Goal: Transaction & Acquisition: Purchase product/service

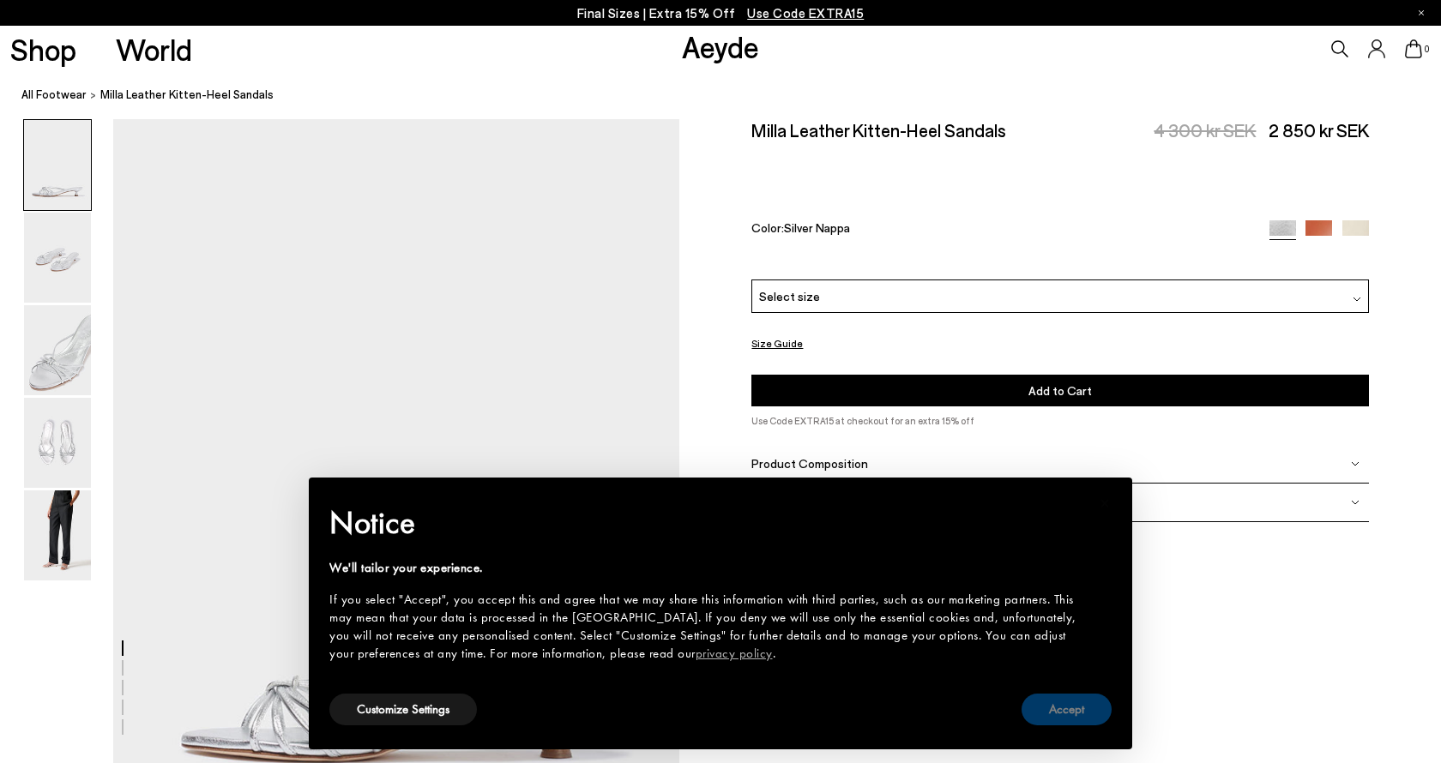
click at [1061, 710] on button "Accept" at bounding box center [1066, 710] width 90 height 32
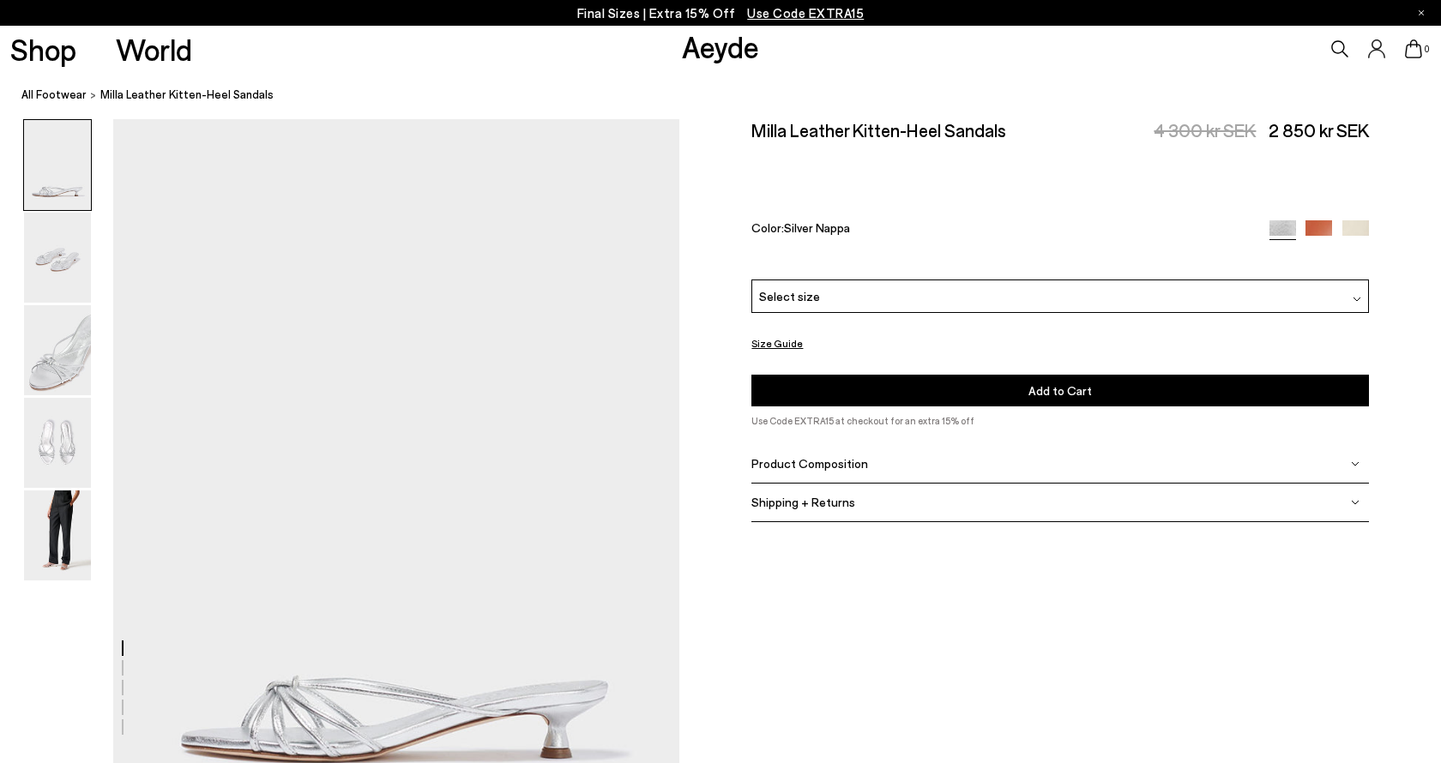
click at [1092, 280] on div "Select size" at bounding box center [1059, 296] width 617 height 33
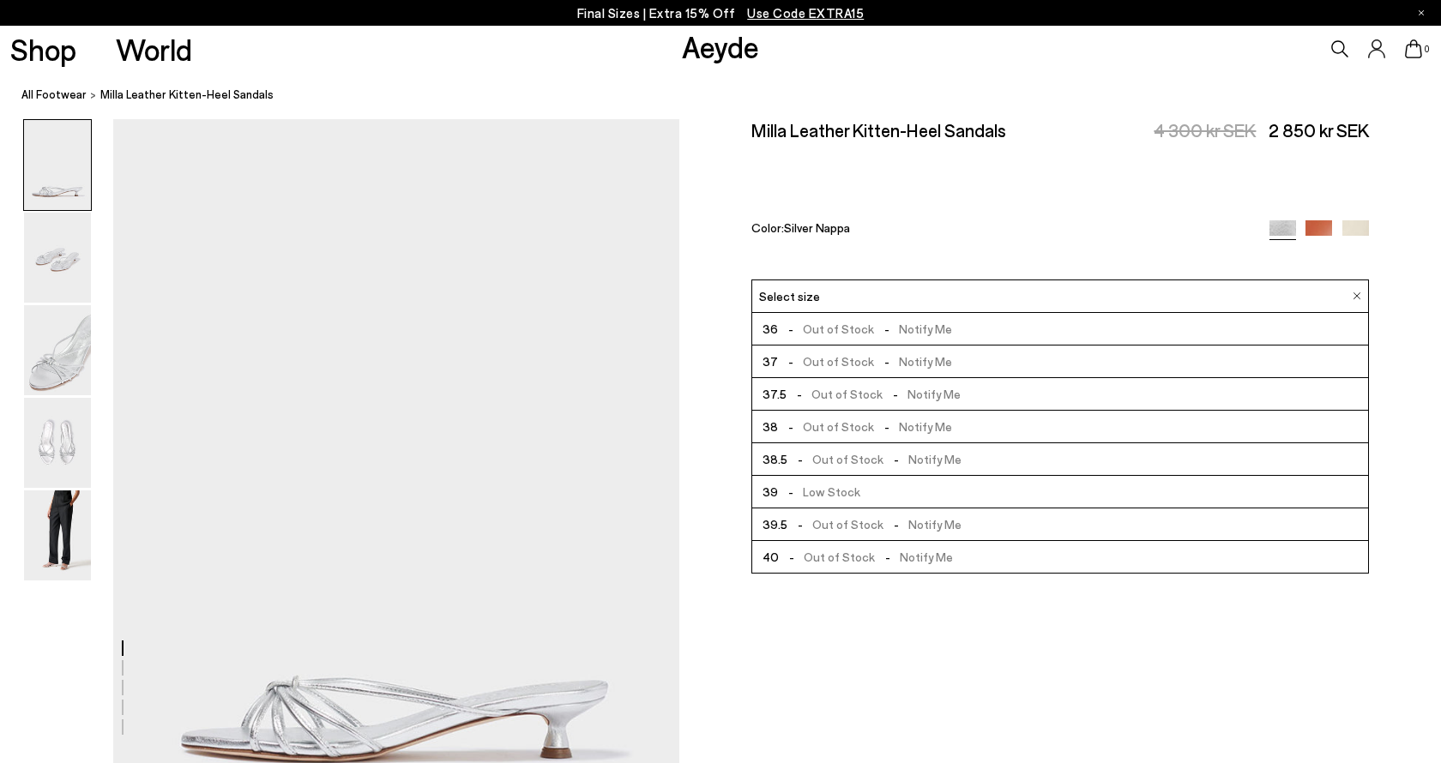
click at [702, 410] on div "Size Guide Shoes Belt Our shoes come in European sizing. The easiest way to mea…" at bounding box center [1059, 331] width 761 height 425
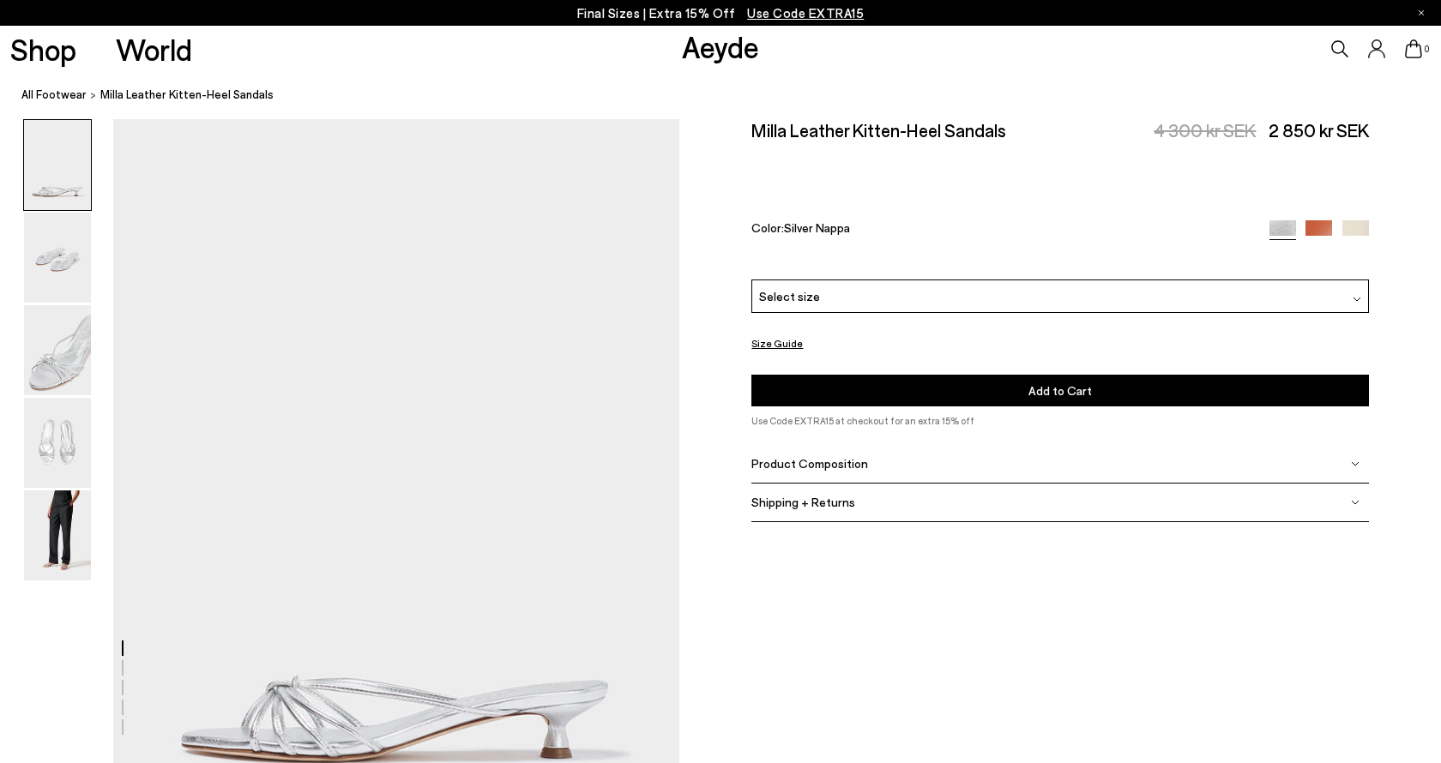
click at [935, 280] on div "Please Select a Color Silver Nappa Silver Nappa Tangerine Nappa Creamy Nappa Se…" at bounding box center [1059, 343] width 617 height 126
click at [865, 280] on div "Select size" at bounding box center [1059, 296] width 617 height 33
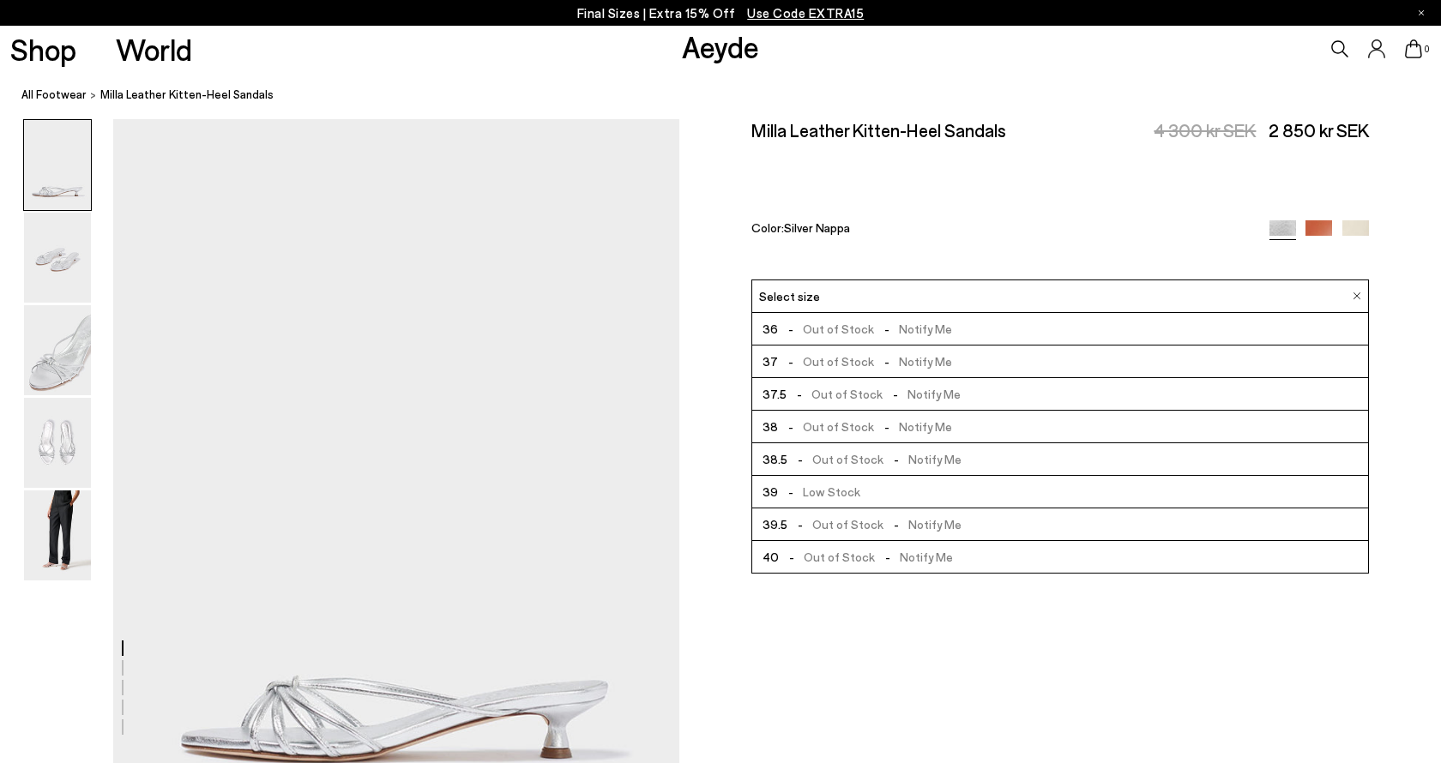
click at [846, 383] on span "- Out of Stock - Notify Me" at bounding box center [873, 393] width 174 height 21
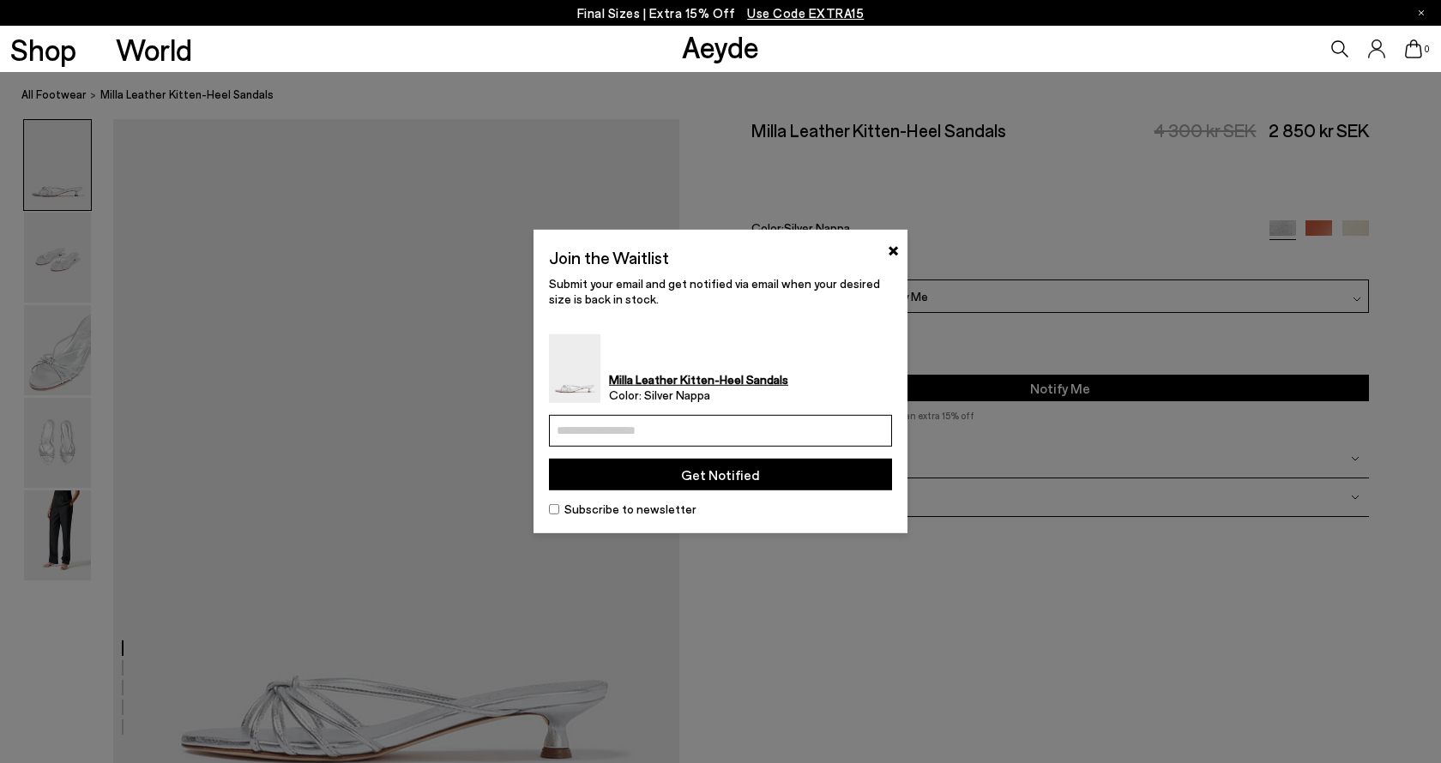
click at [701, 427] on input "email" at bounding box center [720, 431] width 343 height 32
type input "**********"
click at [746, 476] on button "Get Notified" at bounding box center [720, 475] width 343 height 32
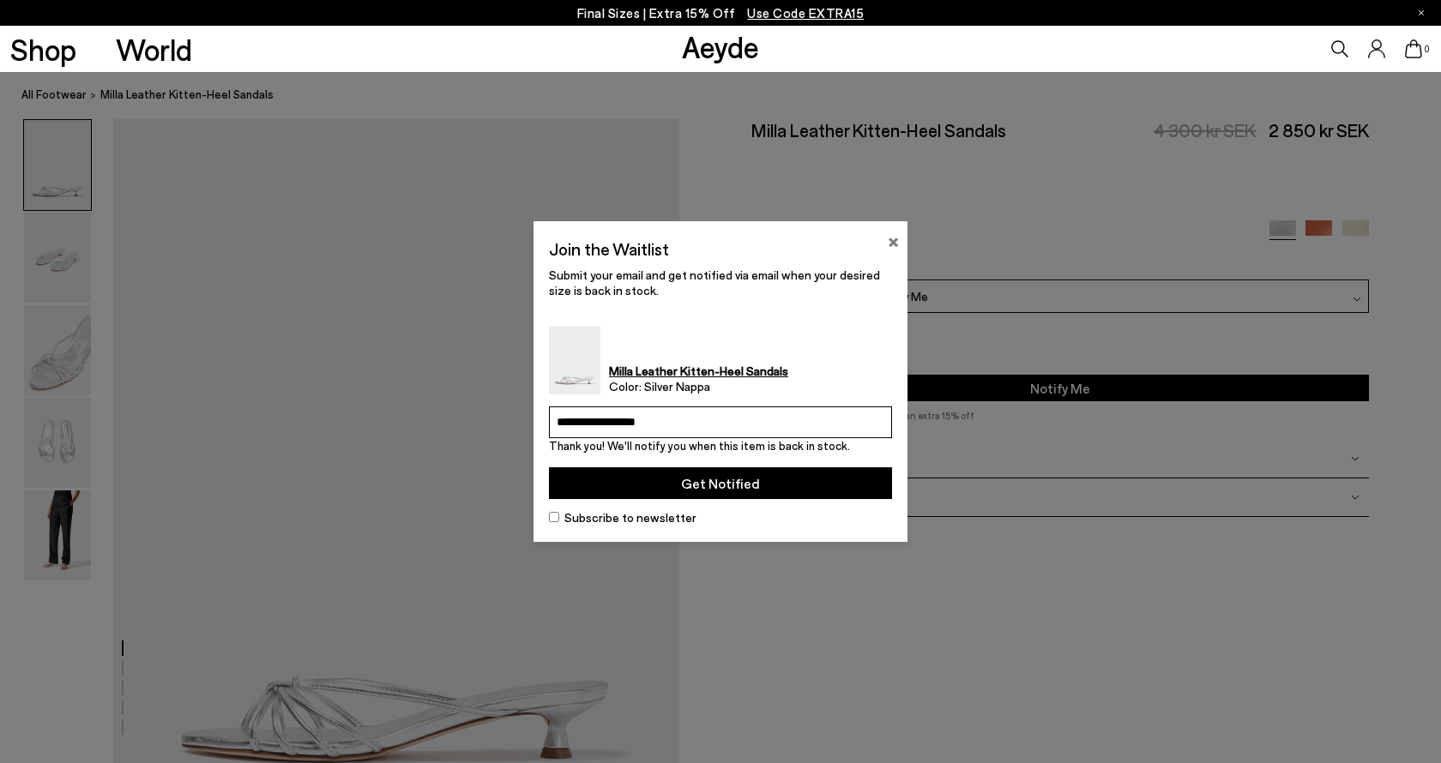
click at [895, 244] on button "×" at bounding box center [893, 240] width 11 height 21
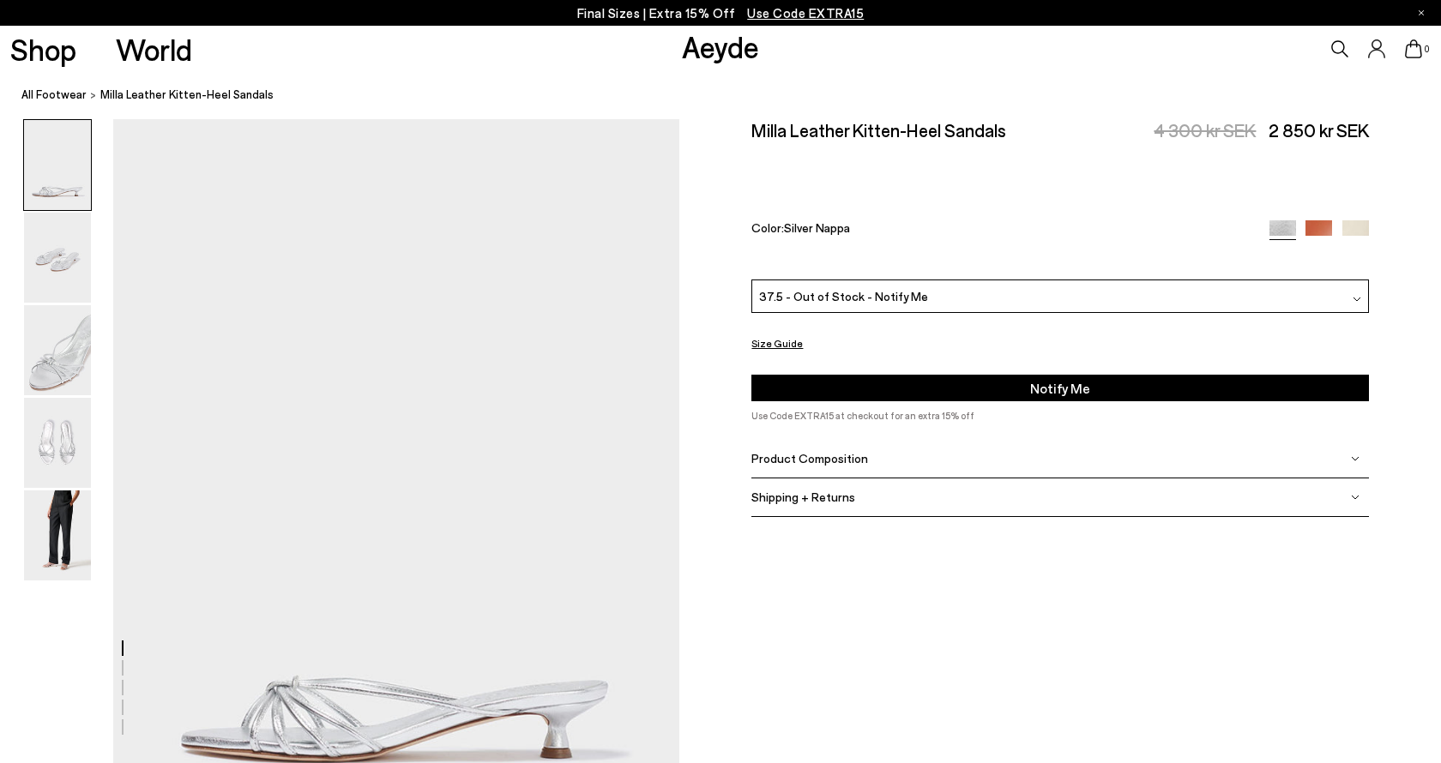
click at [910, 287] on span "37.5 - Out of Stock - Notify Me" at bounding box center [843, 296] width 169 height 18
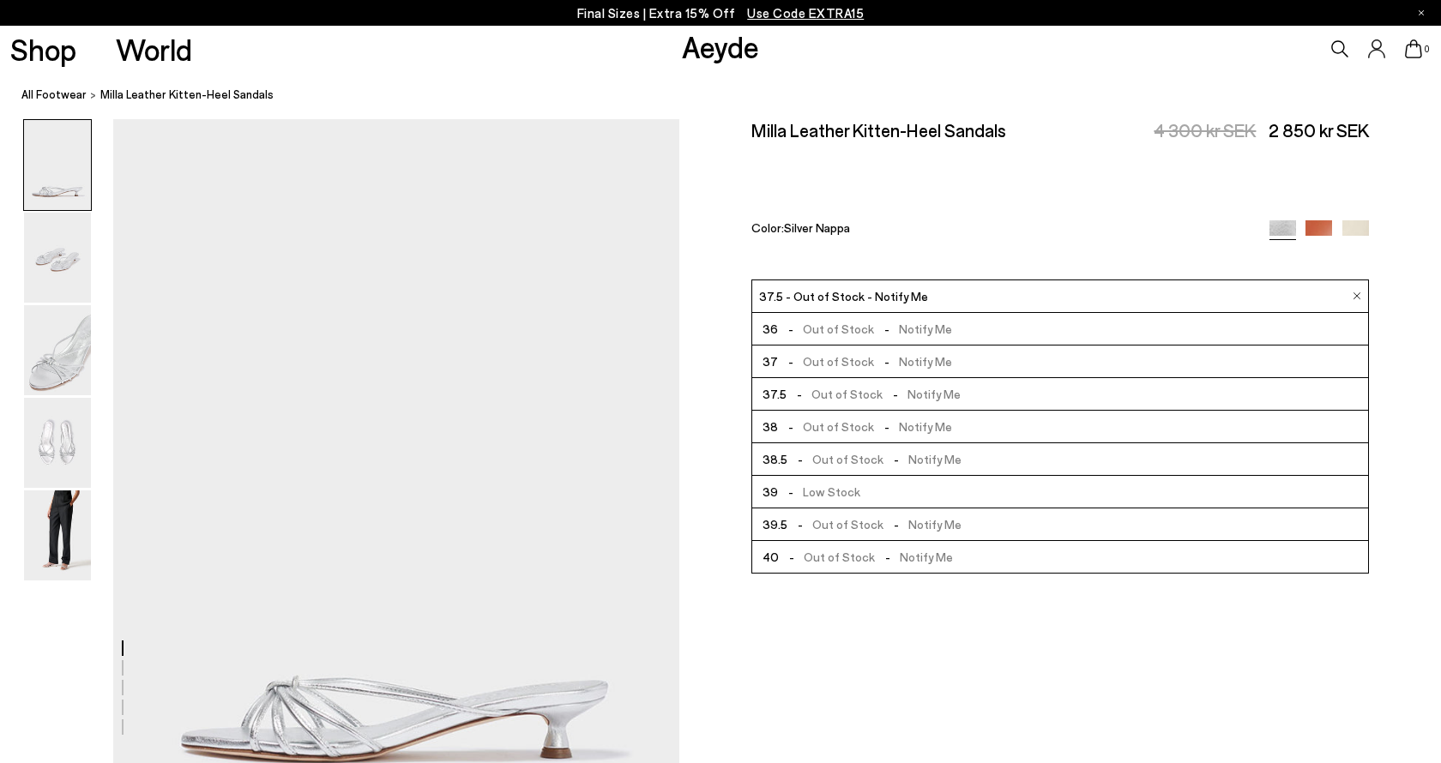
click at [826, 416] on span "- Out of Stock - Notify Me" at bounding box center [865, 426] width 174 height 21
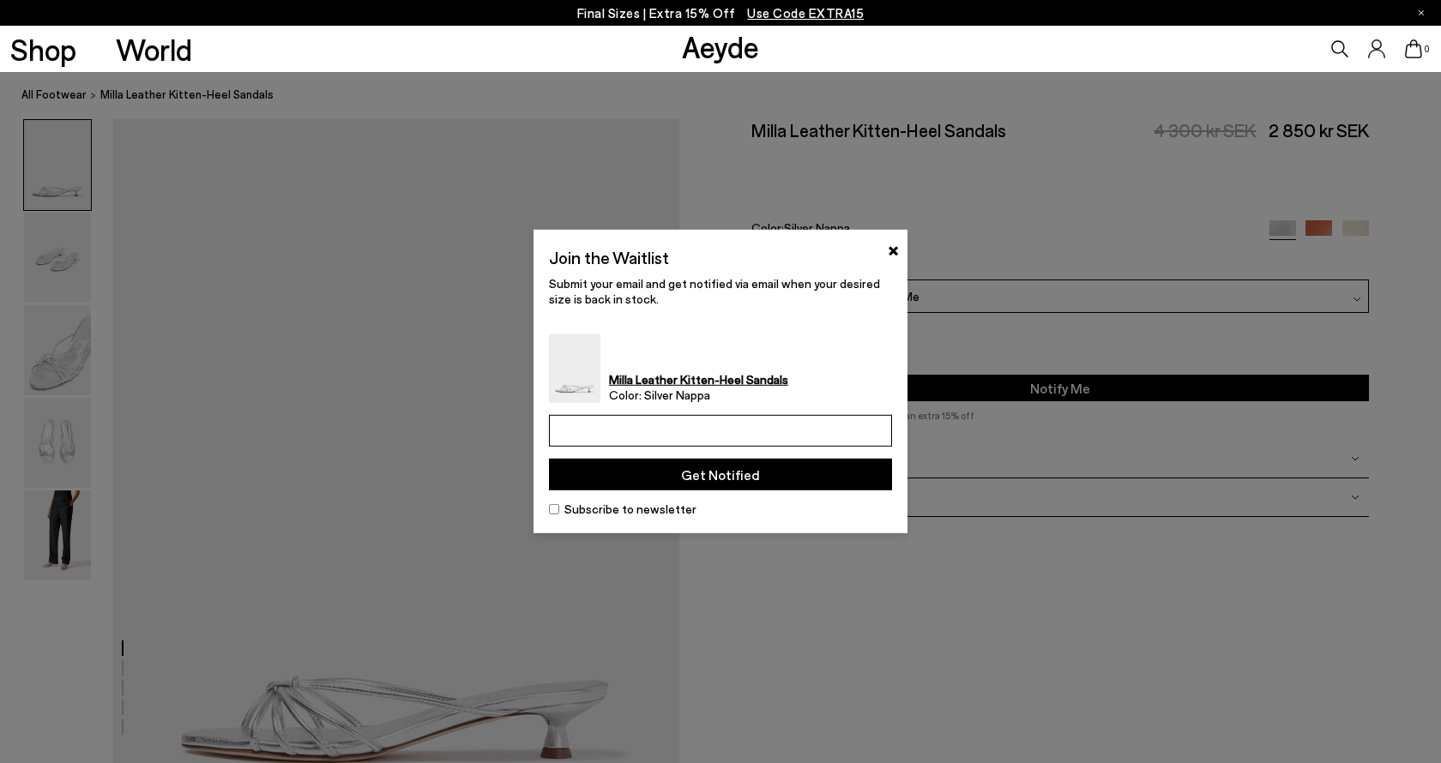
click at [698, 438] on input "email" at bounding box center [720, 431] width 343 height 32
type input "**********"
click at [729, 484] on button "Get Notified" at bounding box center [720, 475] width 343 height 32
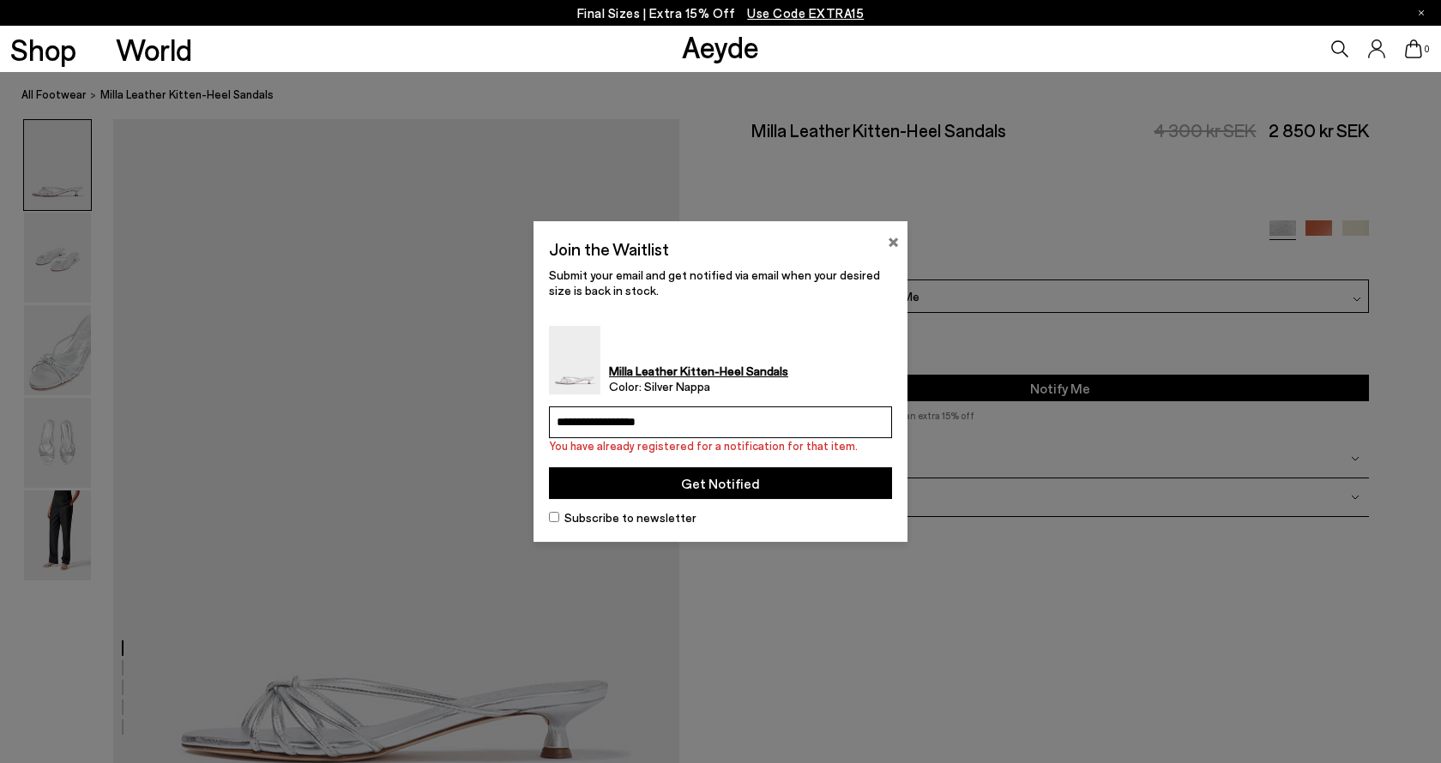
click at [892, 244] on button "×" at bounding box center [893, 240] width 11 height 21
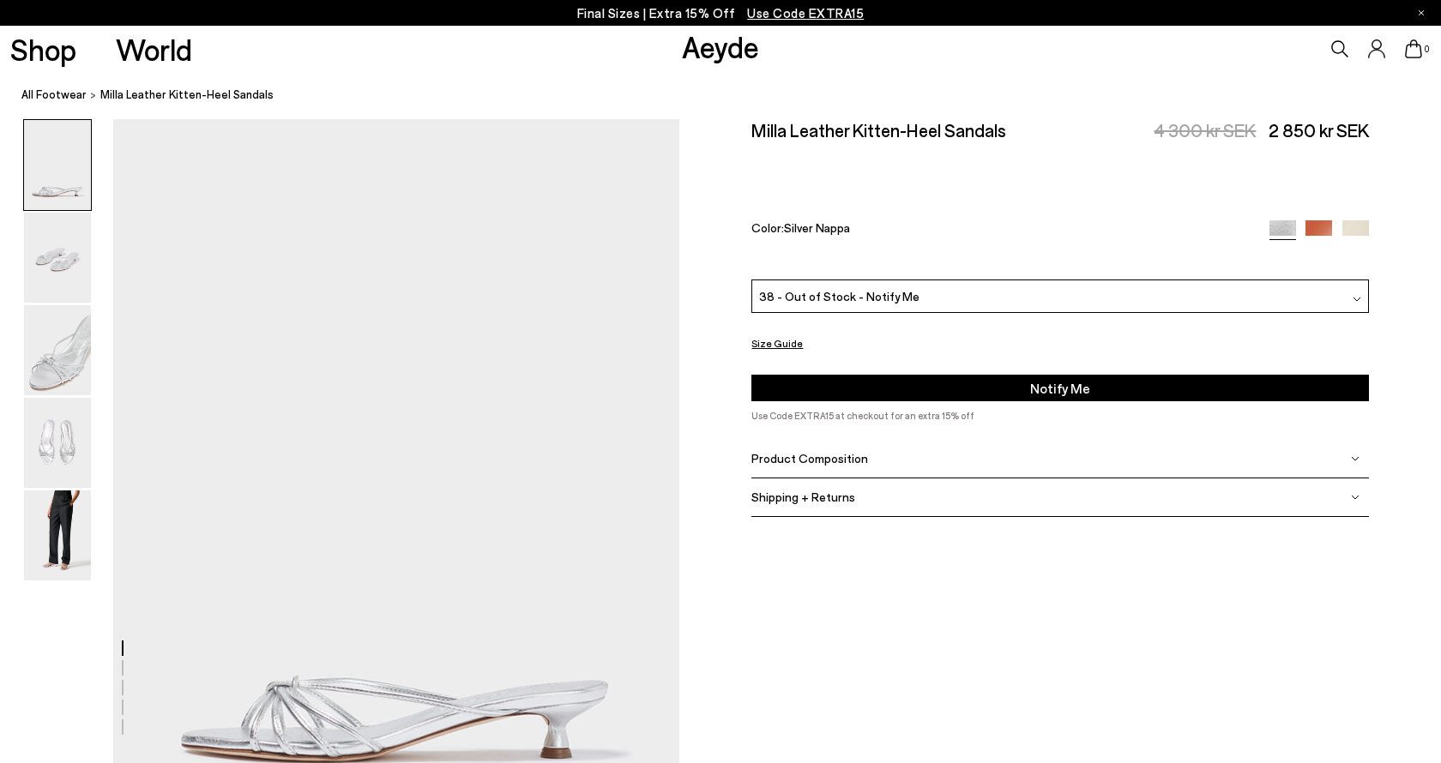
click at [885, 287] on span "38 - Out of Stock - Notify Me" at bounding box center [839, 296] width 160 height 18
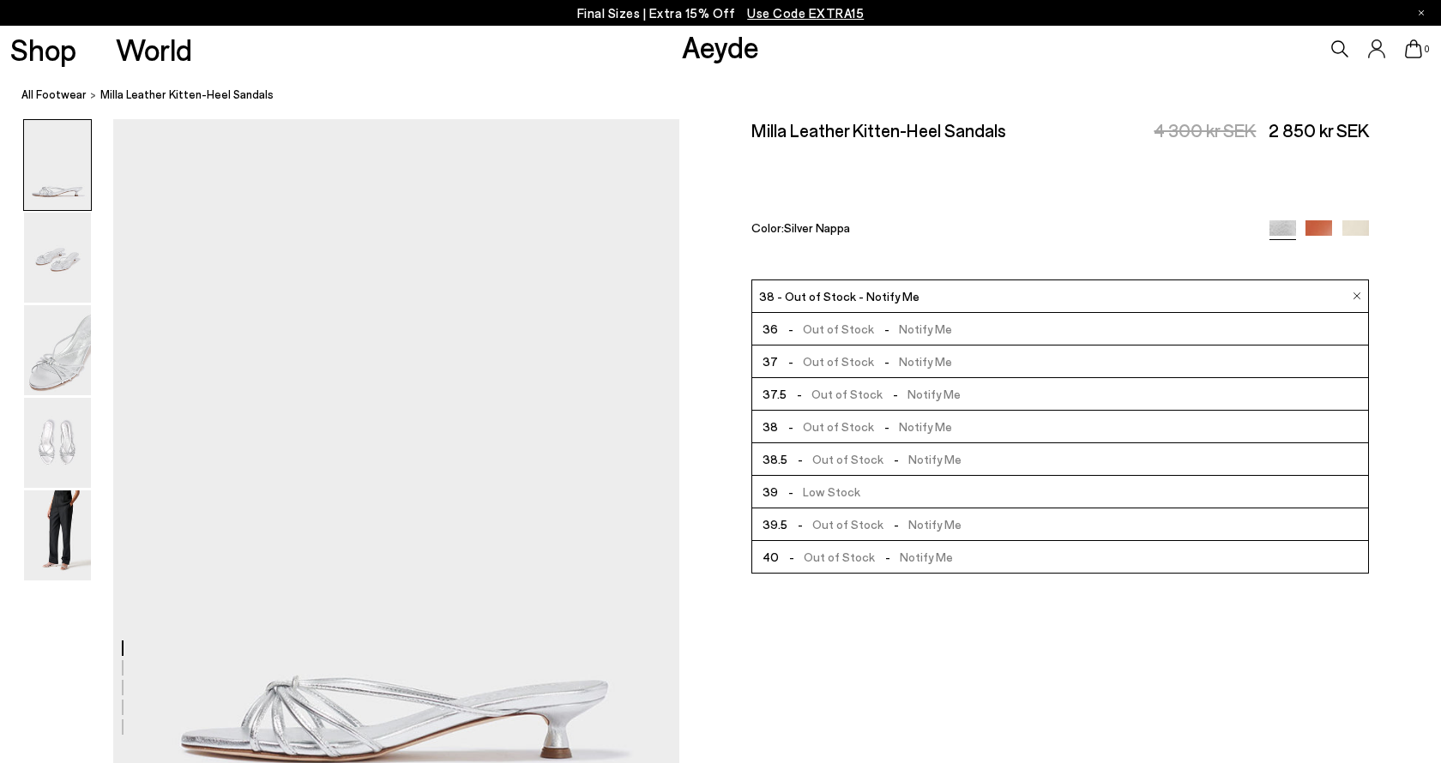
click at [820, 351] on span "- Out of Stock - Notify Me" at bounding box center [865, 361] width 174 height 21
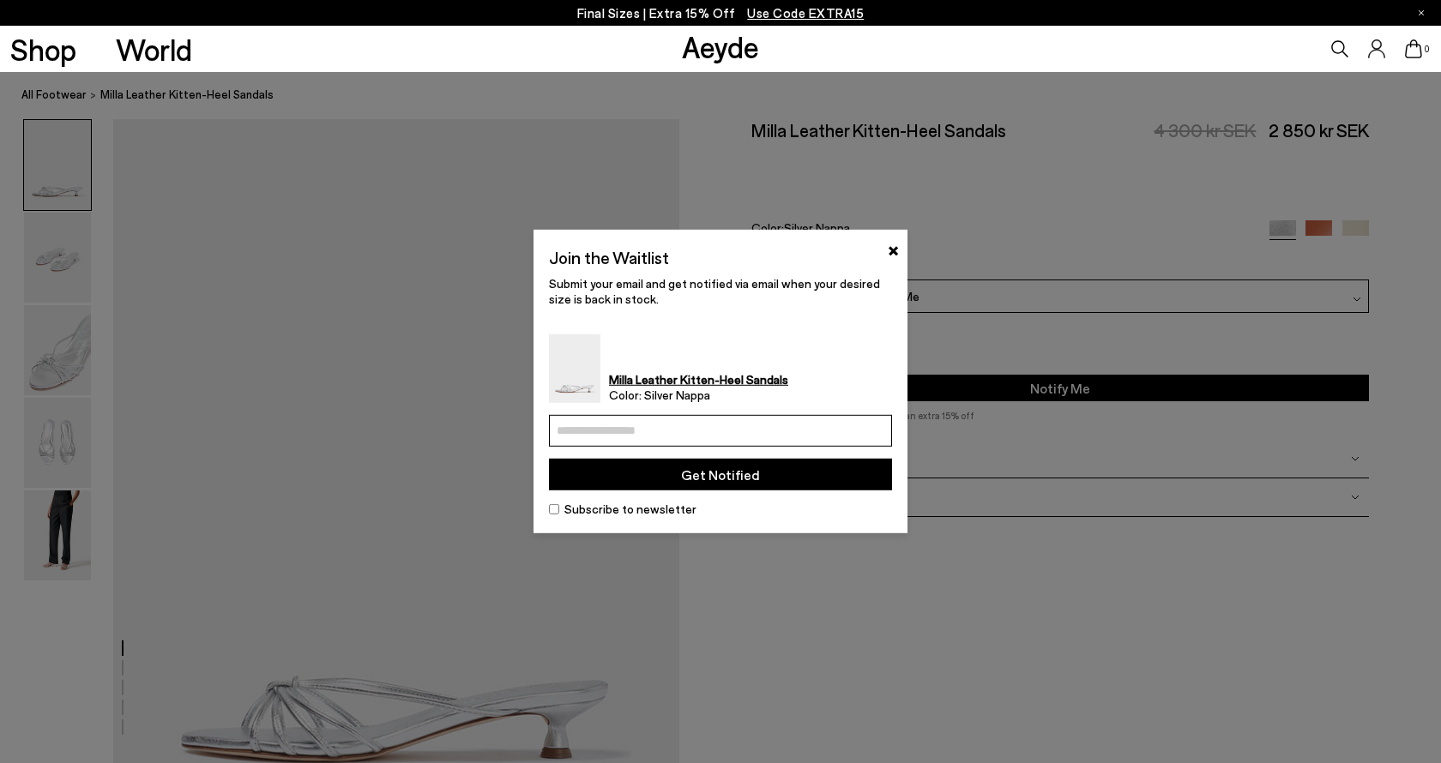
click at [704, 429] on input "email" at bounding box center [720, 431] width 343 height 32
type input "**********"
click at [740, 475] on button "Get Notified" at bounding box center [720, 475] width 343 height 32
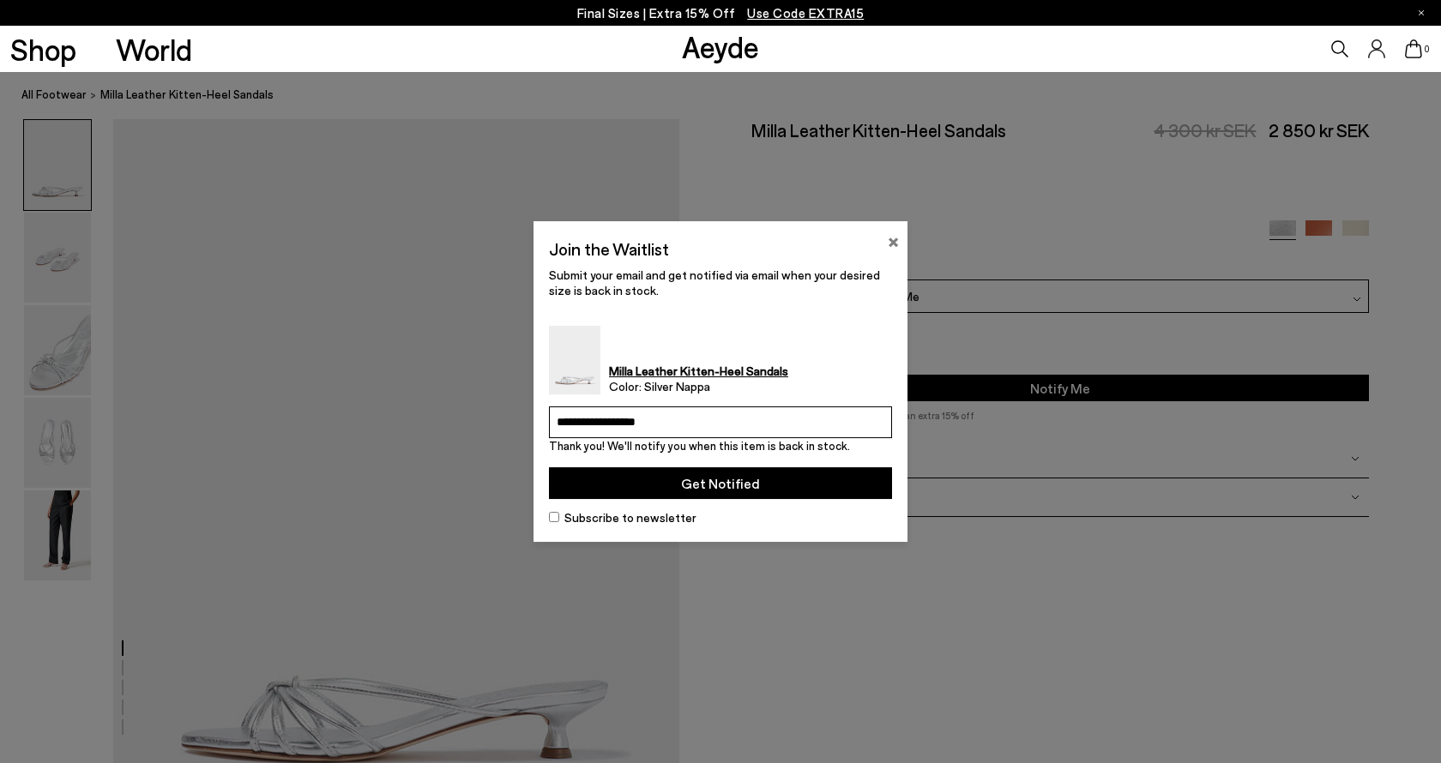
click at [897, 238] on button "×" at bounding box center [893, 240] width 11 height 21
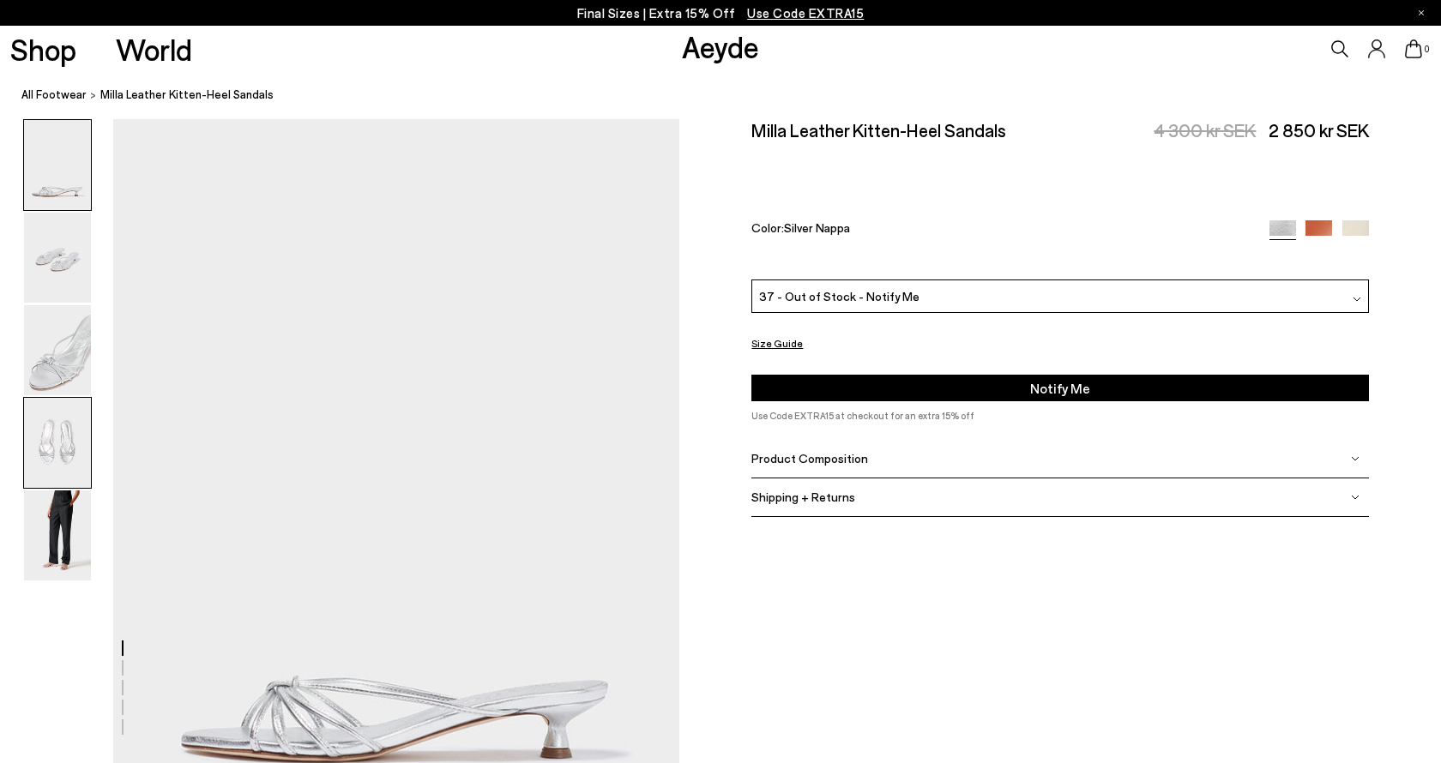
click at [54, 451] on img at bounding box center [57, 443] width 67 height 90
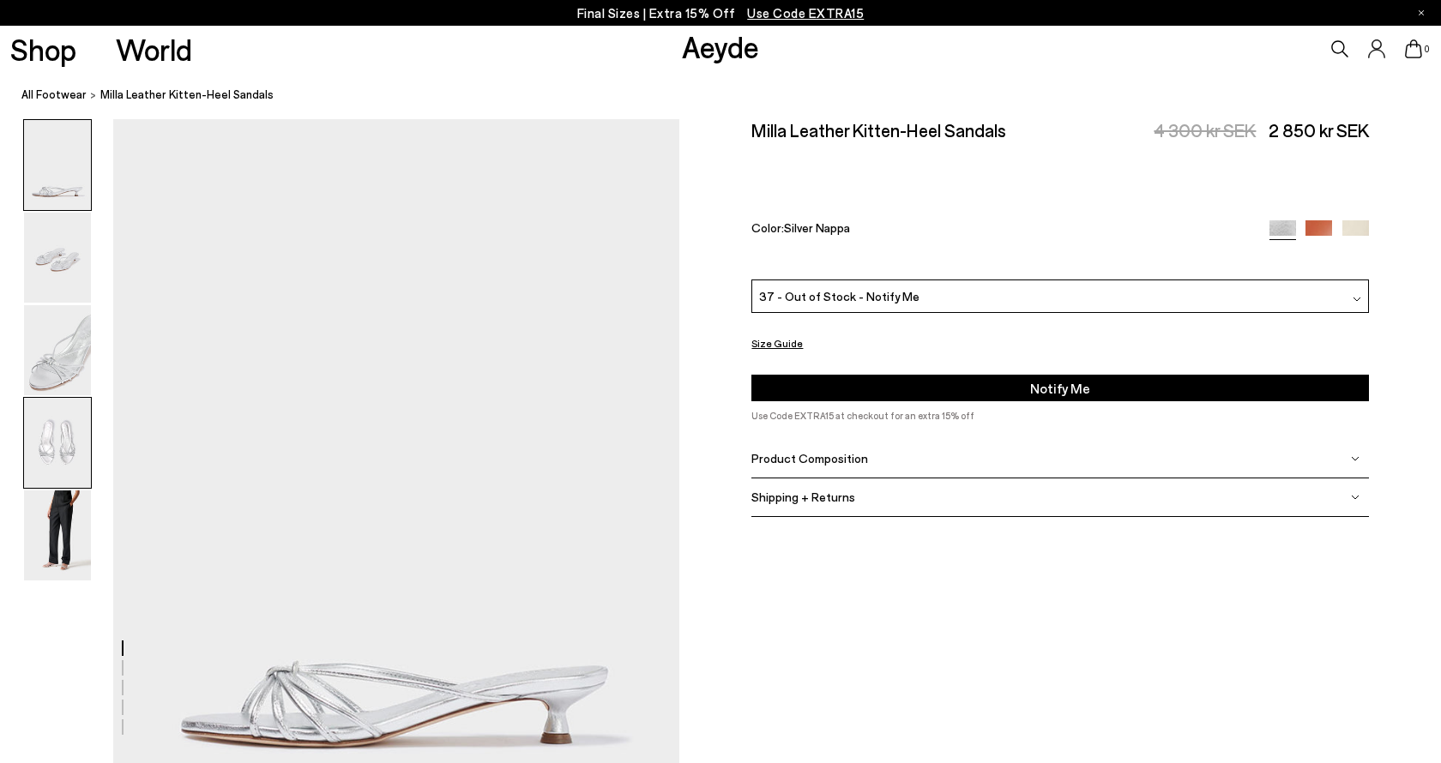
scroll to position [2274, 0]
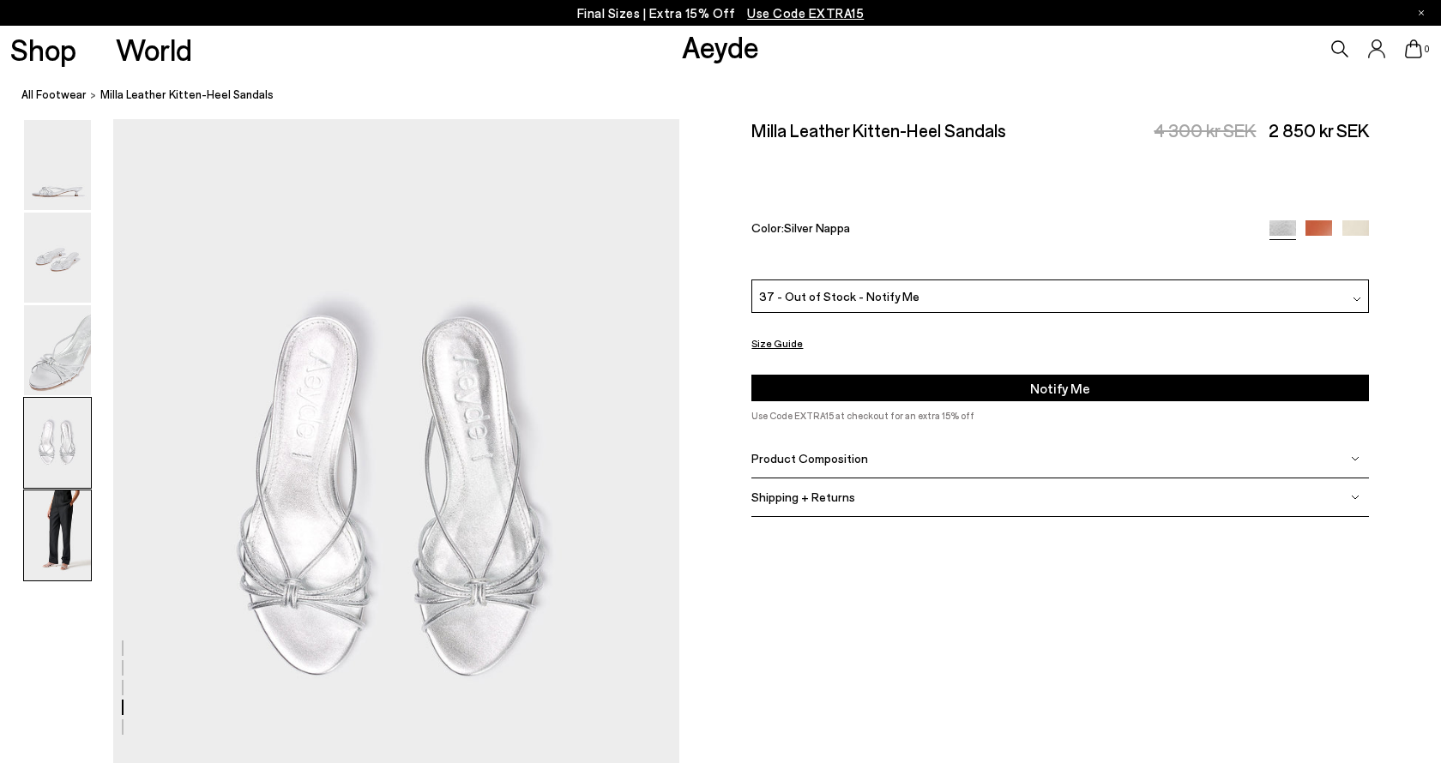
click at [63, 525] on img at bounding box center [57, 536] width 67 height 90
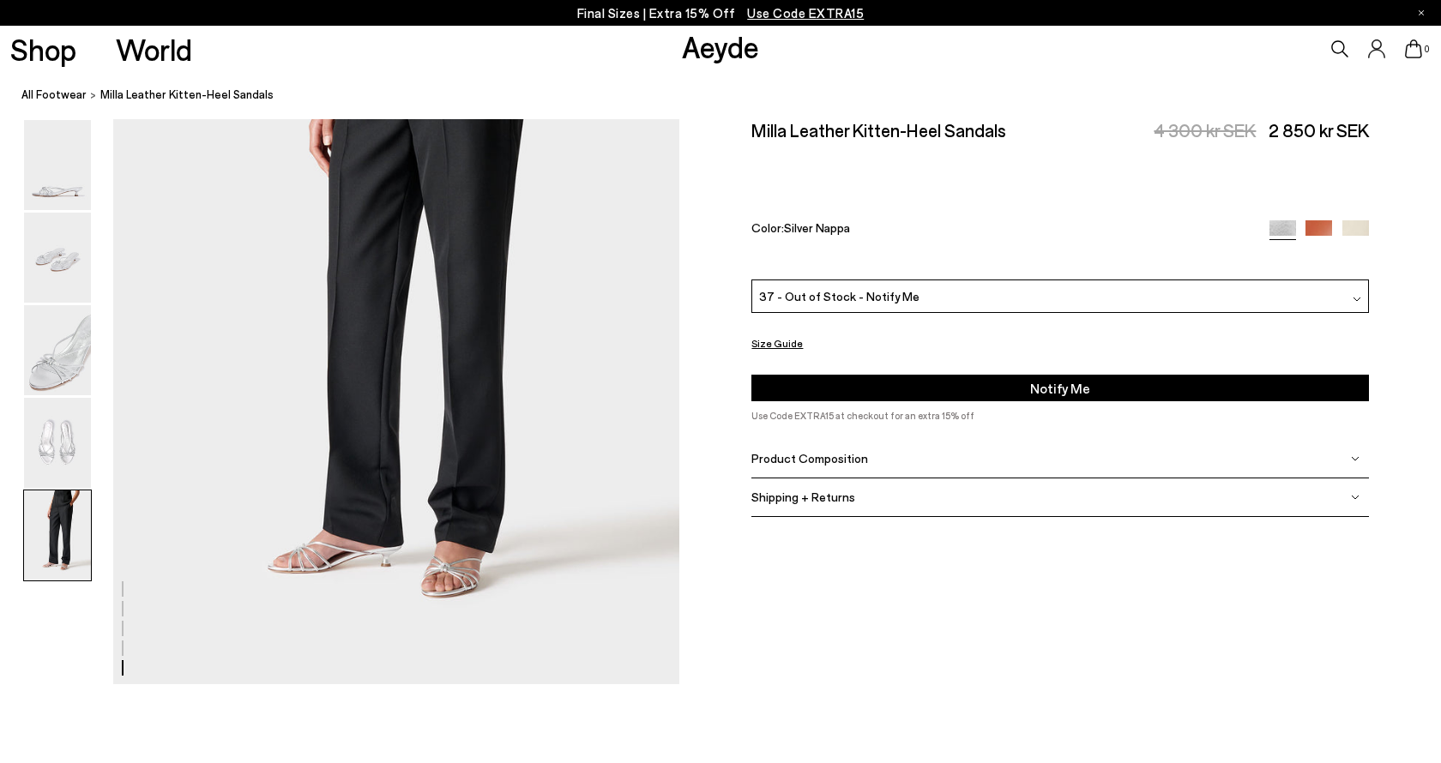
scroll to position [3223, 0]
click at [1318, 220] on img at bounding box center [1318, 233] width 27 height 27
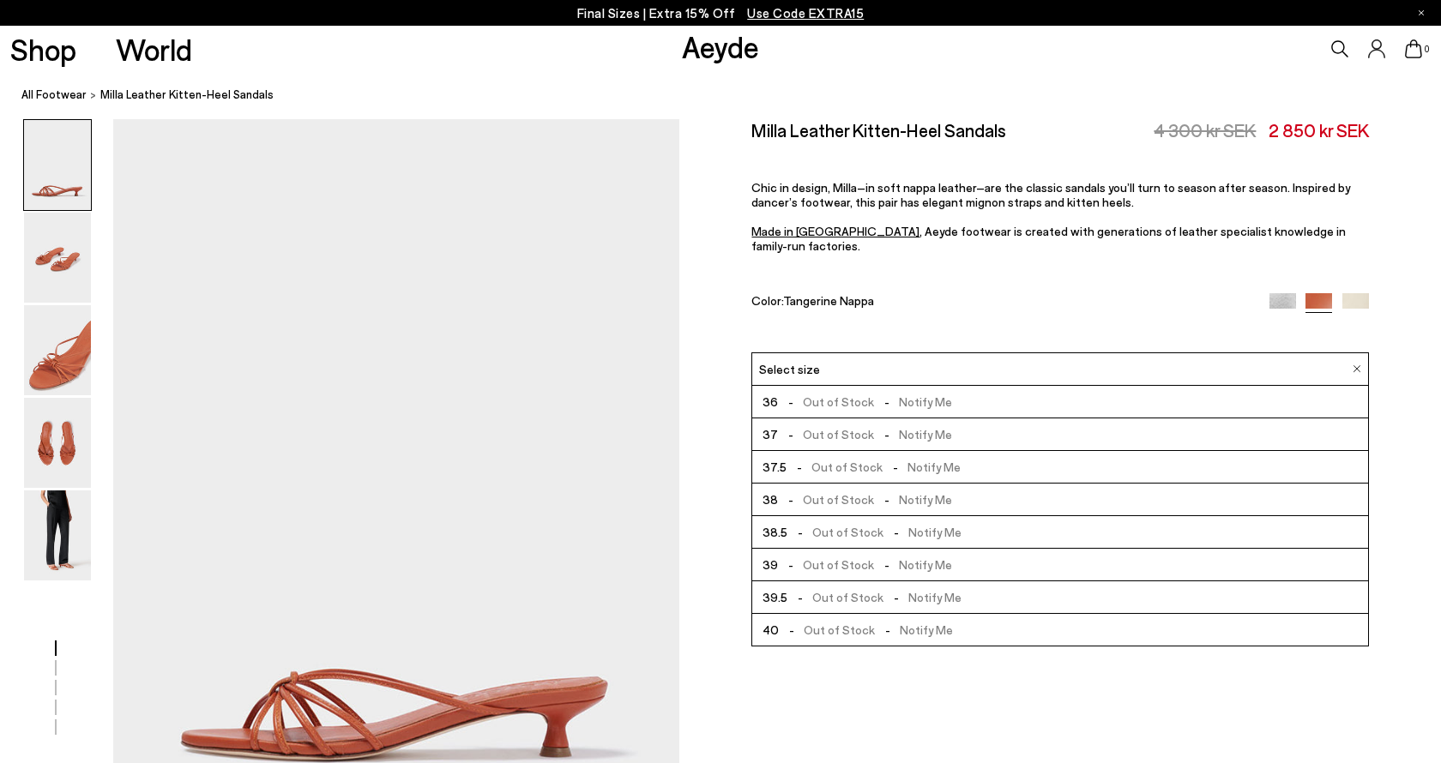
click at [945, 352] on div "Select size" at bounding box center [1059, 368] width 617 height 33
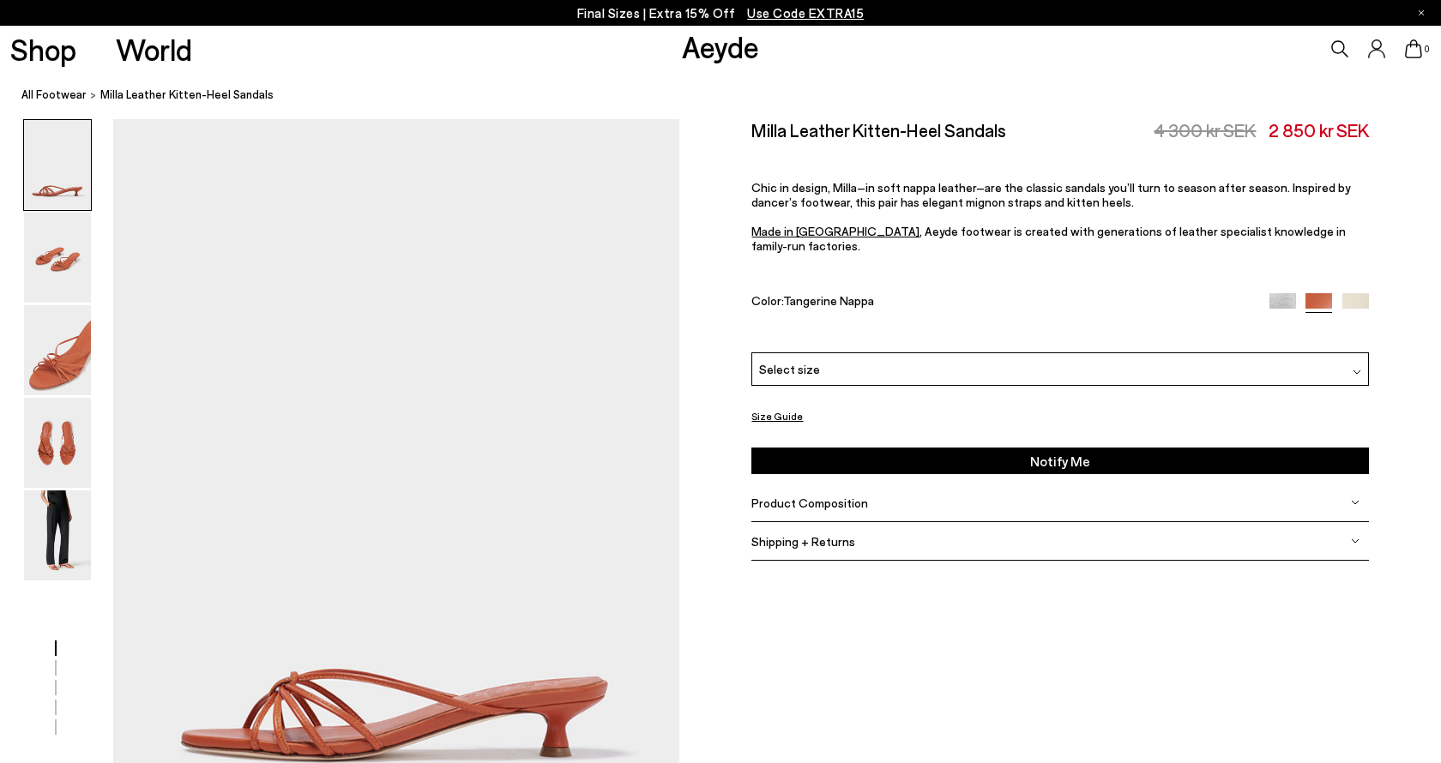
click at [1360, 293] on img at bounding box center [1355, 306] width 27 height 27
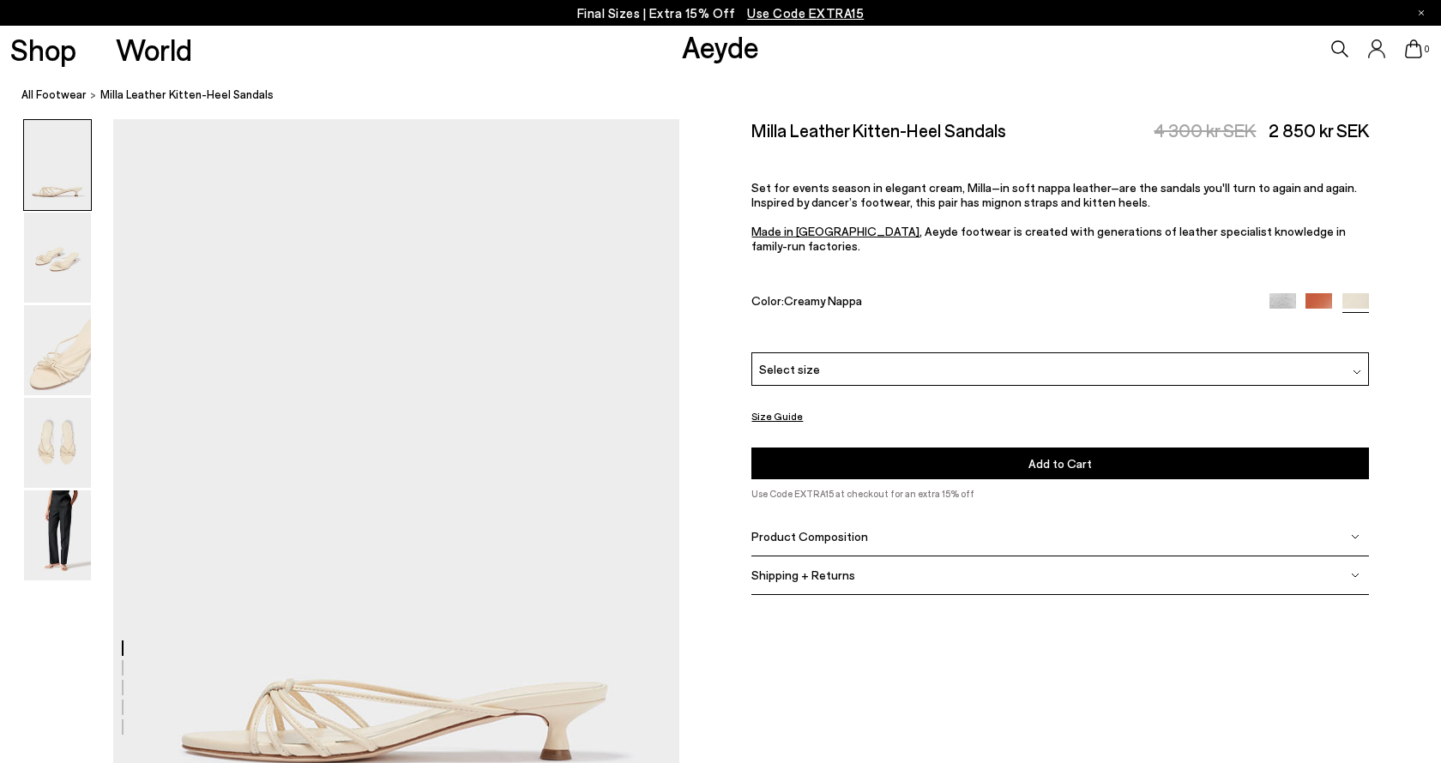
click at [996, 352] on div "Select size" at bounding box center [1059, 368] width 617 height 33
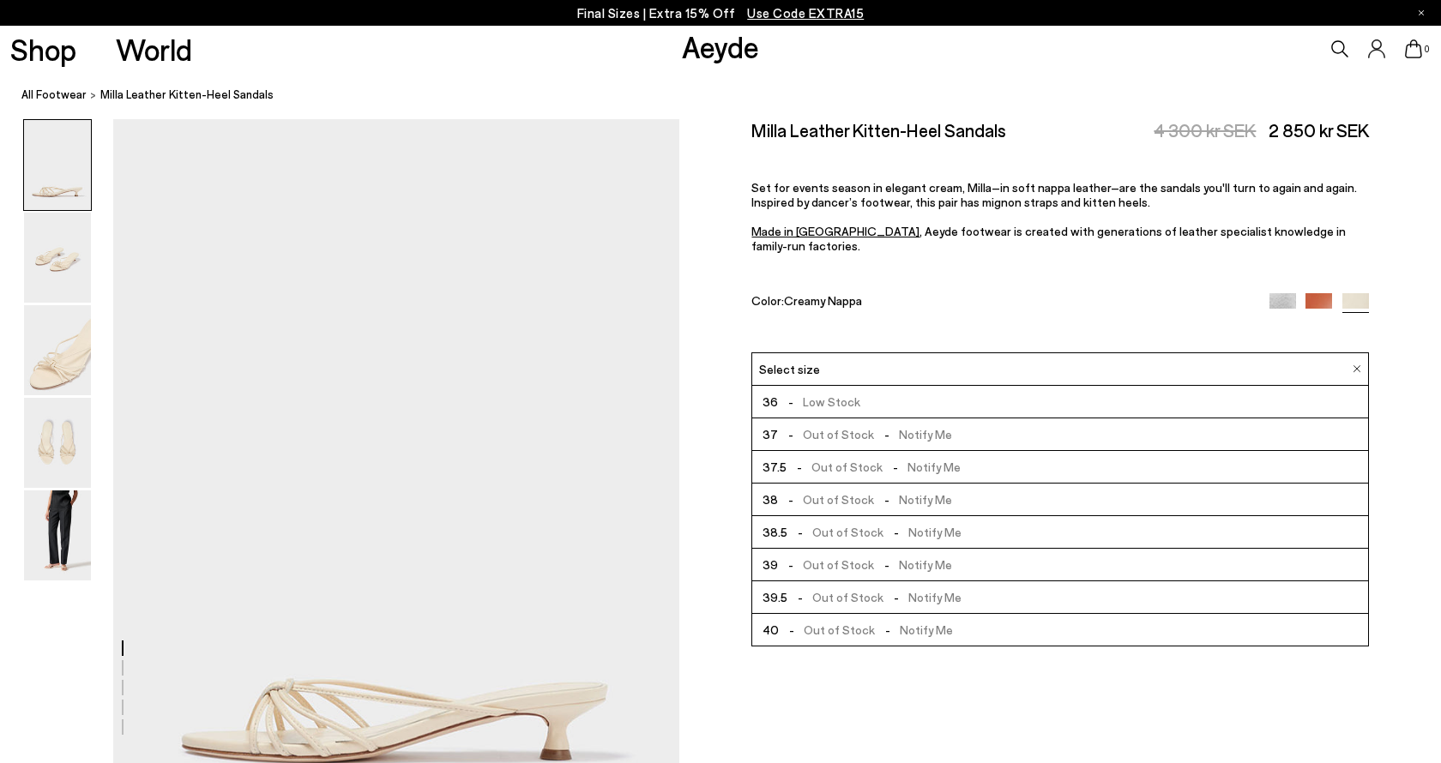
click at [996, 352] on div "Select size" at bounding box center [1059, 368] width 617 height 33
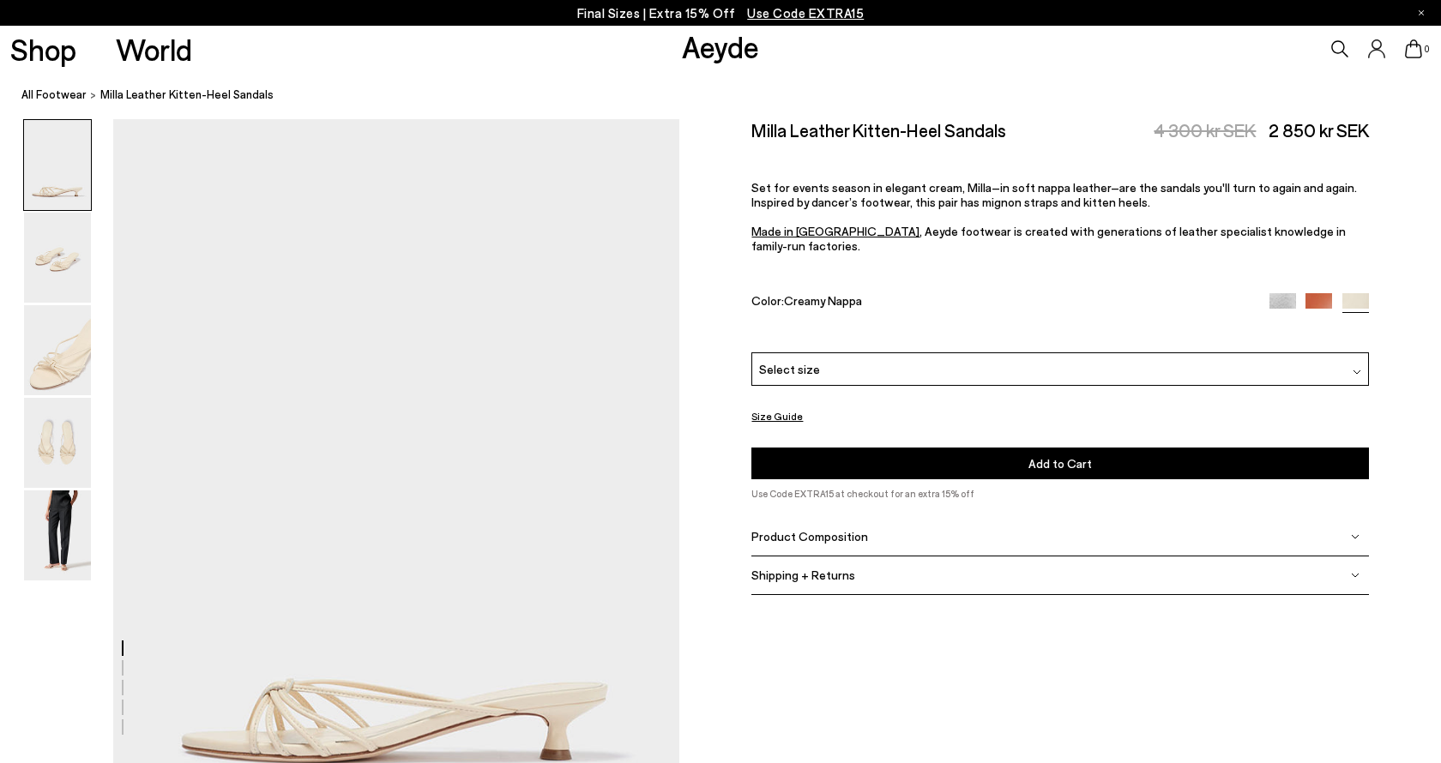
click at [1124, 352] on div "Select size" at bounding box center [1059, 368] width 617 height 33
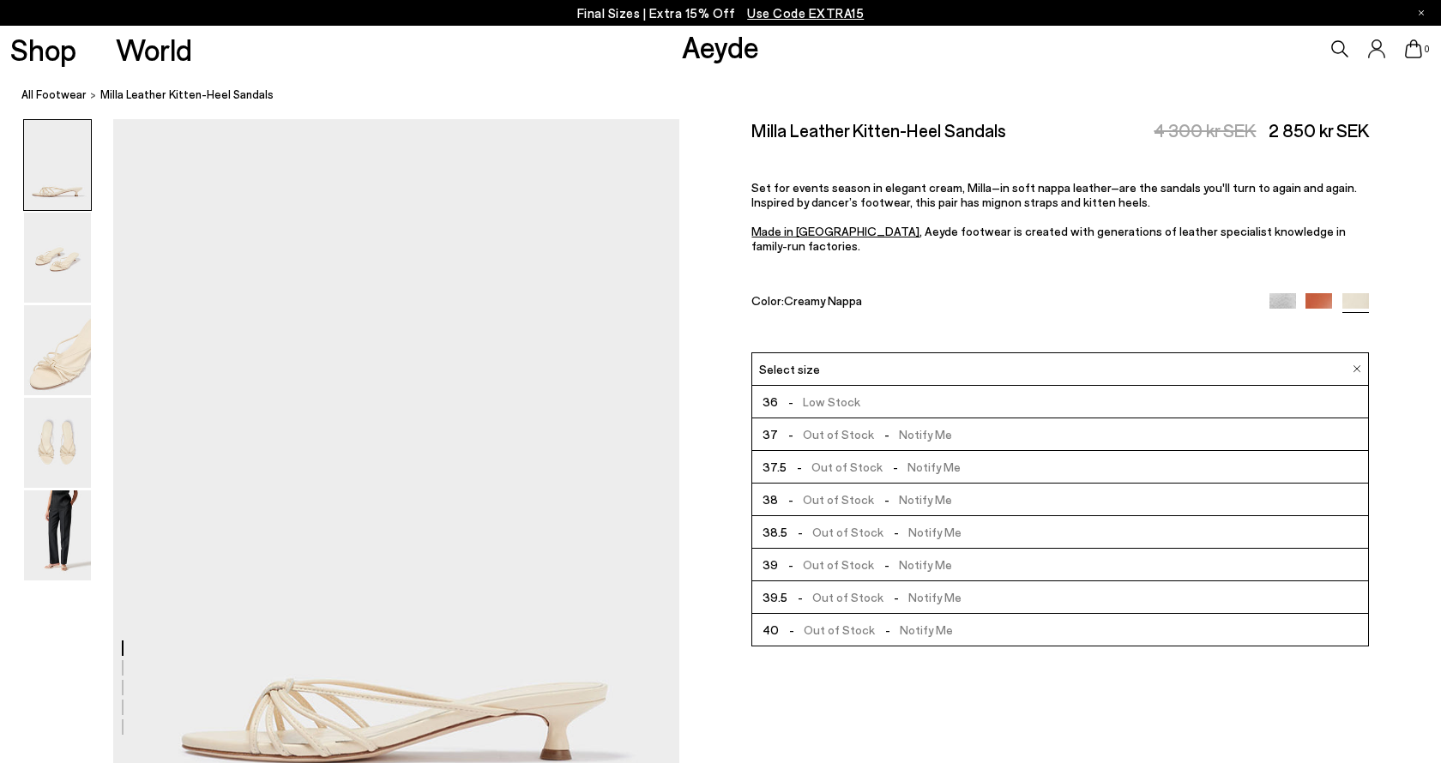
click at [1101, 352] on div "Select size" at bounding box center [1059, 368] width 617 height 33
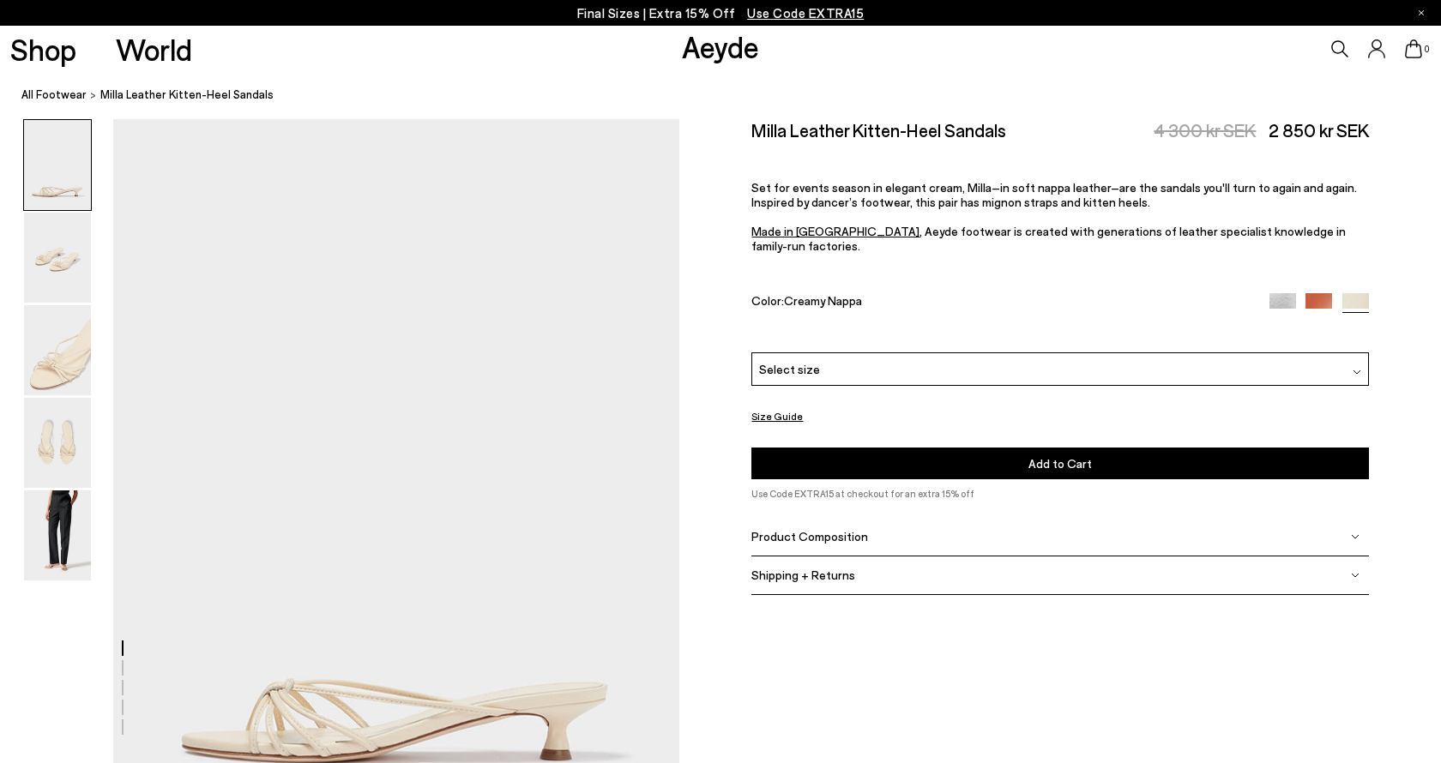
click at [1280, 293] on img at bounding box center [1282, 306] width 27 height 27
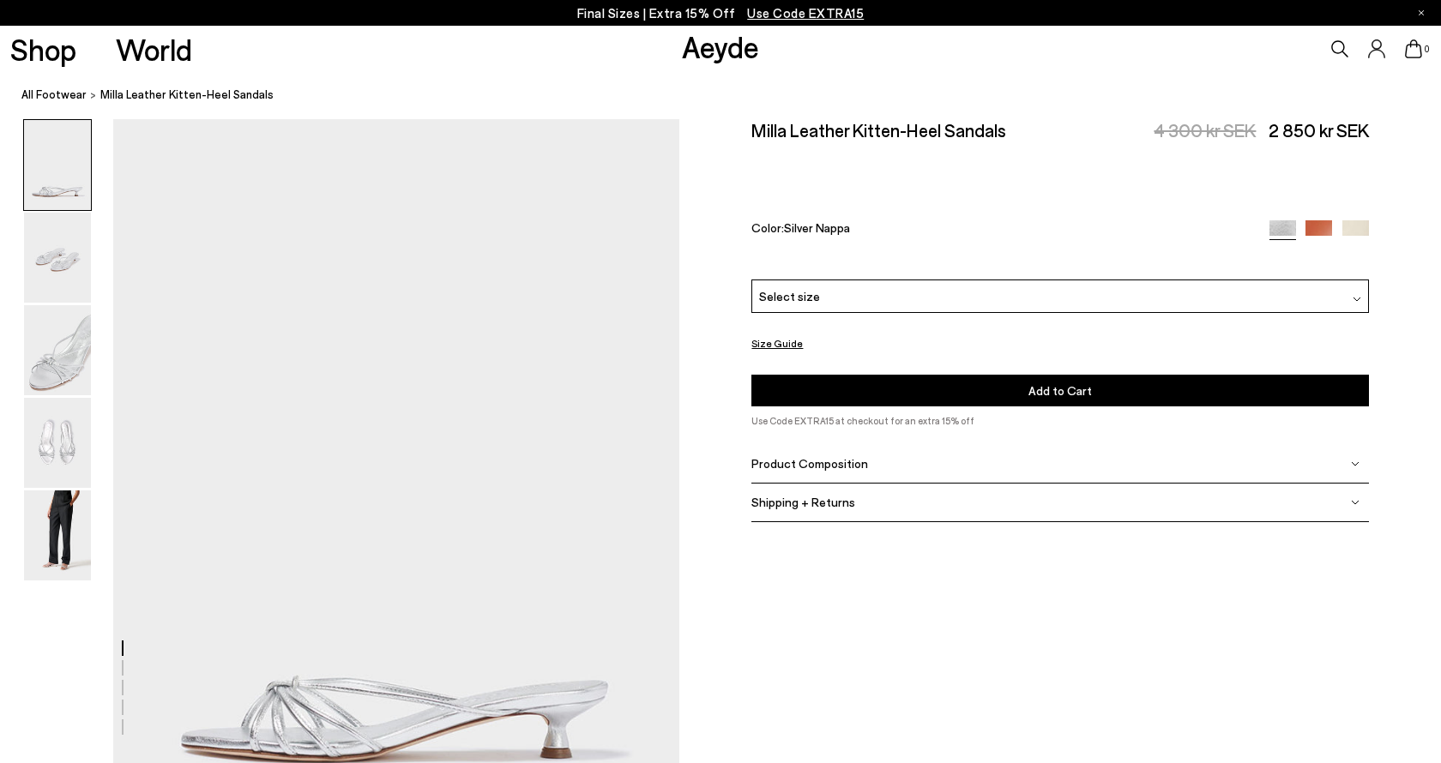
click at [852, 280] on div "Select size" at bounding box center [1059, 296] width 617 height 33
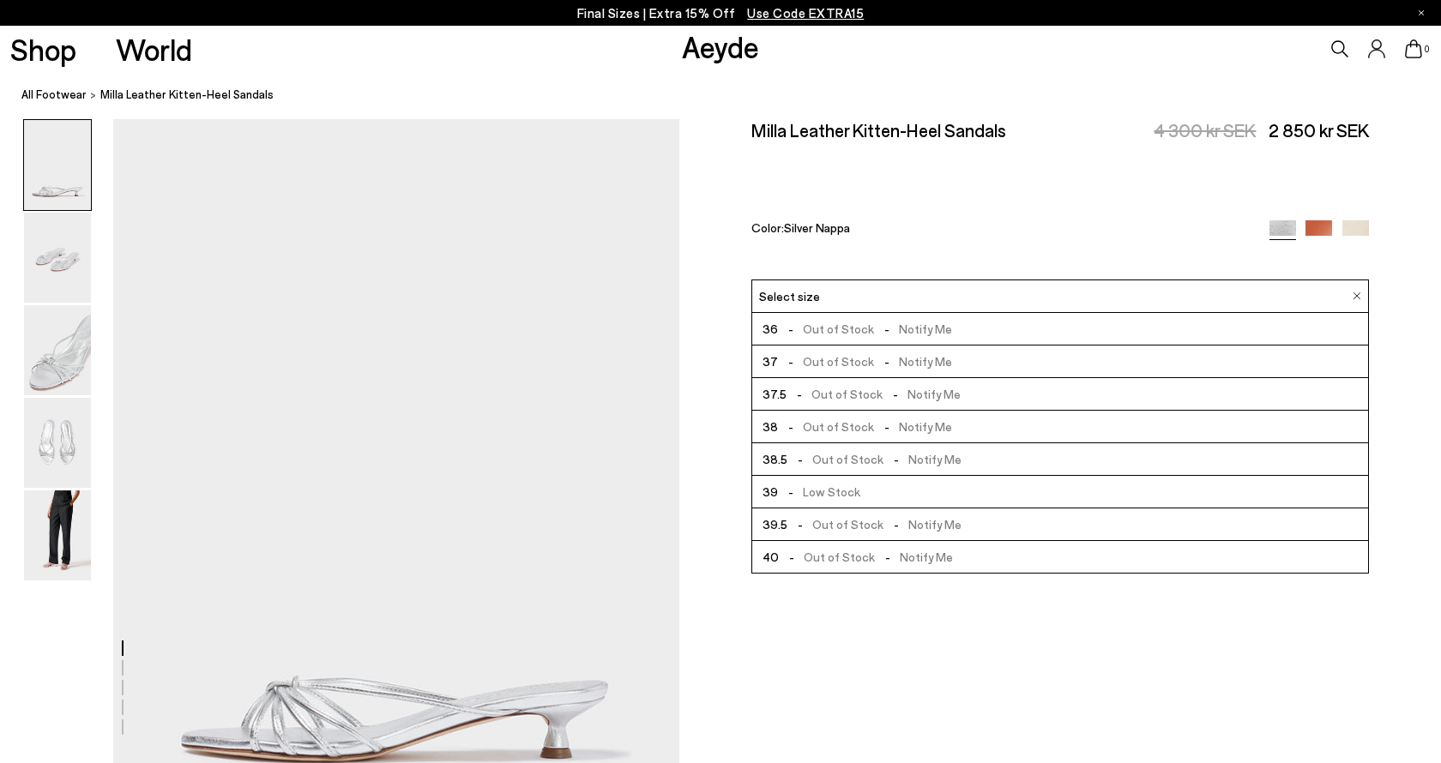
click at [852, 280] on div "Select size" at bounding box center [1059, 296] width 617 height 33
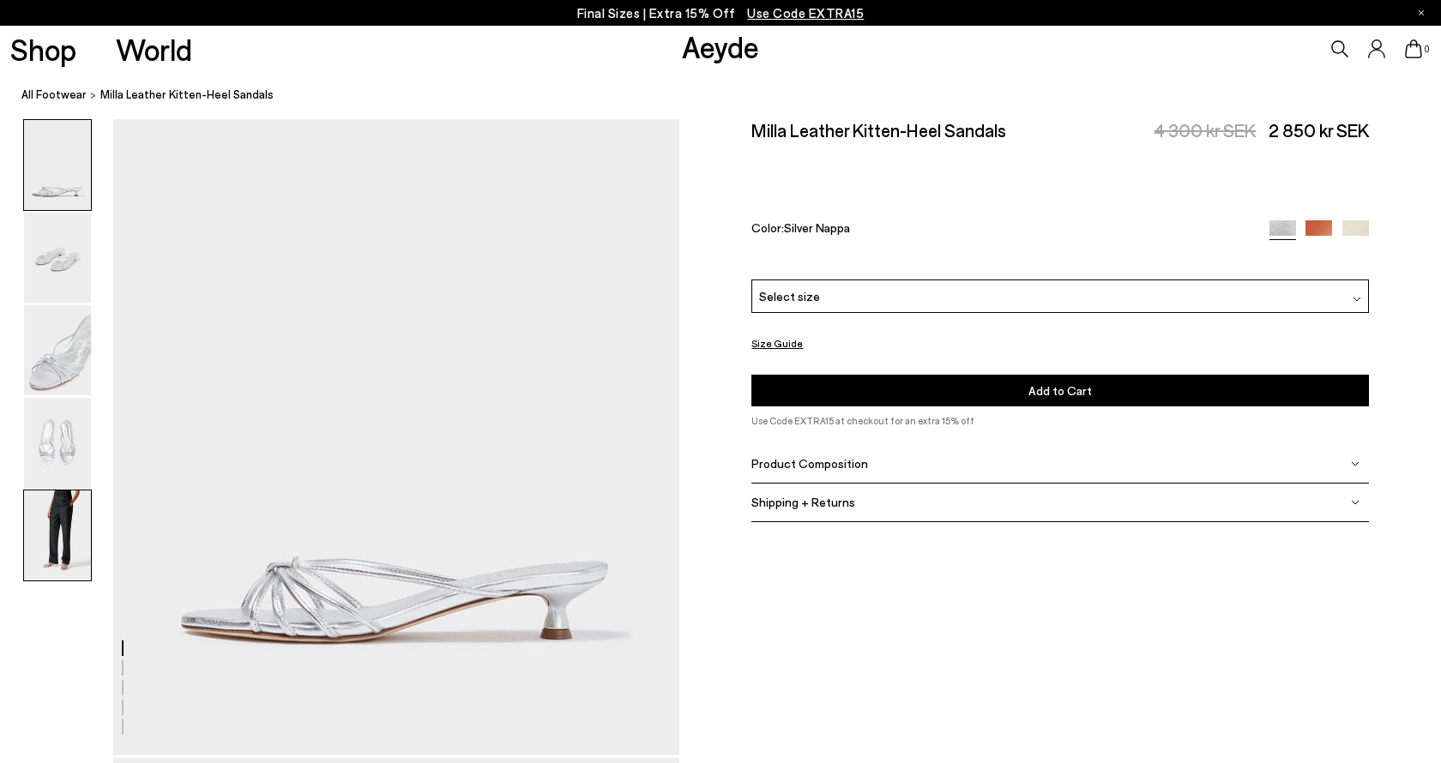
click at [67, 533] on img at bounding box center [57, 536] width 67 height 90
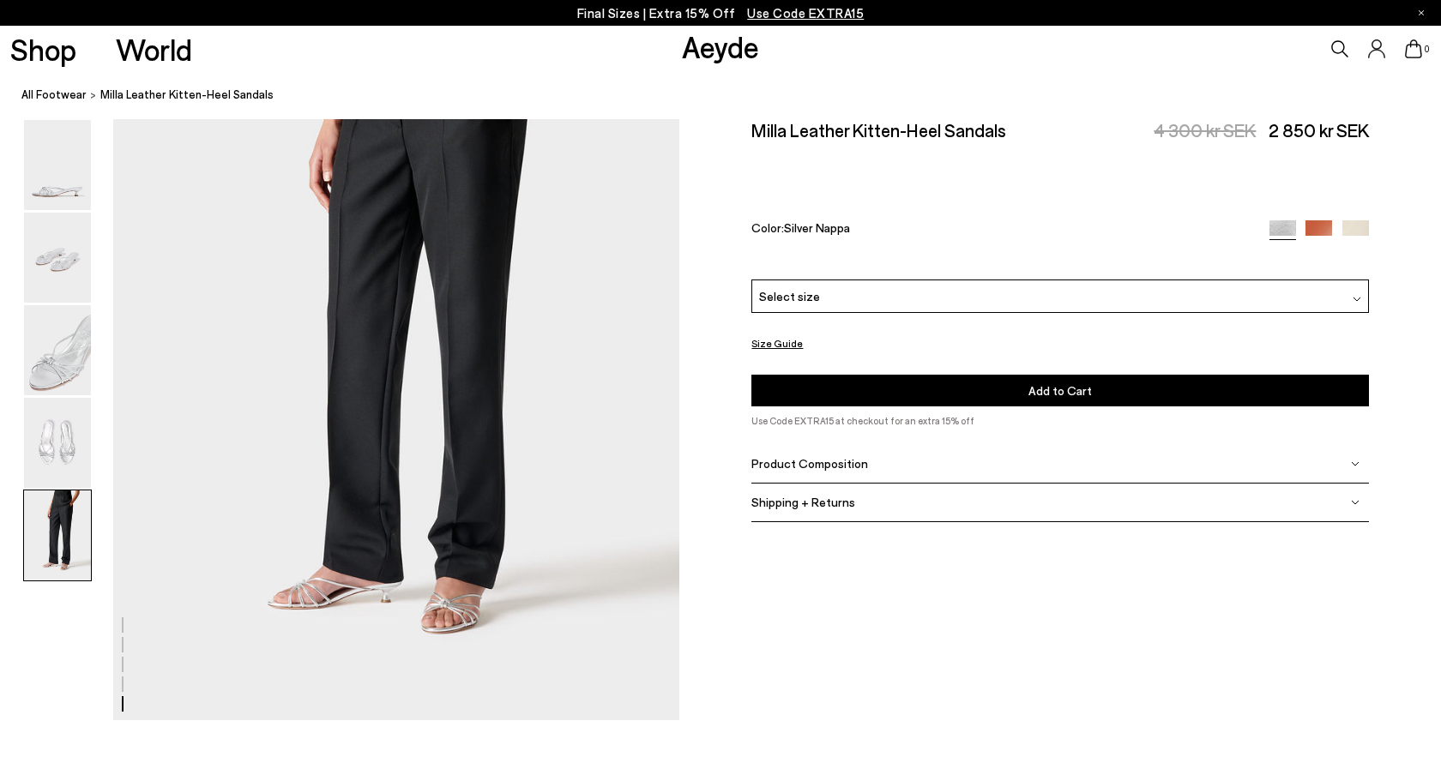
scroll to position [3185, 0]
click at [65, 448] on img at bounding box center [57, 443] width 67 height 90
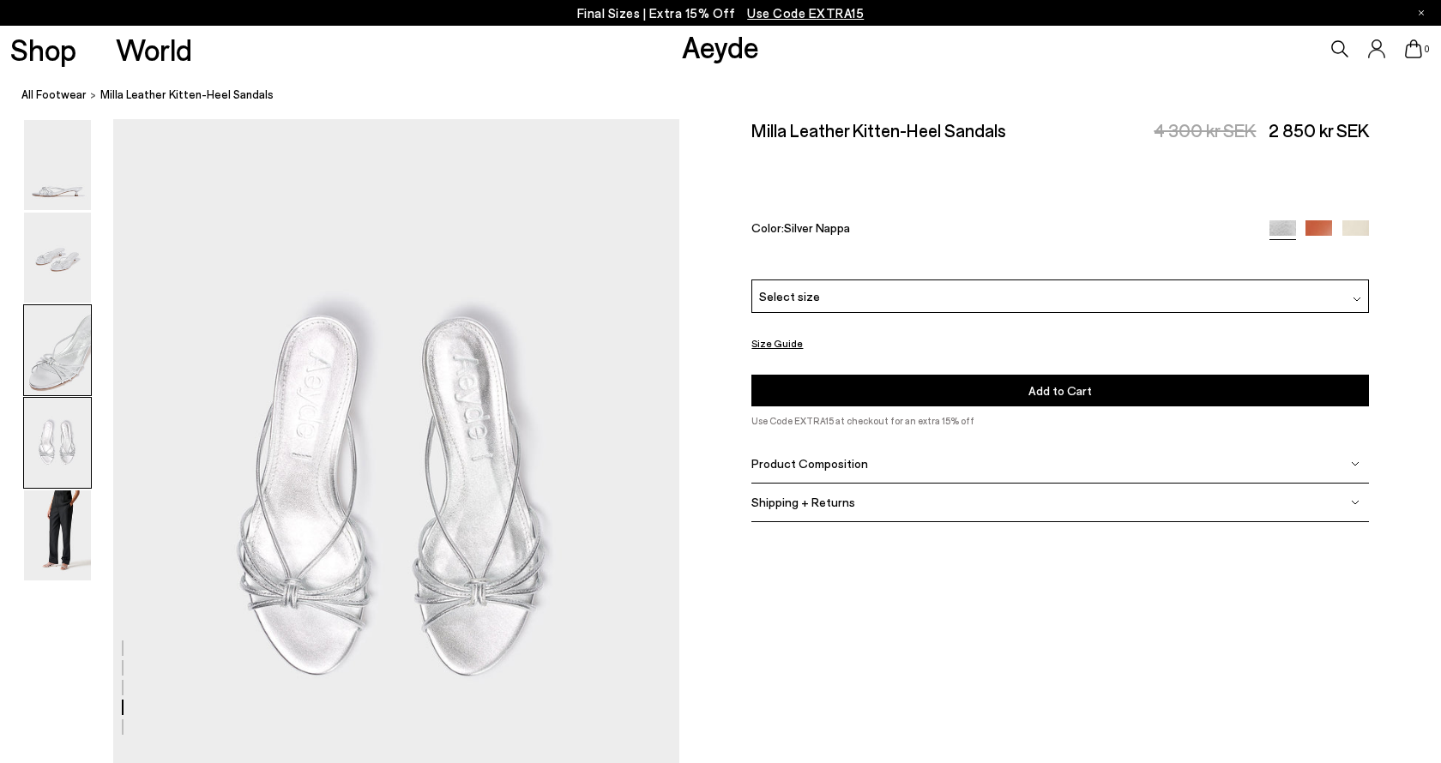
click at [58, 353] on img at bounding box center [57, 350] width 67 height 90
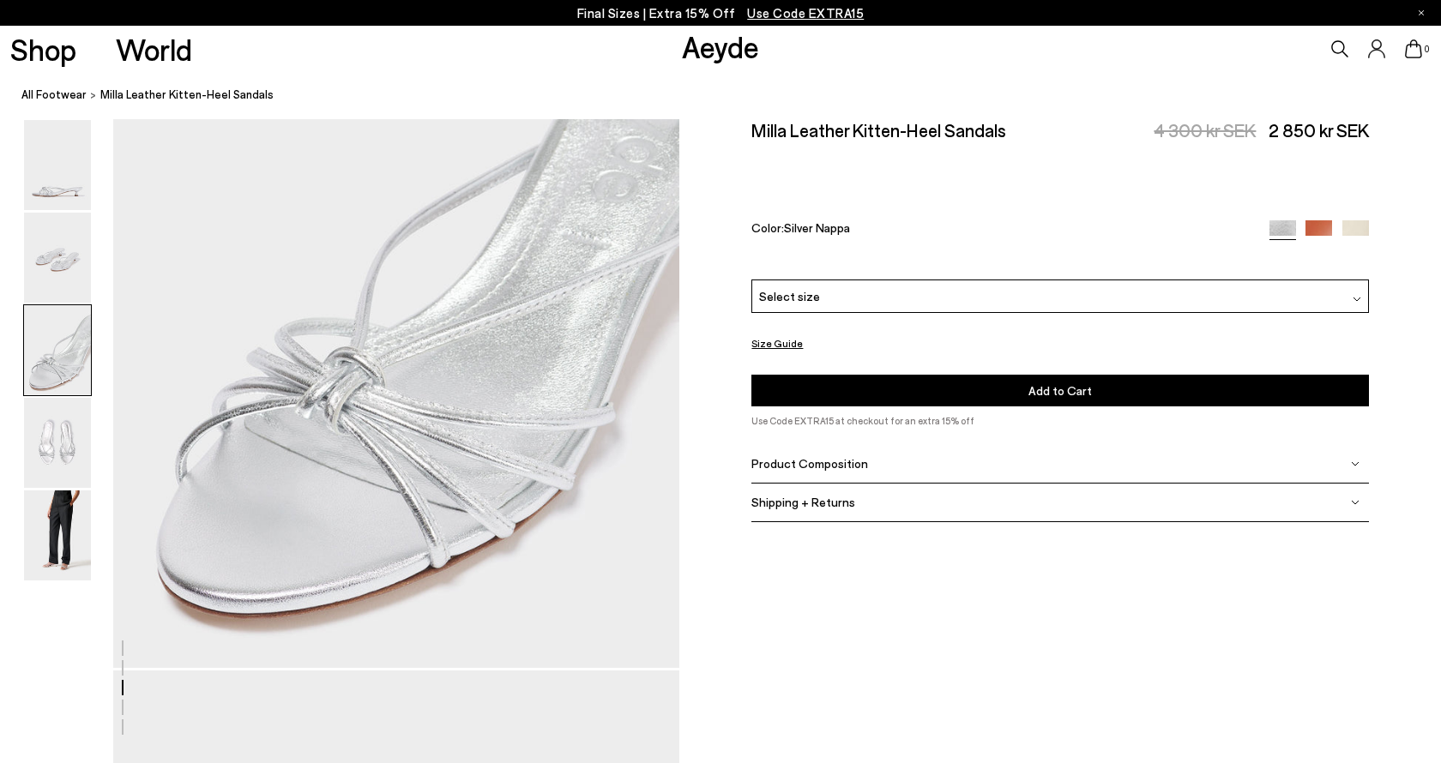
scroll to position [1516, 0]
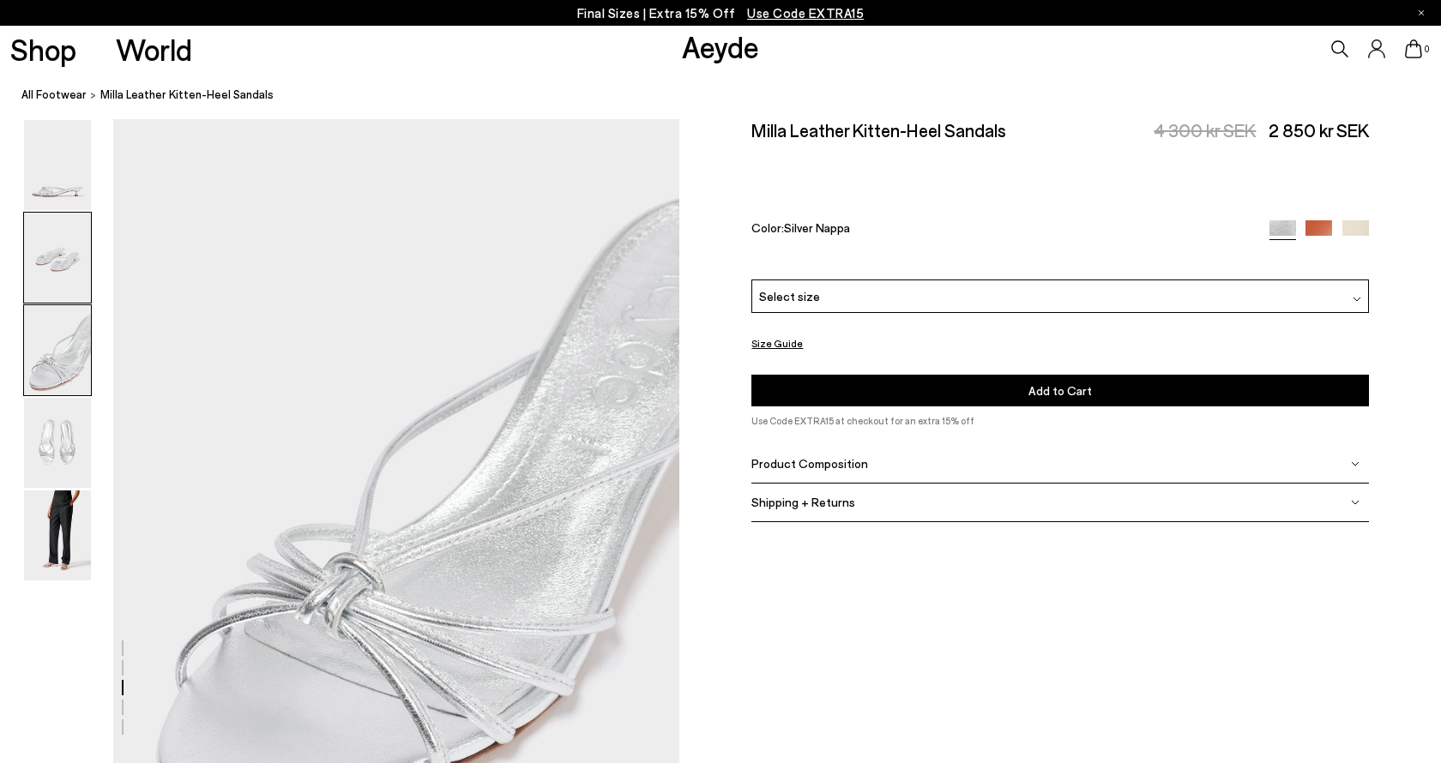
click at [57, 279] on img at bounding box center [57, 258] width 67 height 90
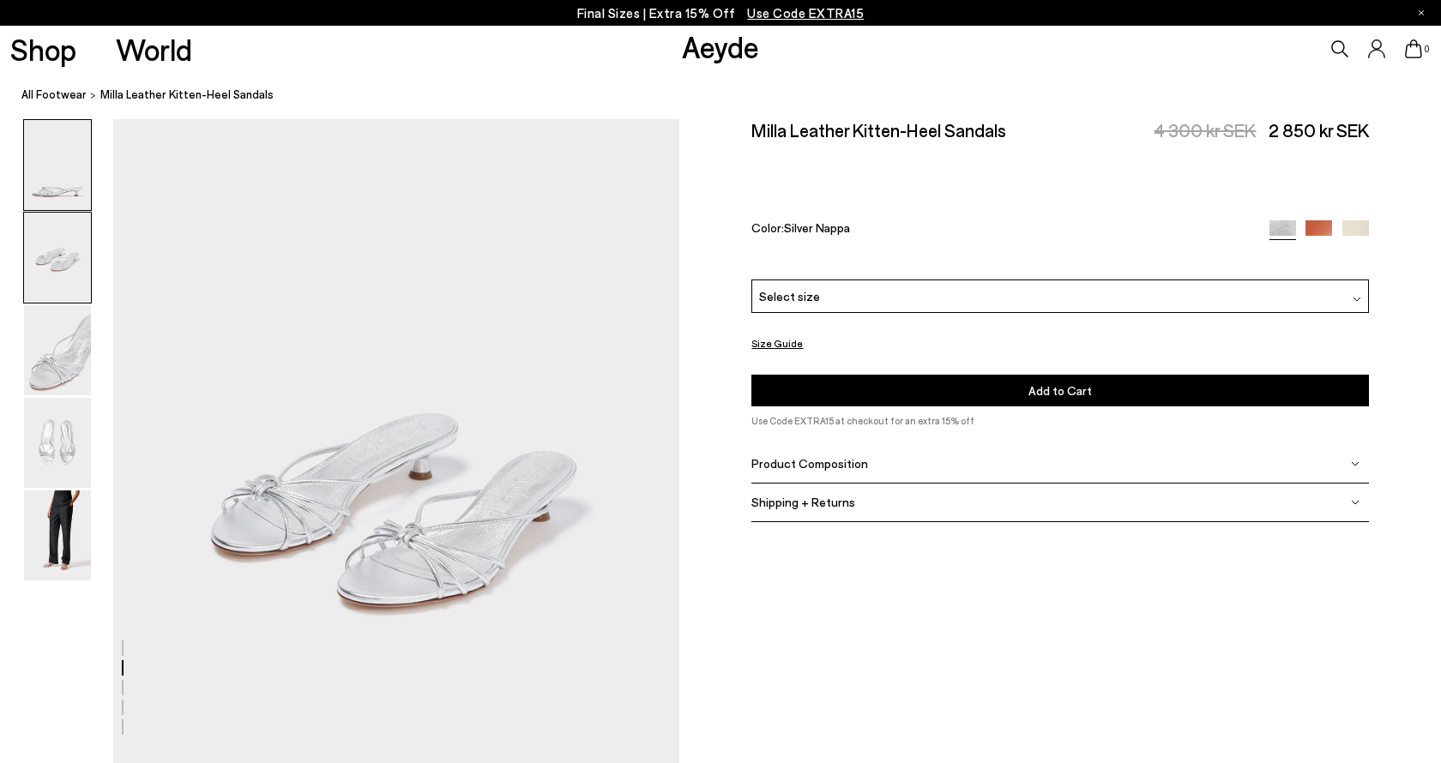
click at [61, 196] on img at bounding box center [57, 165] width 67 height 90
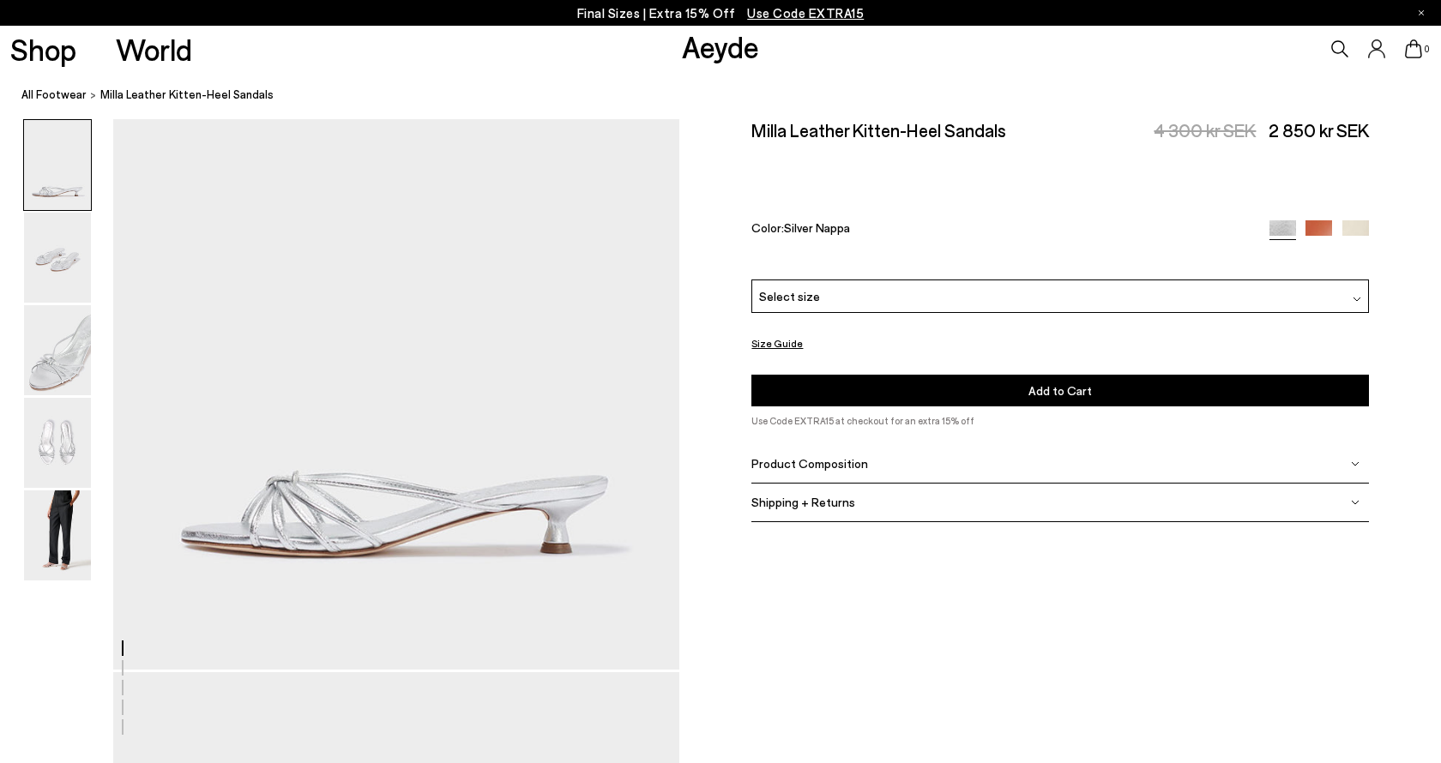
scroll to position [0, 0]
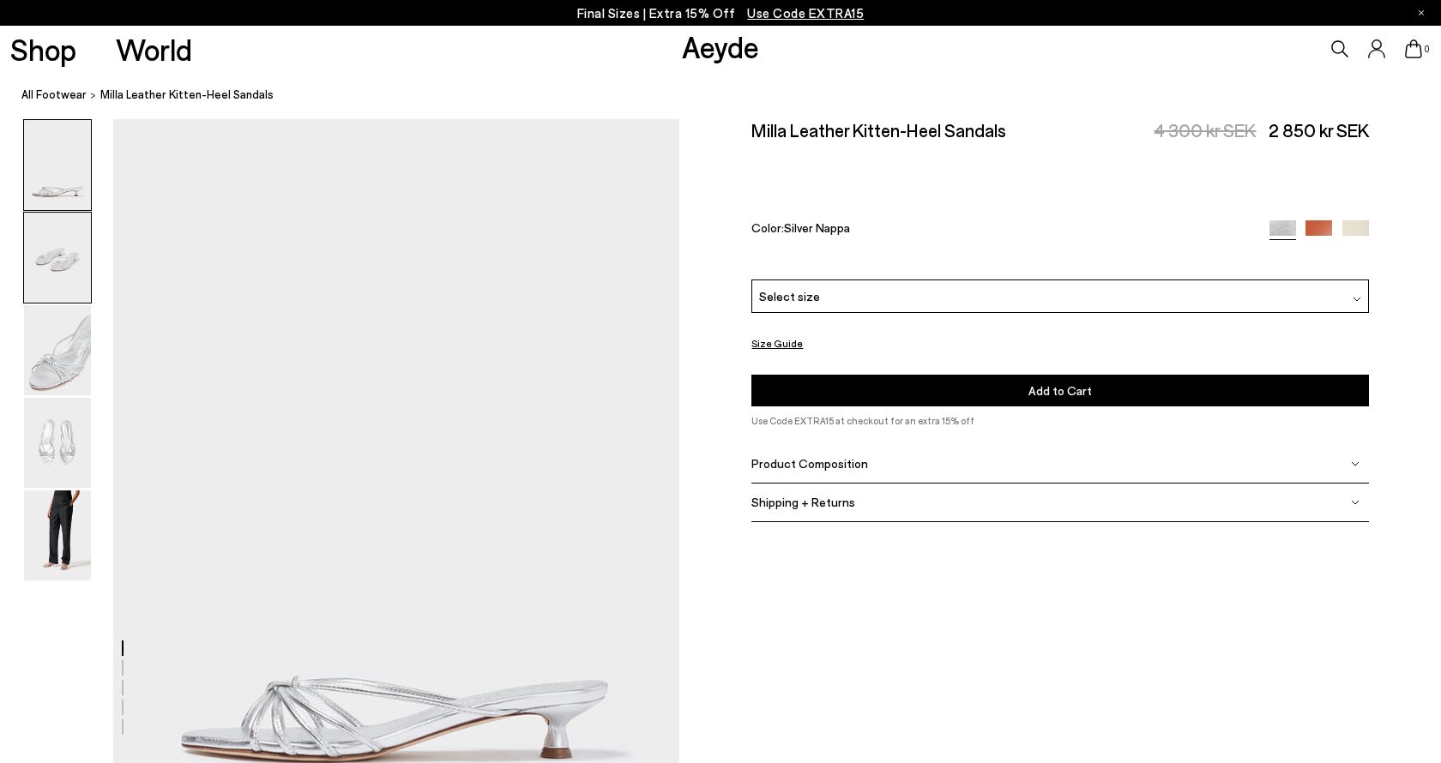
click at [62, 233] on img at bounding box center [57, 258] width 67 height 90
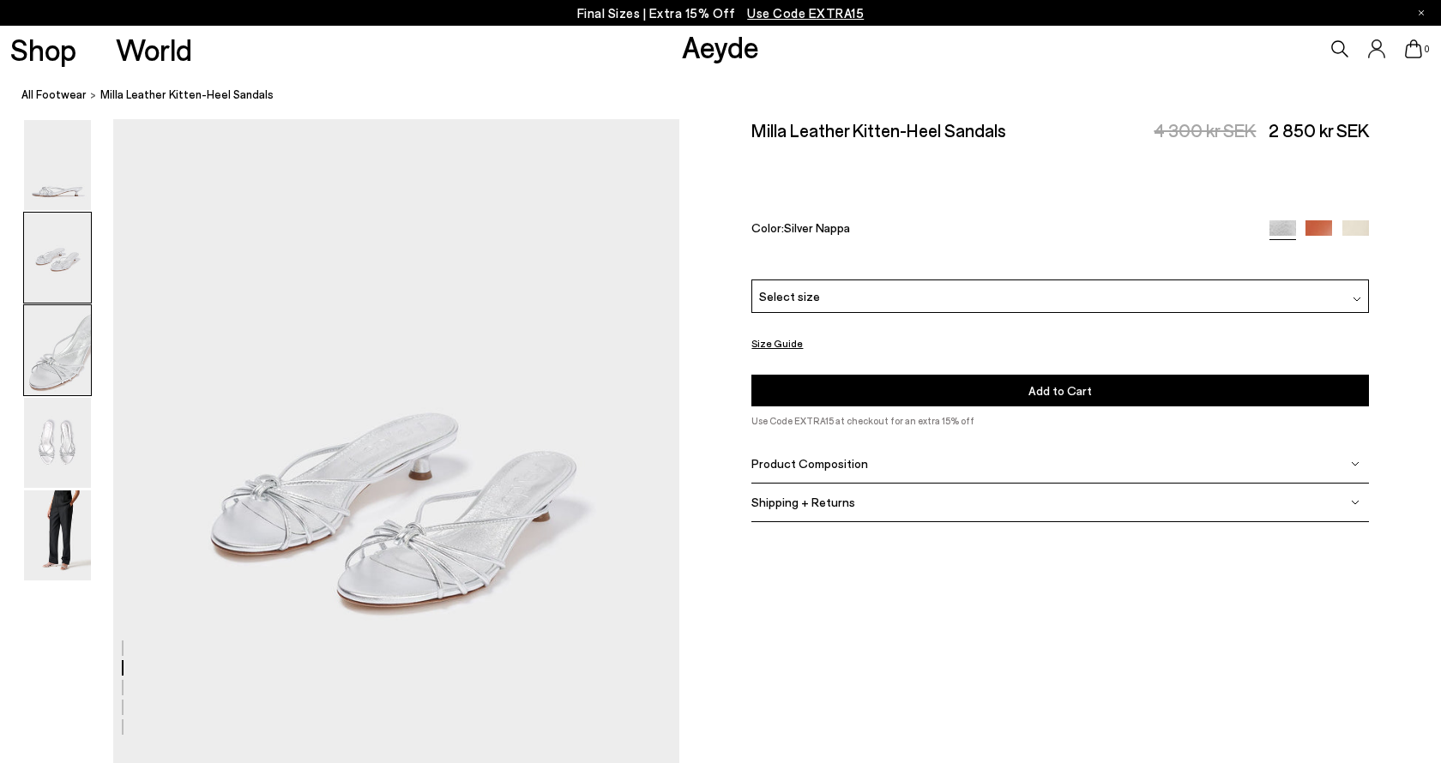
click at [62, 331] on img at bounding box center [57, 350] width 67 height 90
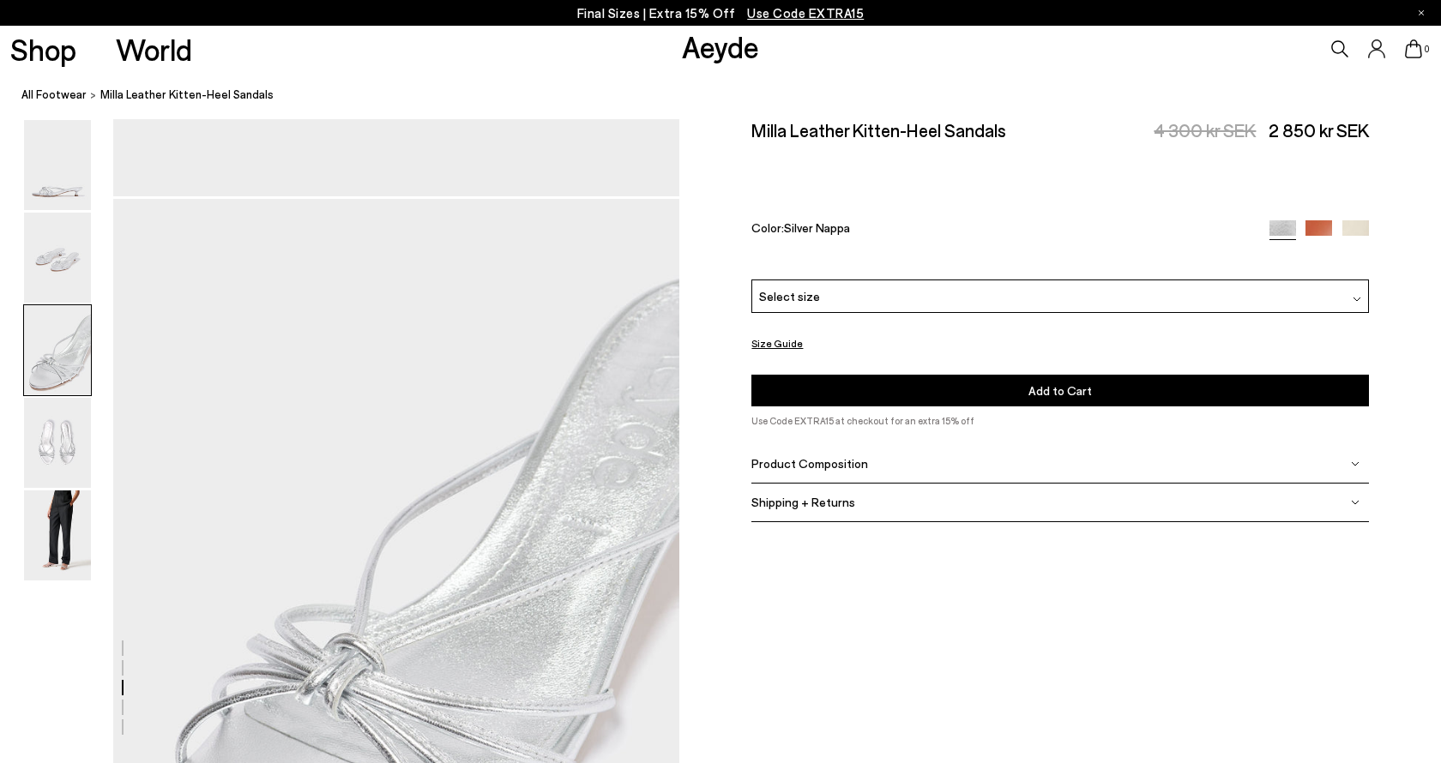
scroll to position [1516, 0]
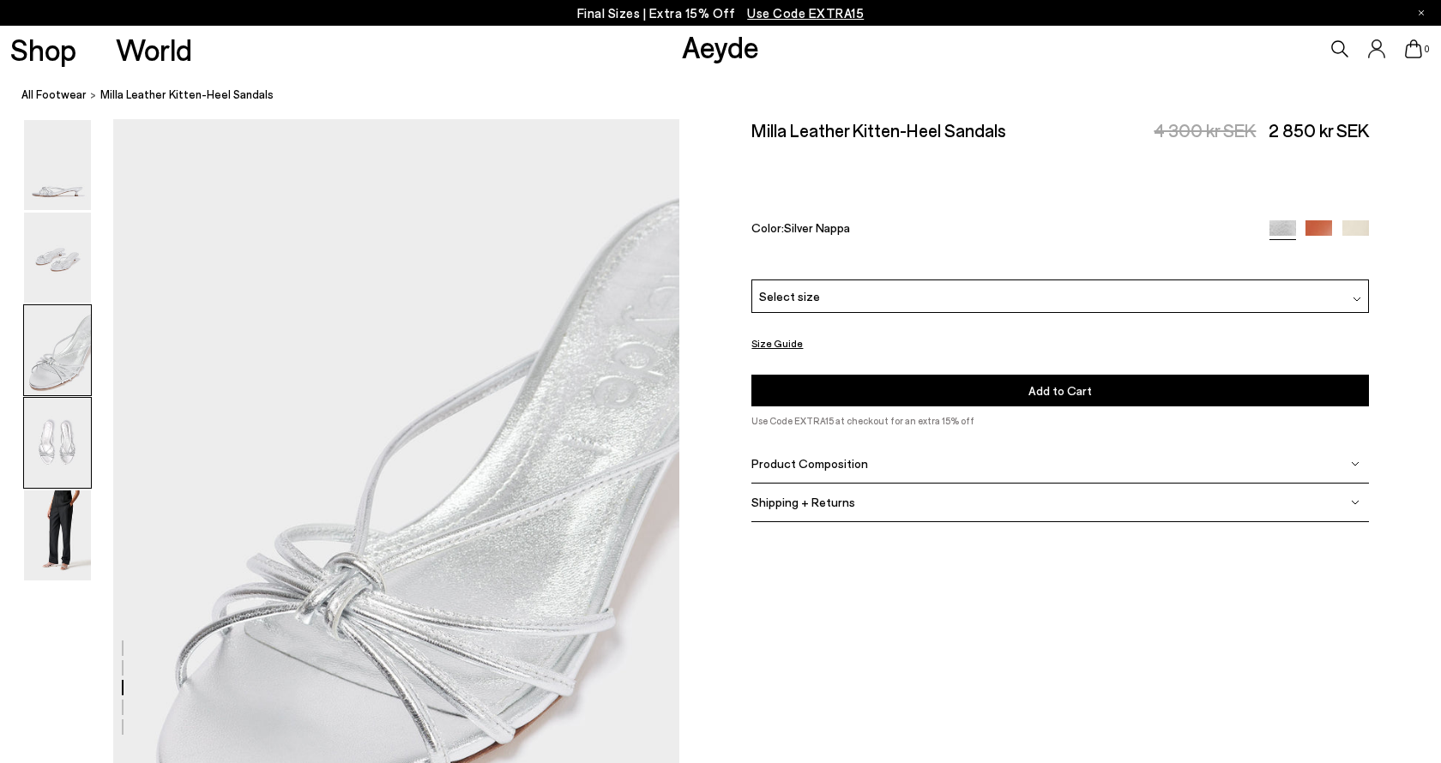
click at [58, 442] on img at bounding box center [57, 443] width 67 height 90
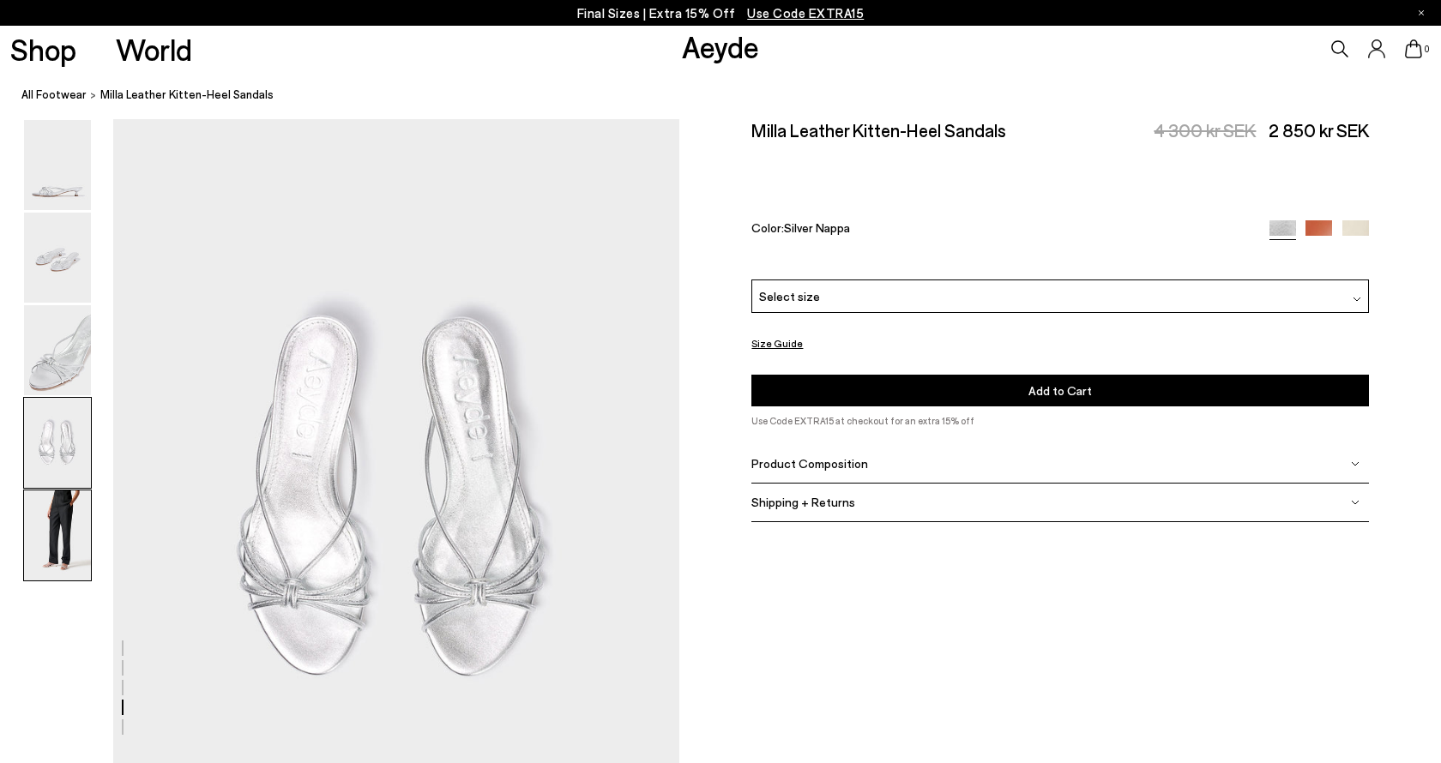
click at [65, 533] on img at bounding box center [57, 536] width 67 height 90
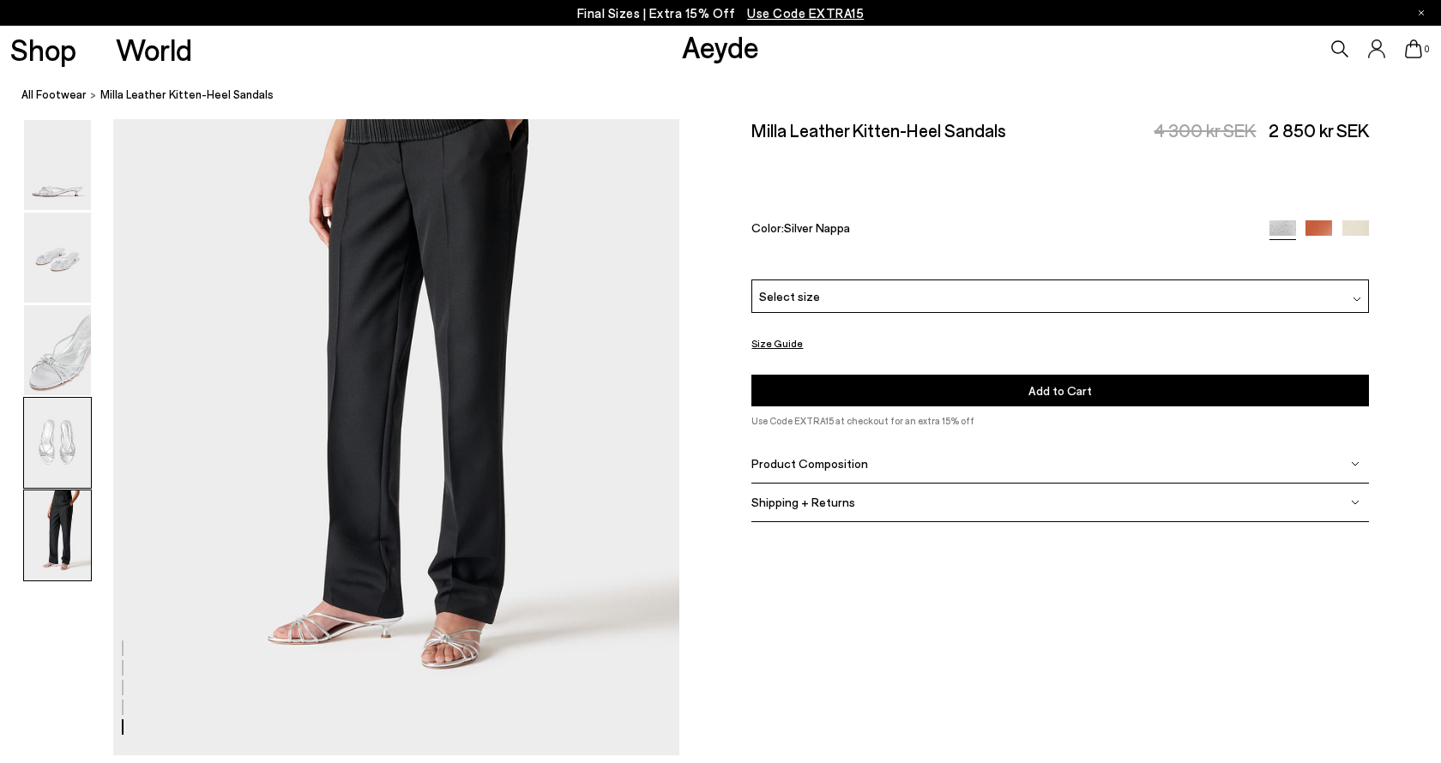
click at [58, 428] on img at bounding box center [57, 443] width 67 height 90
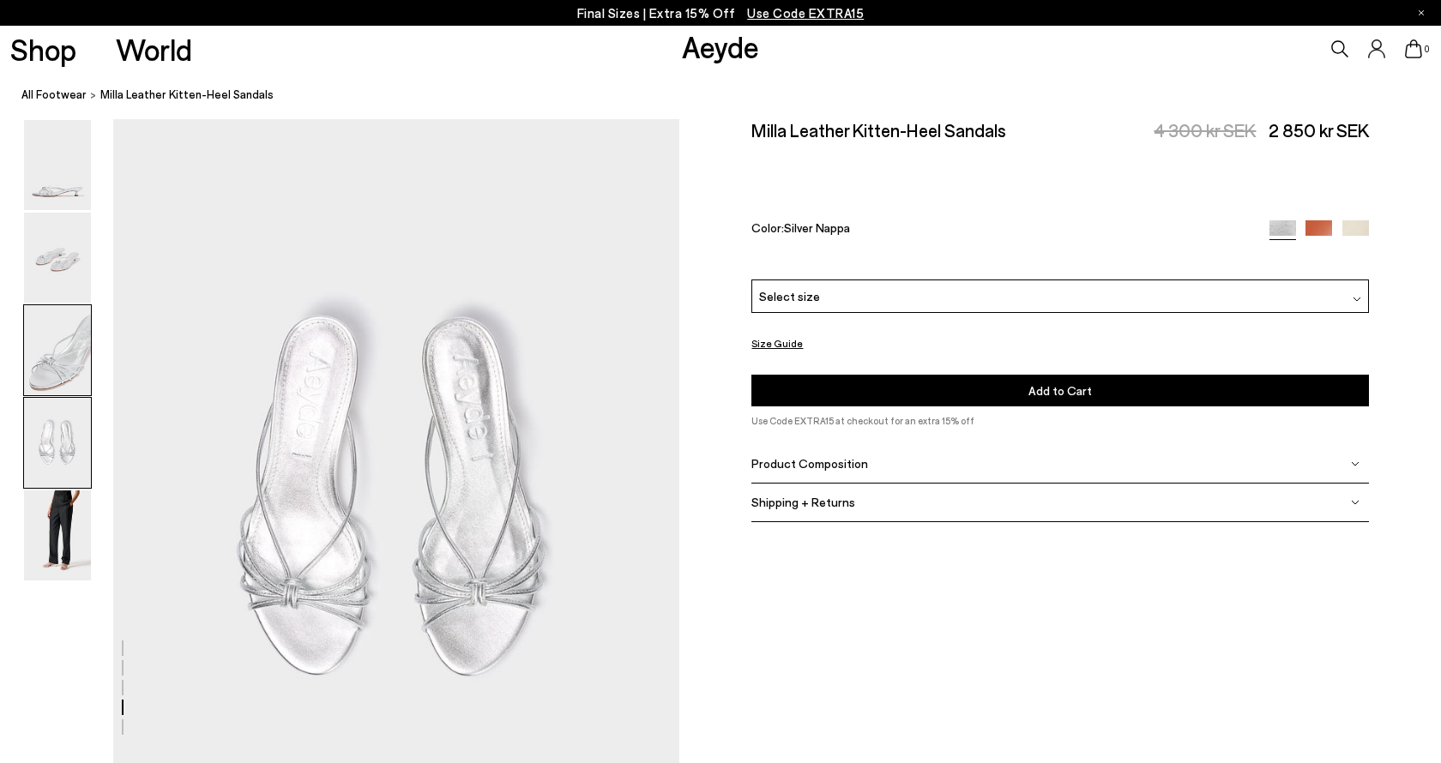
click at [64, 336] on img at bounding box center [57, 350] width 67 height 90
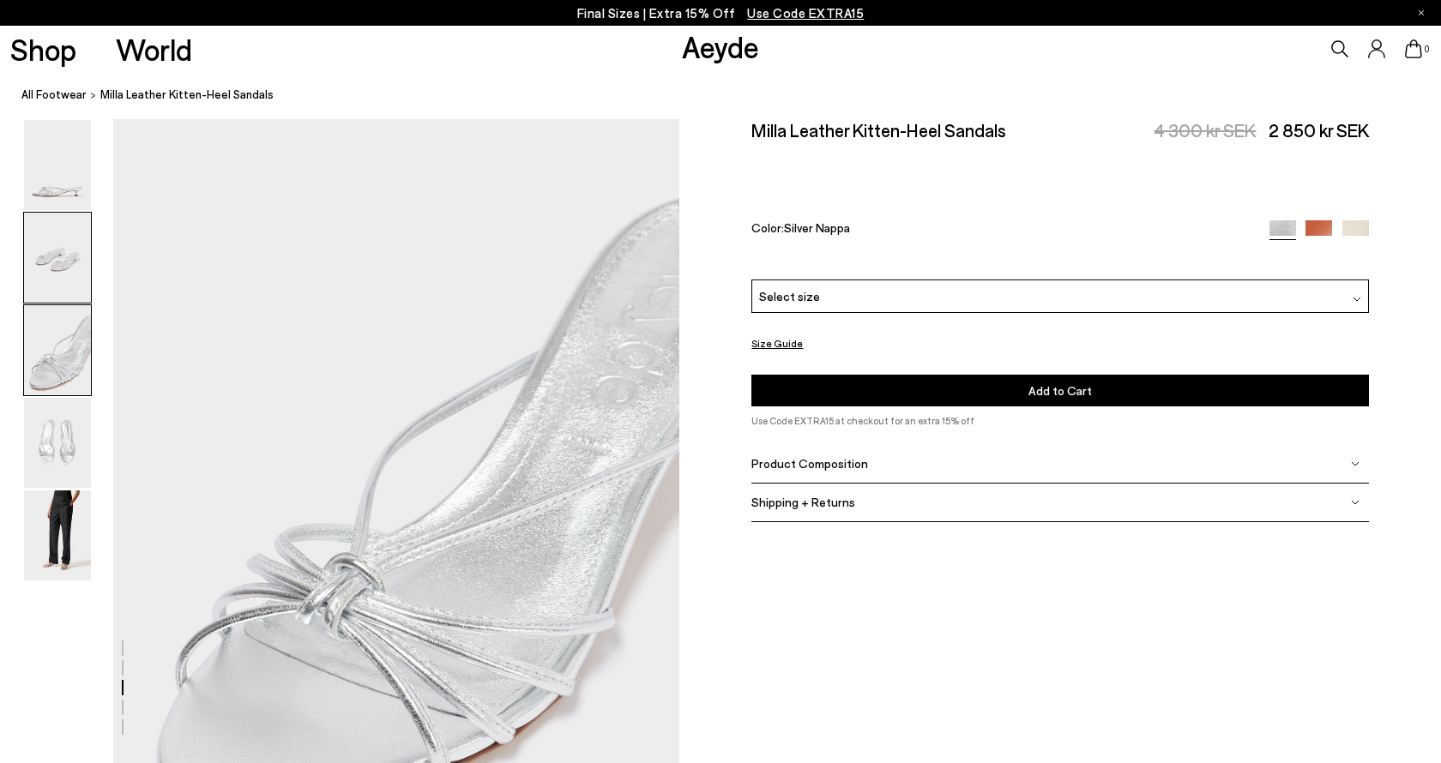
click at [66, 257] on img at bounding box center [57, 258] width 67 height 90
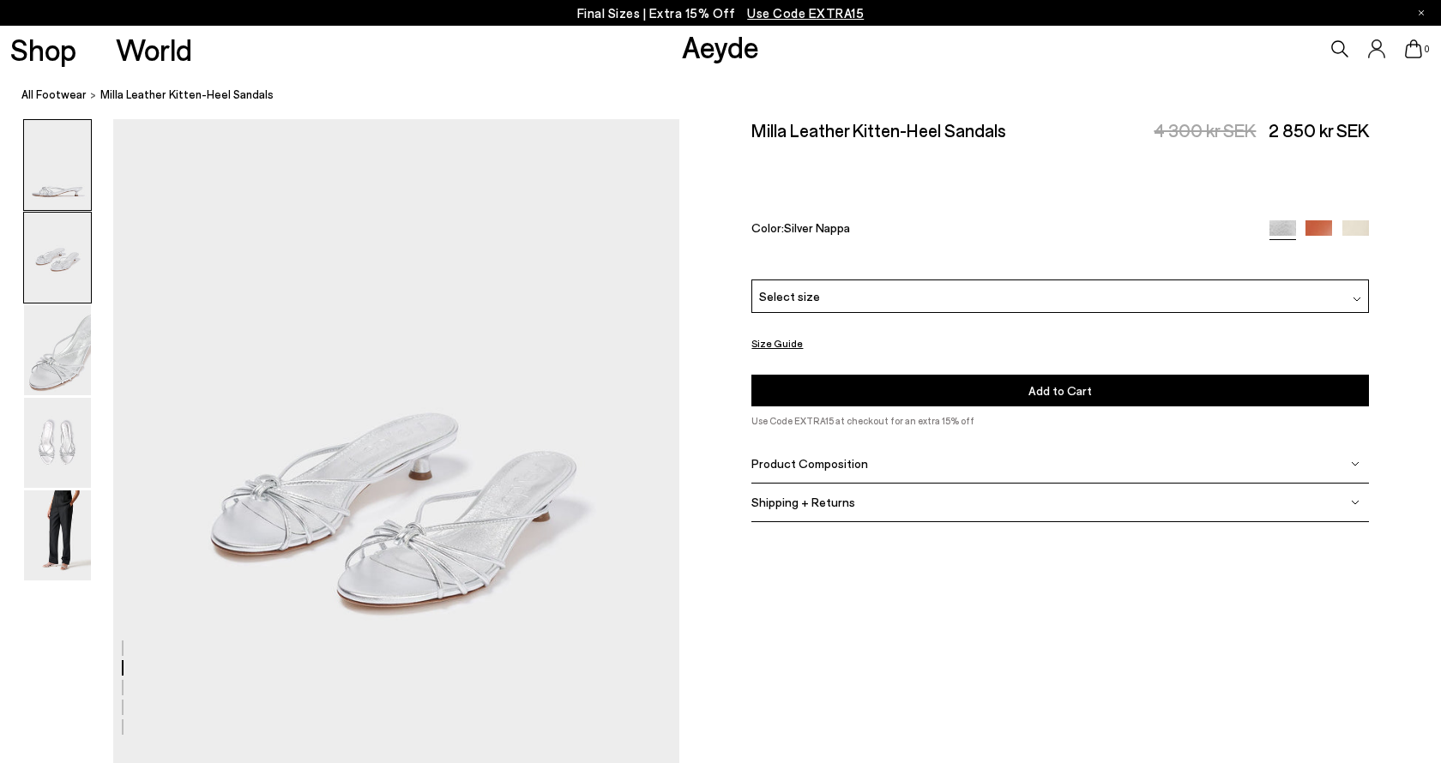
click at [57, 169] on img at bounding box center [57, 165] width 67 height 90
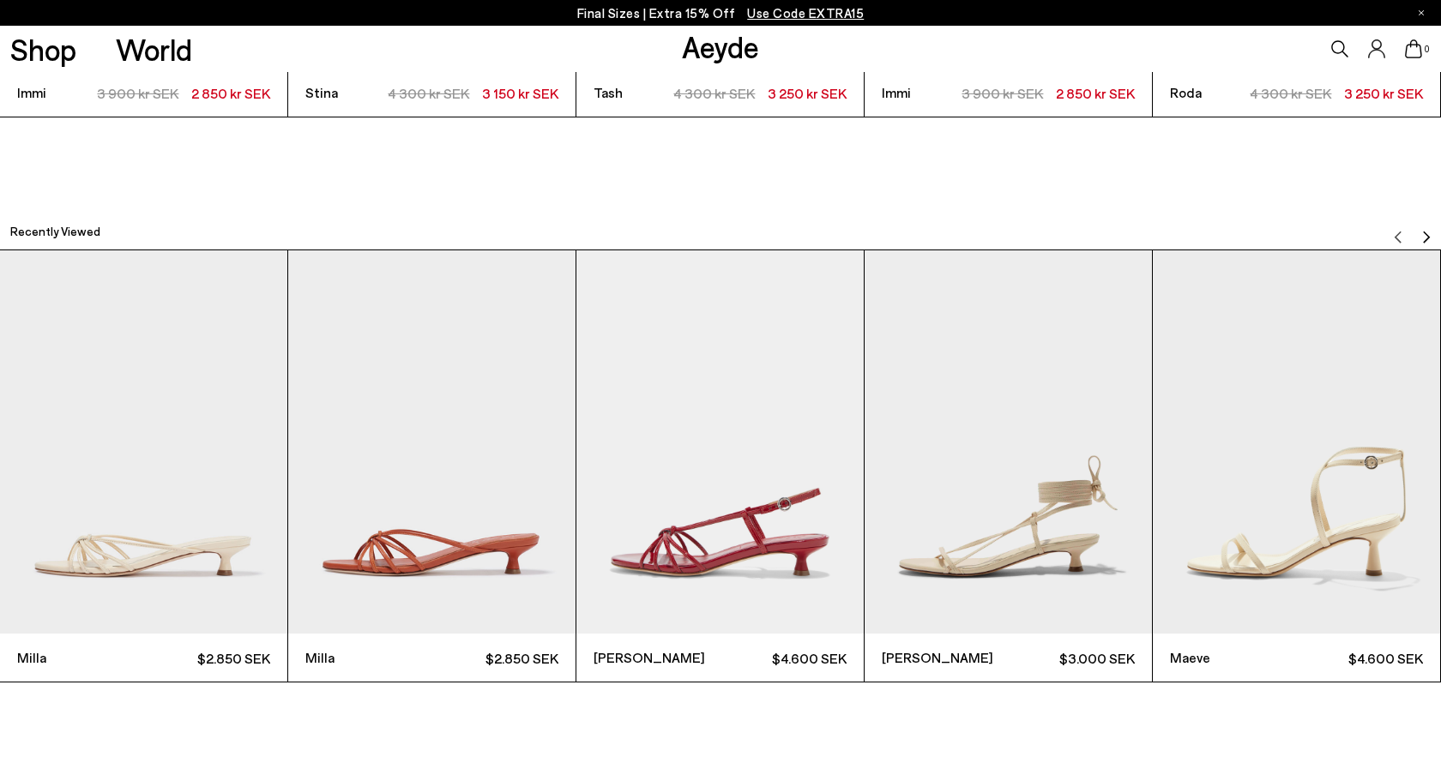
scroll to position [4353, 0]
click at [1422, 244] on img "Next slide" at bounding box center [1426, 238] width 14 height 14
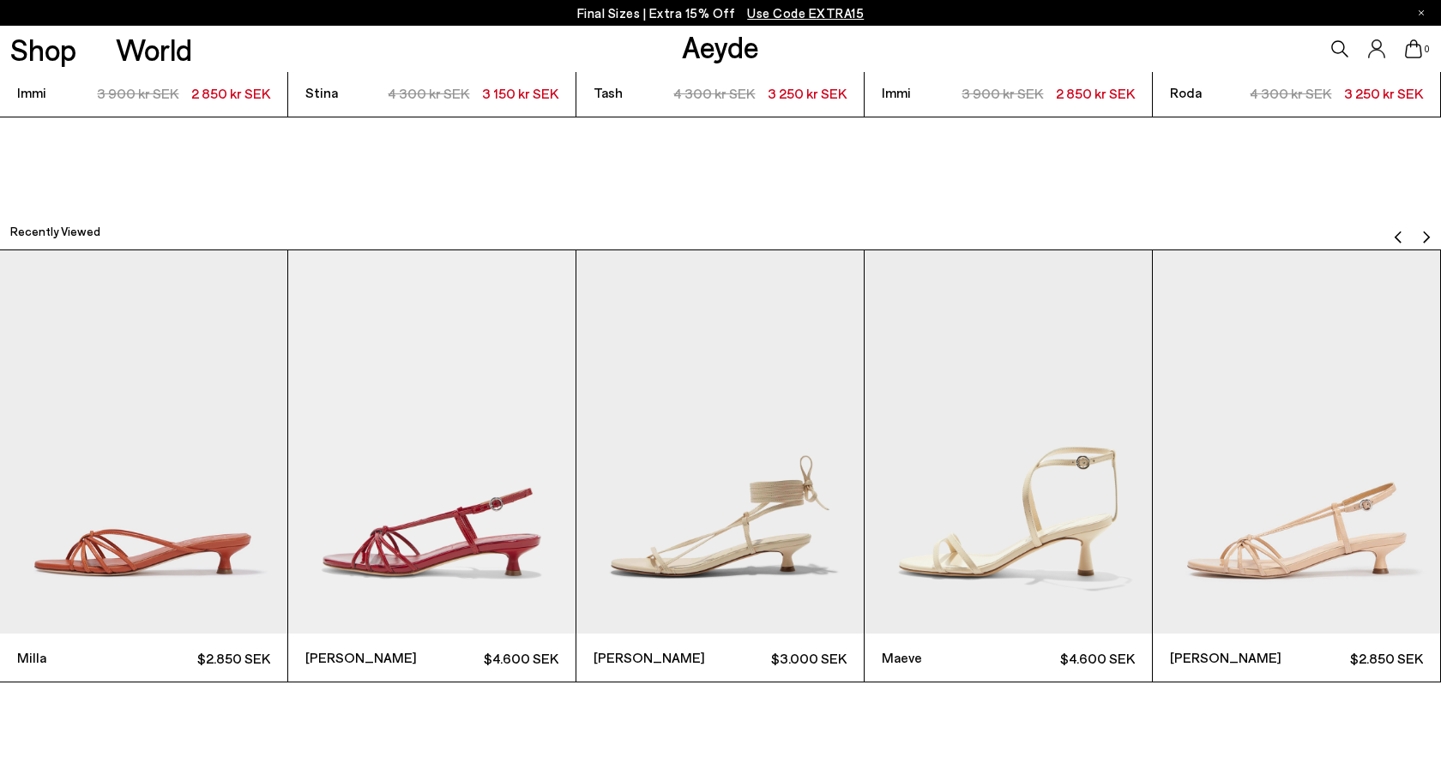
click at [1422, 244] on img "Next slide" at bounding box center [1426, 238] width 14 height 14
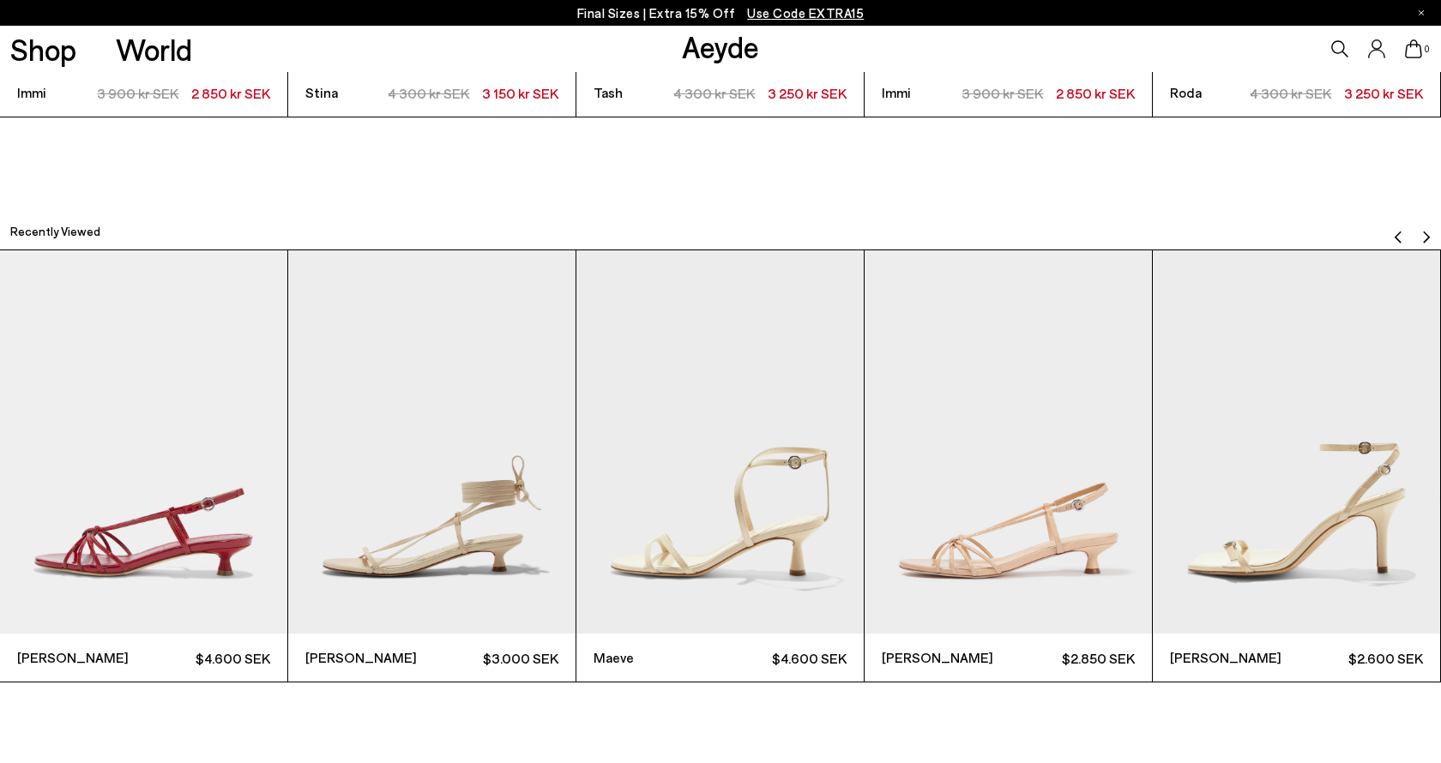
click at [1422, 244] on img "Next slide" at bounding box center [1426, 238] width 14 height 14
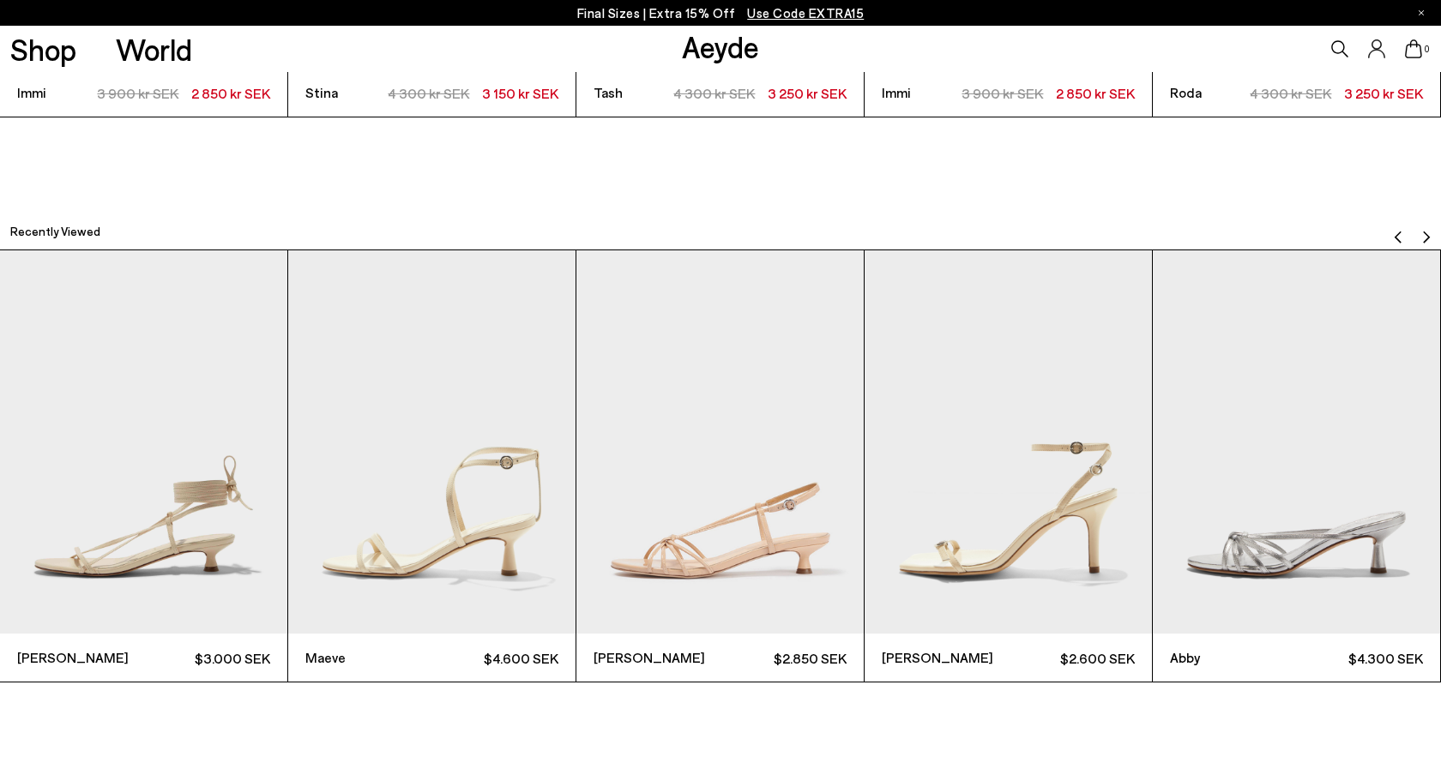
click at [719, 559] on img "6 / 9" at bounding box center [719, 441] width 287 height 383
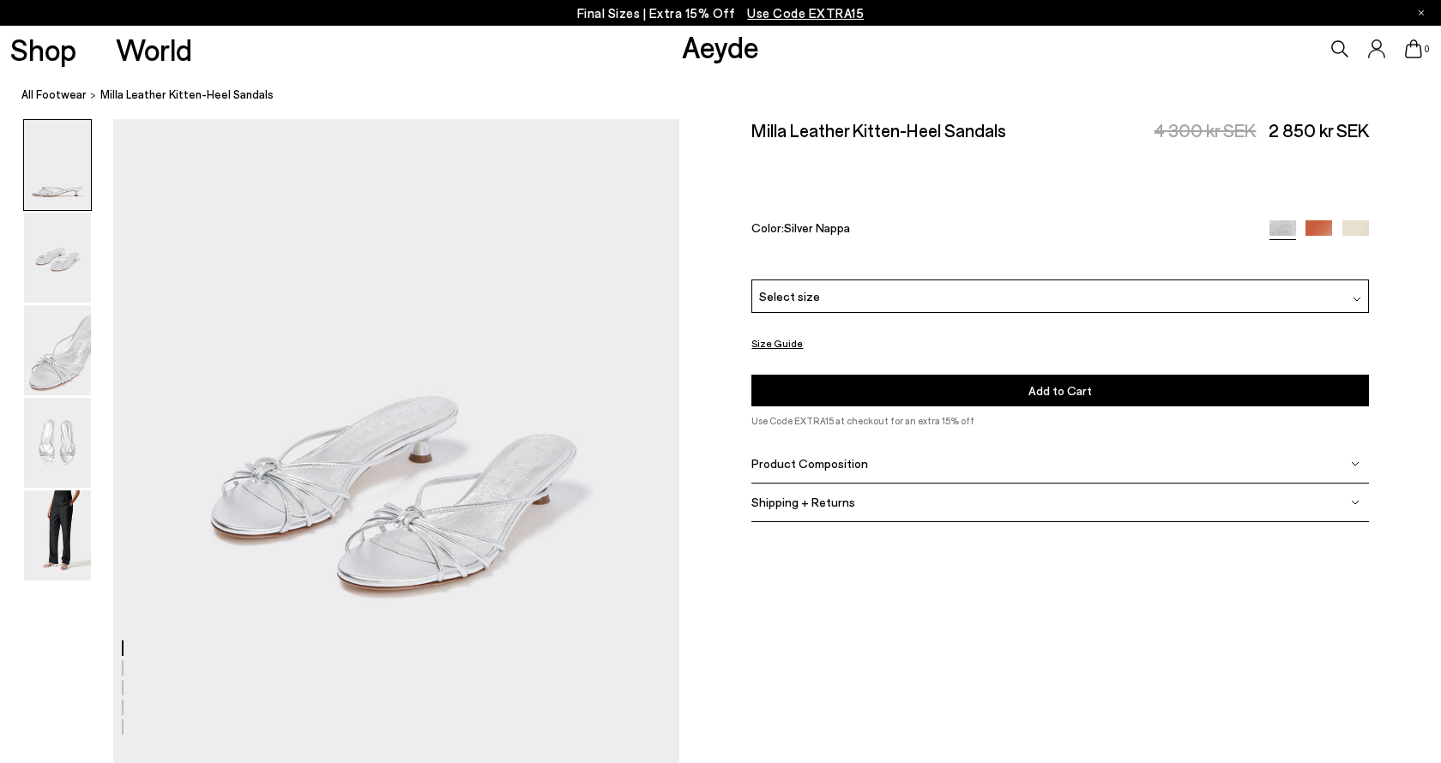
scroll to position [849, 0]
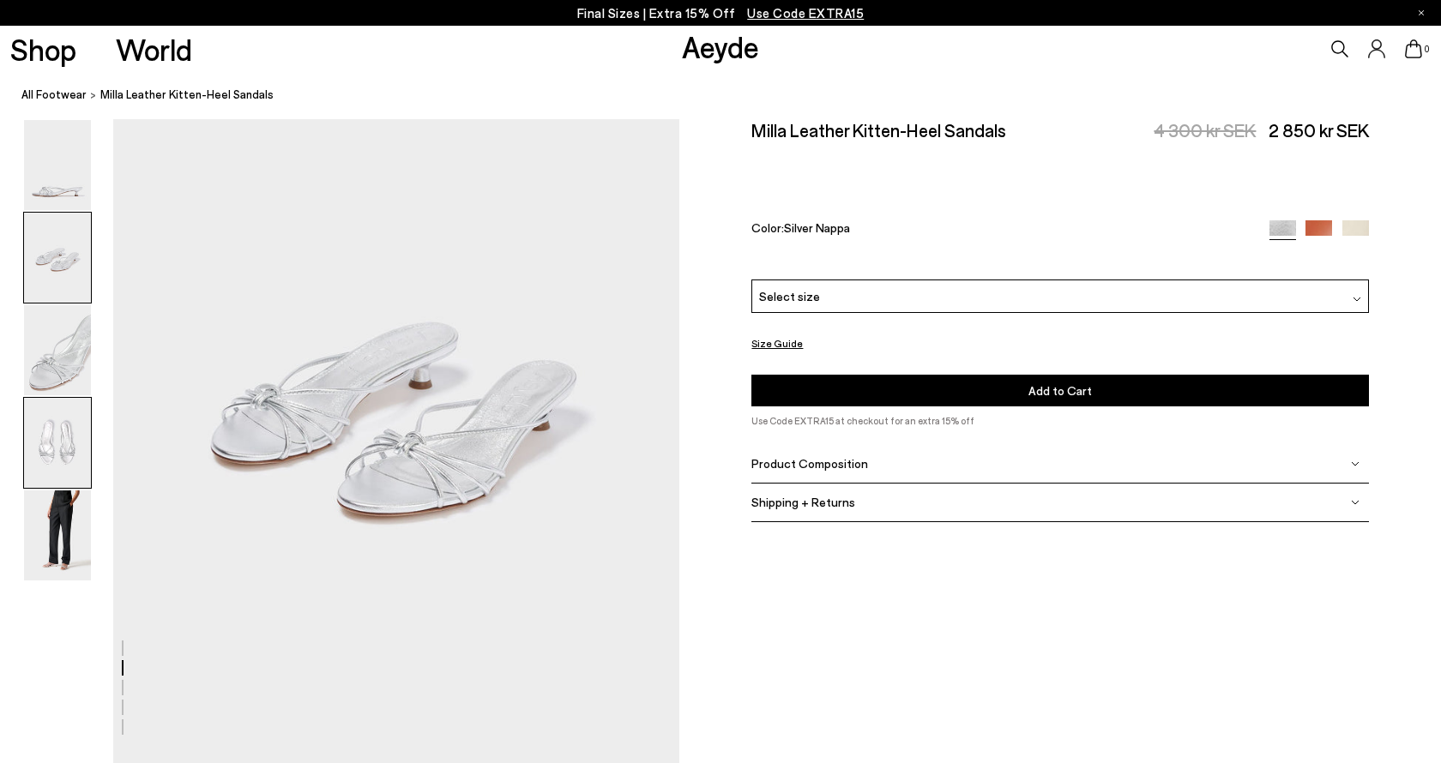
click at [67, 454] on img at bounding box center [57, 443] width 67 height 90
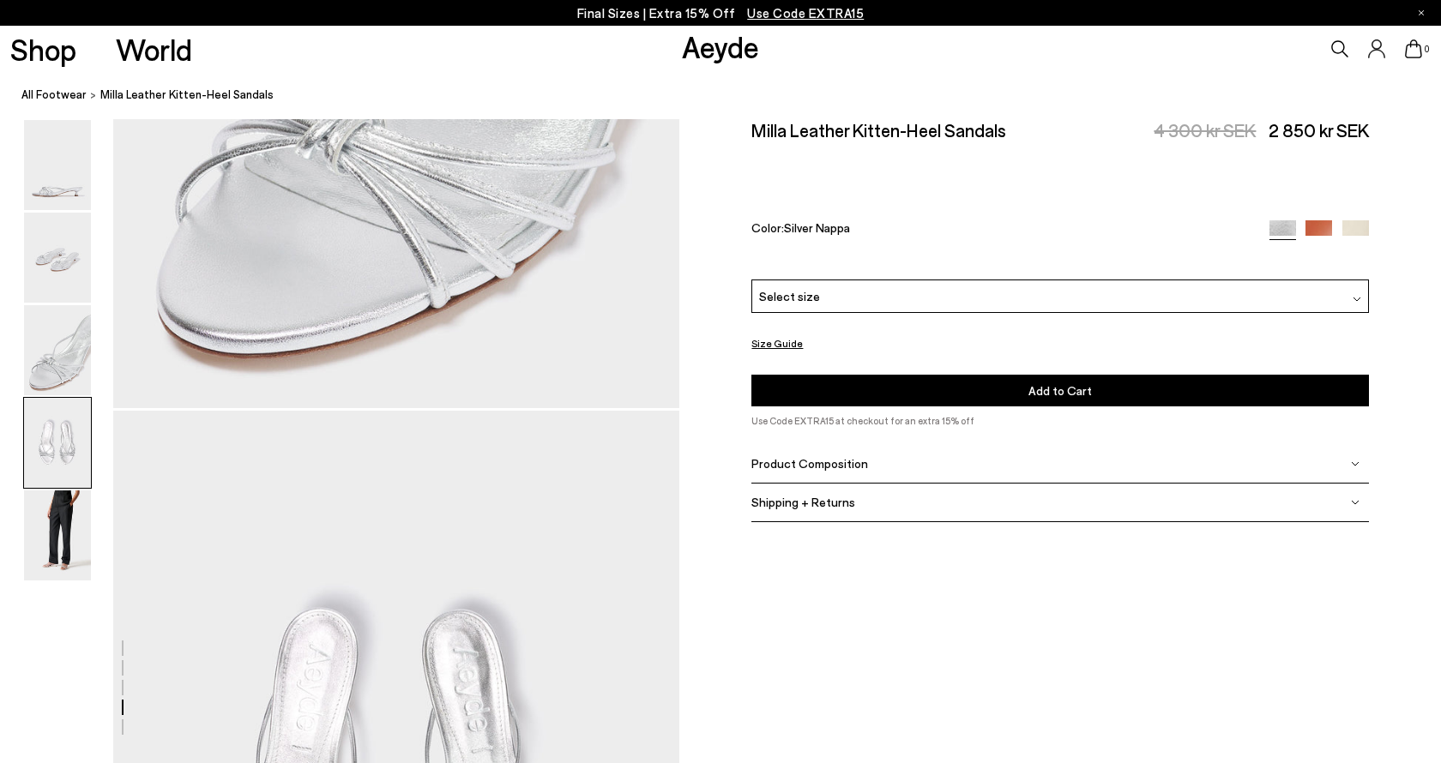
scroll to position [2274, 0]
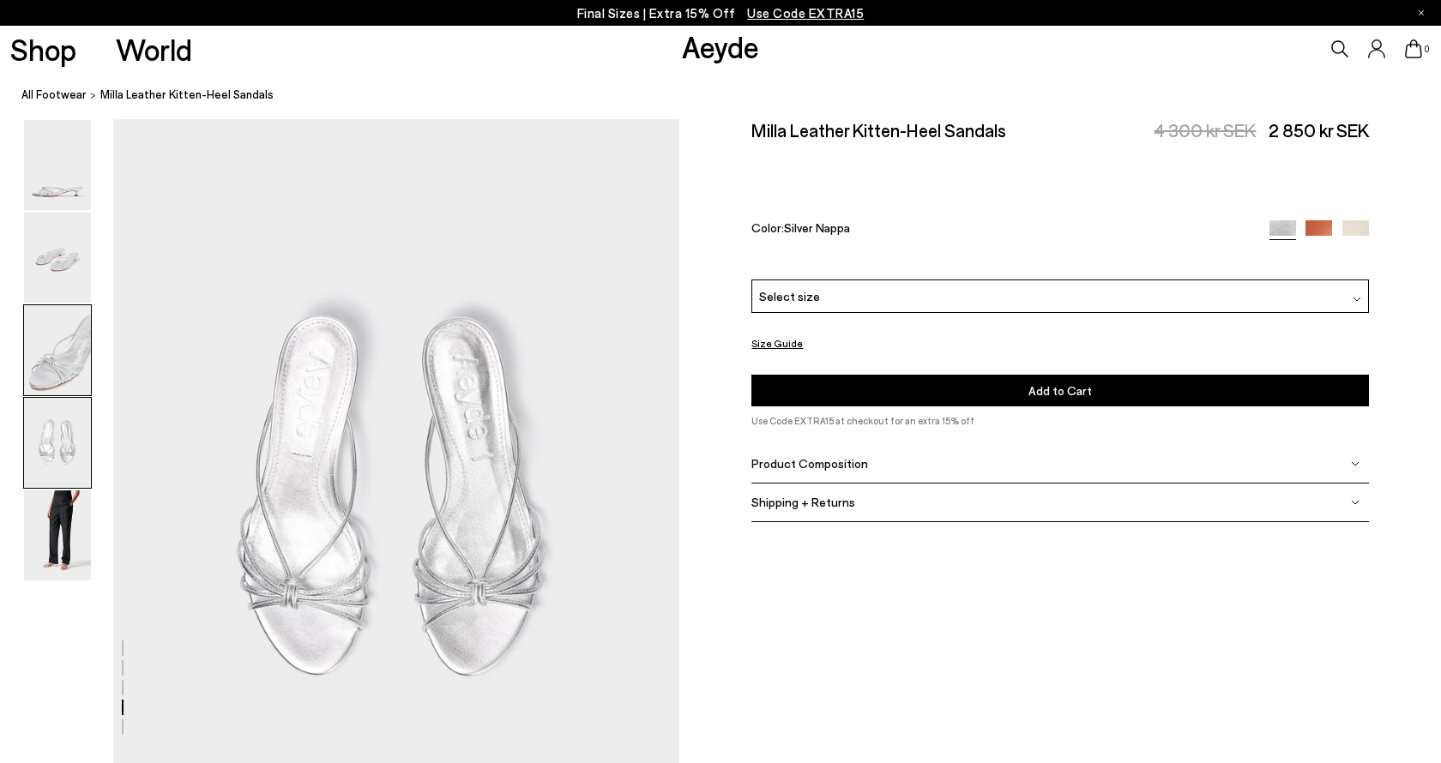
click at [57, 360] on img at bounding box center [57, 350] width 67 height 90
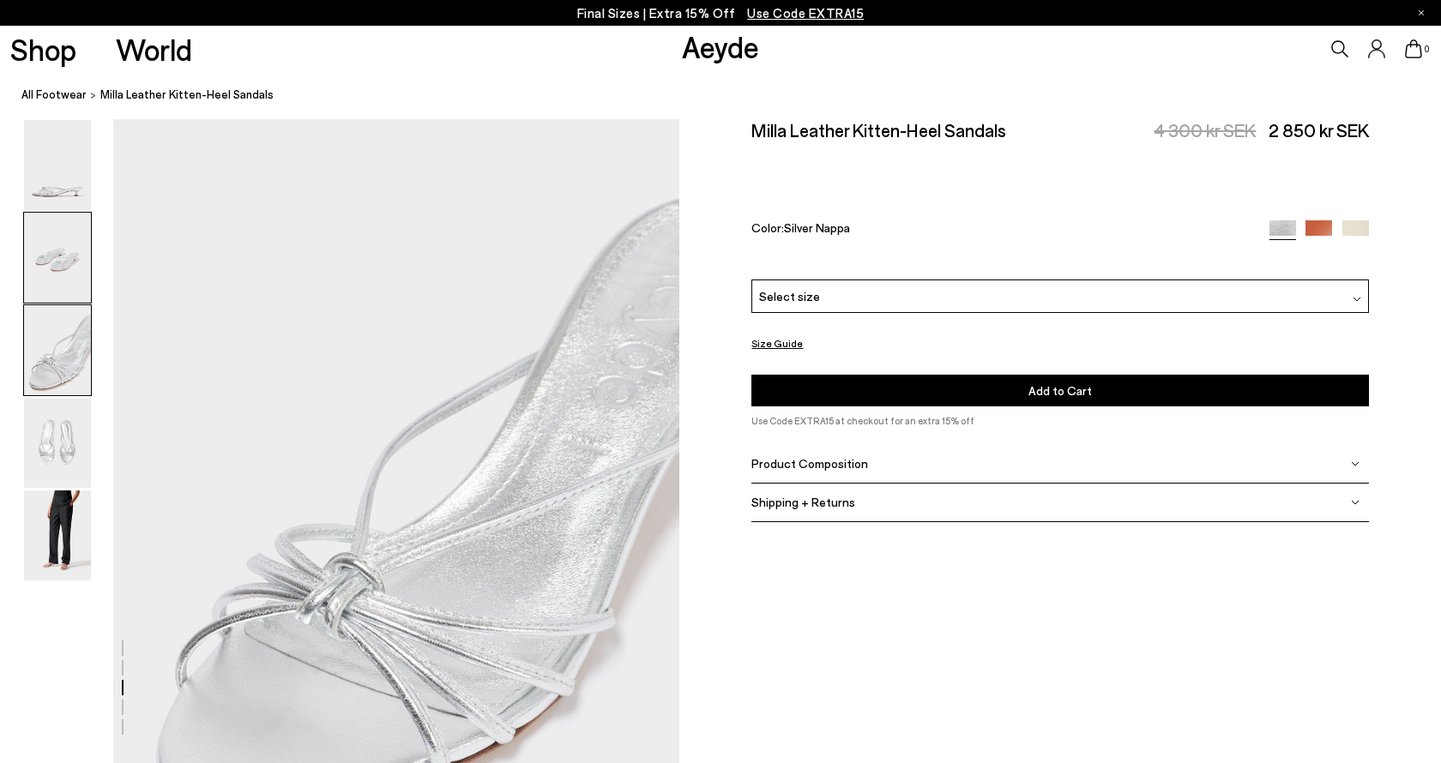
click at [64, 270] on img at bounding box center [57, 258] width 67 height 90
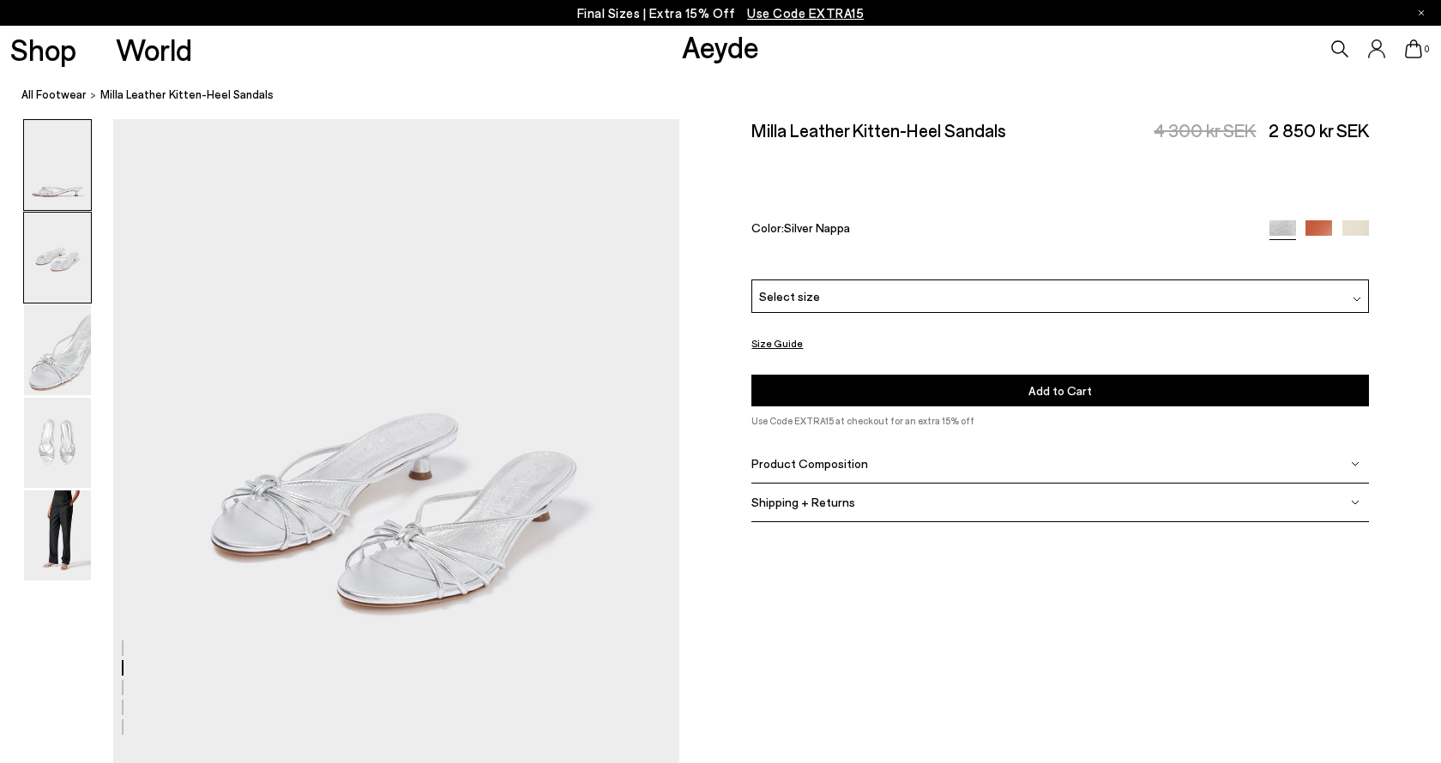
click at [59, 170] on img at bounding box center [57, 165] width 67 height 90
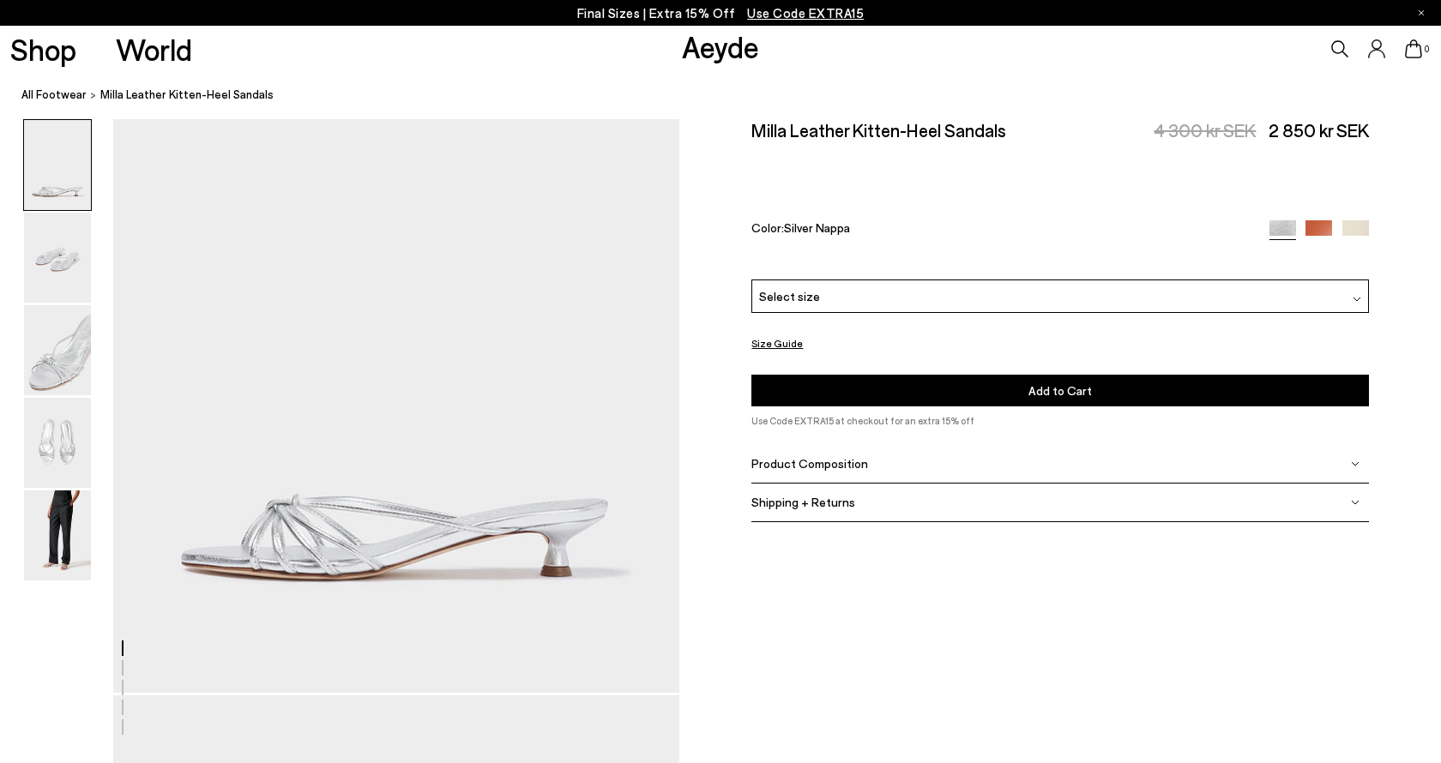
scroll to position [186, 0]
click at [989, 280] on div "Select size" at bounding box center [1059, 296] width 617 height 33
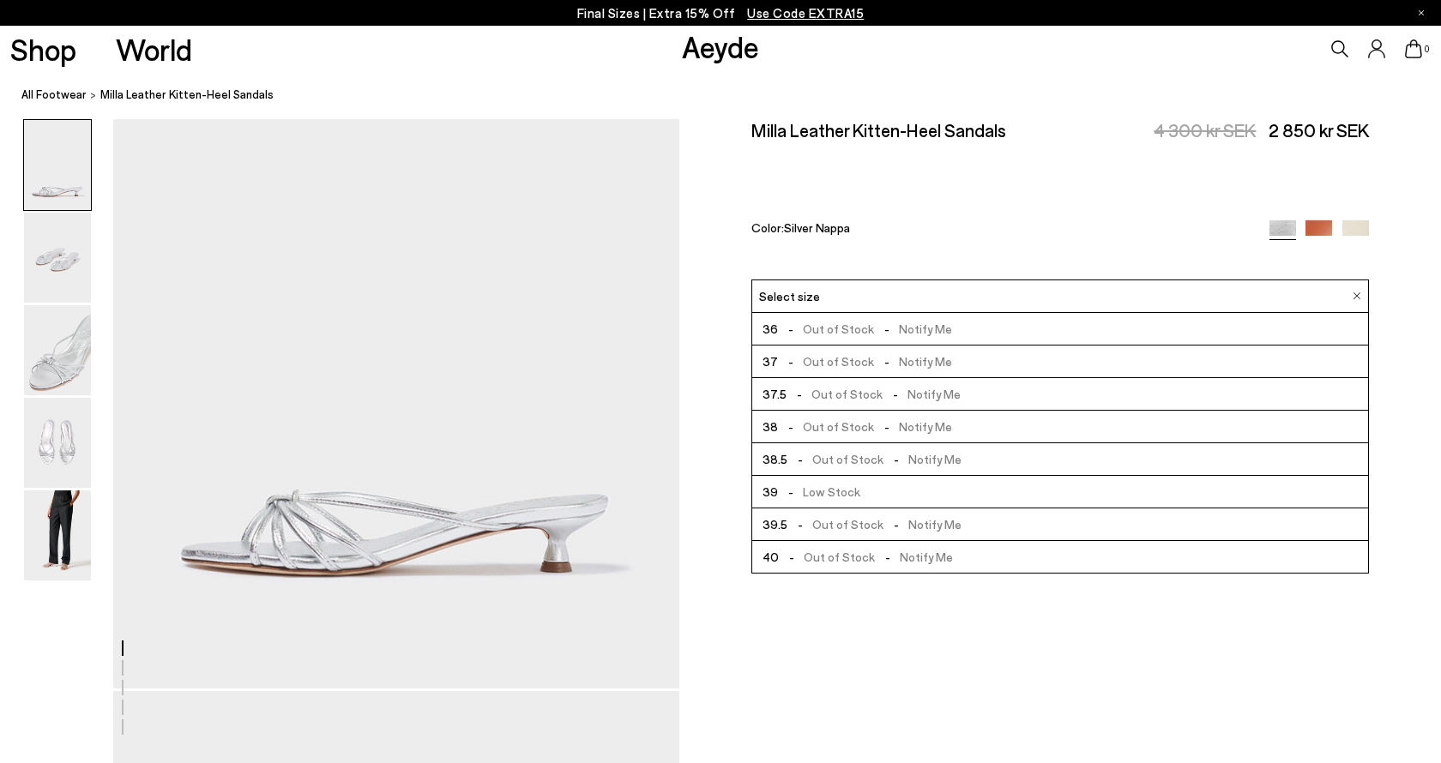
click at [864, 476] on li "39 - Low Stock" at bounding box center [1060, 492] width 616 height 33
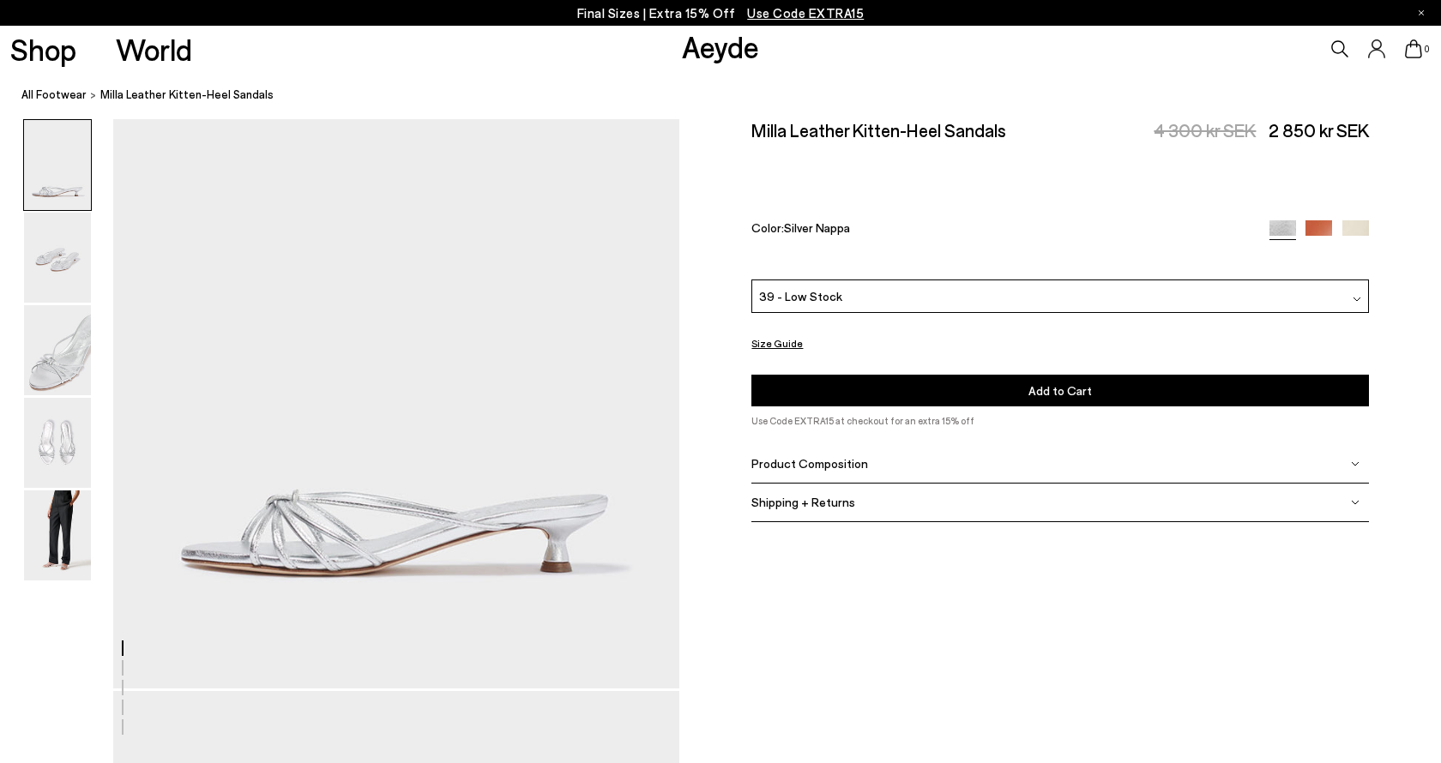
click at [1006, 374] on button "Add to Cart Select a Size First" at bounding box center [1059, 390] width 617 height 32
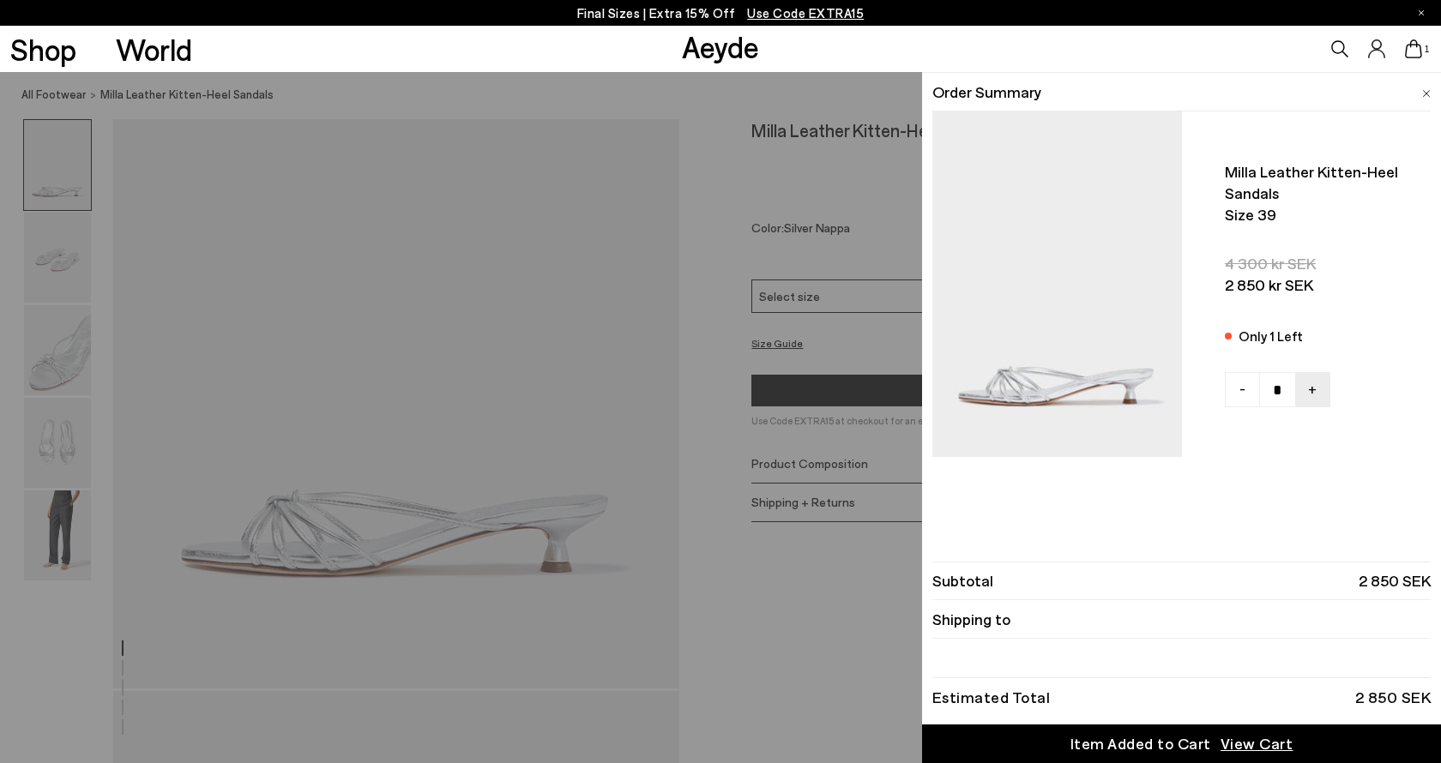
click at [847, 531] on div "Quick Add Color Size View Details Order Summary Milla leather kitten-heel sanda…" at bounding box center [720, 417] width 1441 height 691
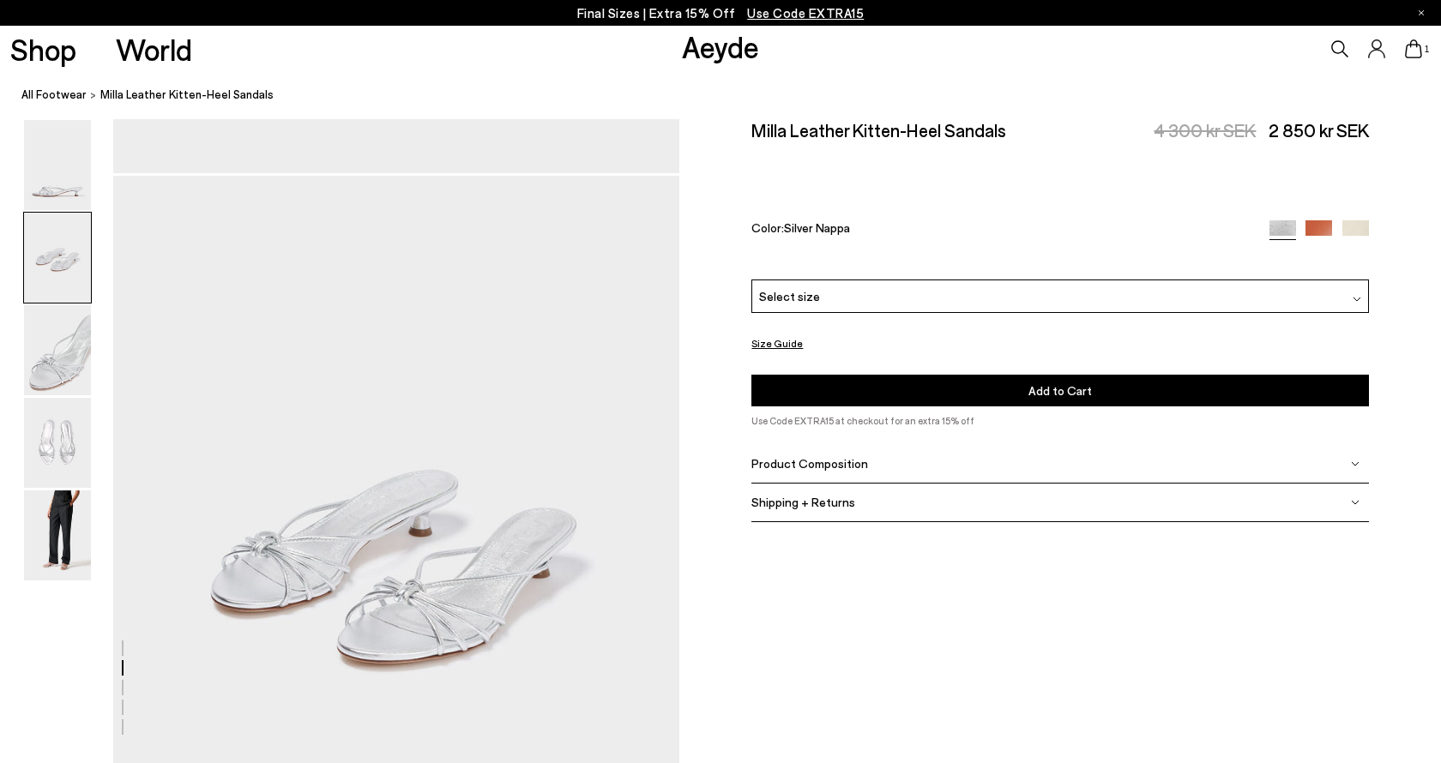
scroll to position [706, 0]
click at [63, 445] on img at bounding box center [57, 443] width 67 height 90
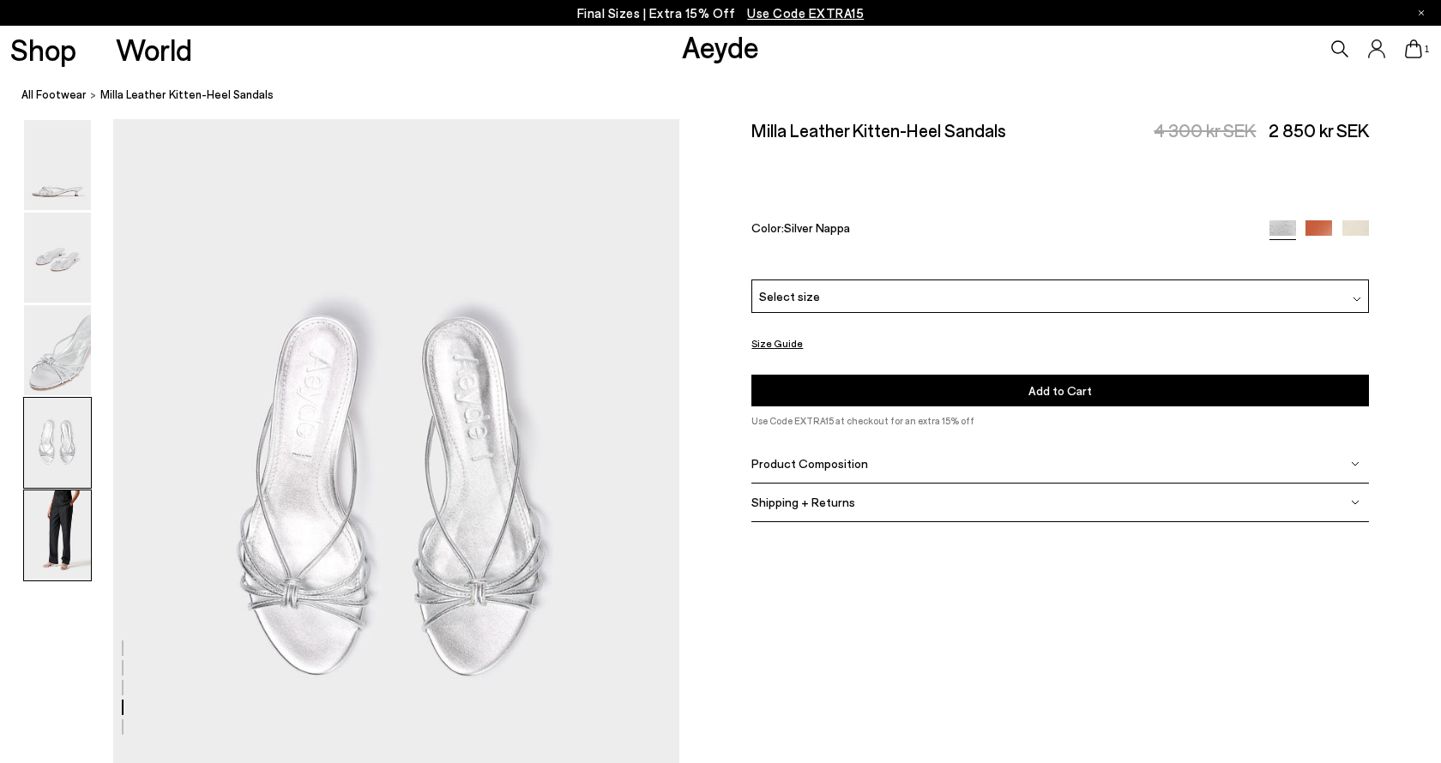
click at [63, 540] on img at bounding box center [57, 536] width 67 height 90
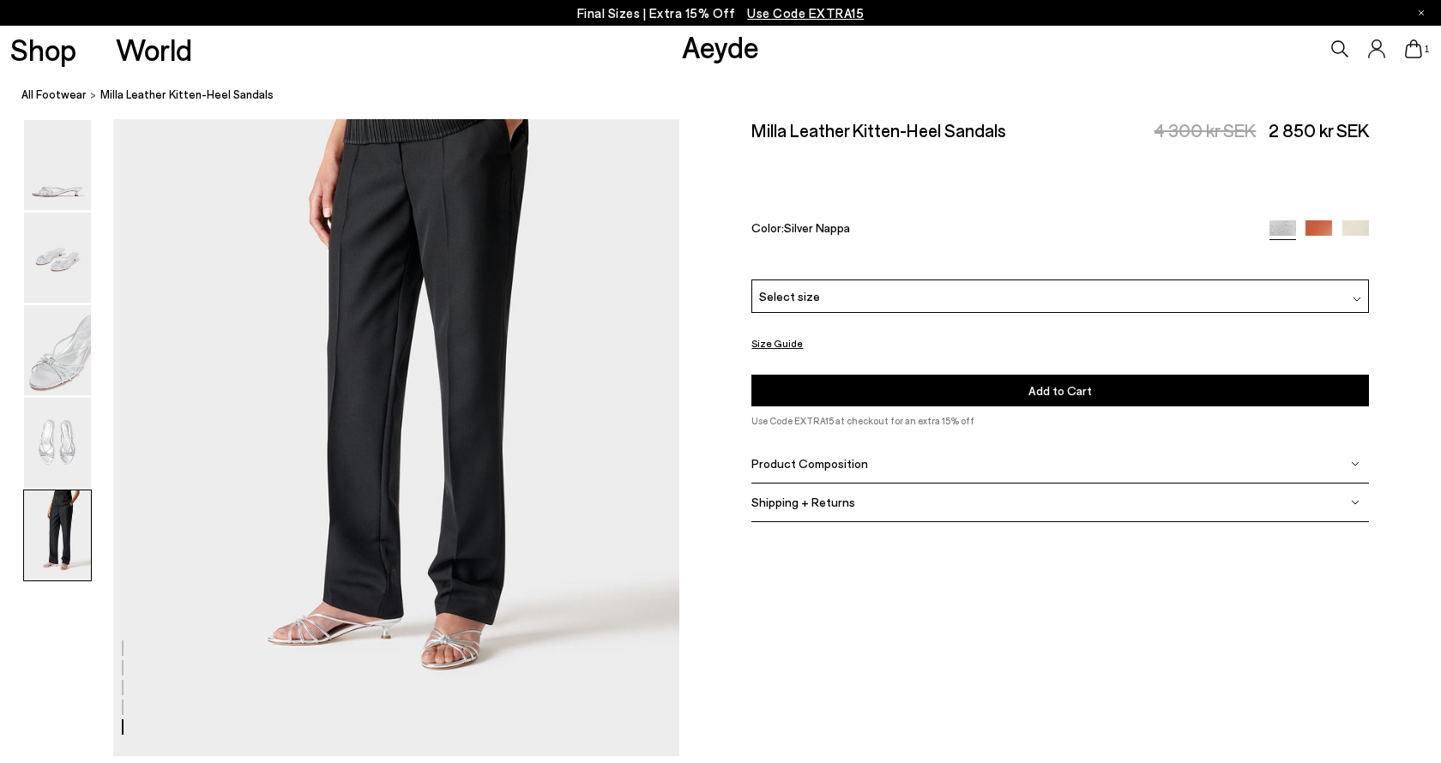
scroll to position [3150, 0]
click at [69, 363] on img at bounding box center [57, 350] width 67 height 90
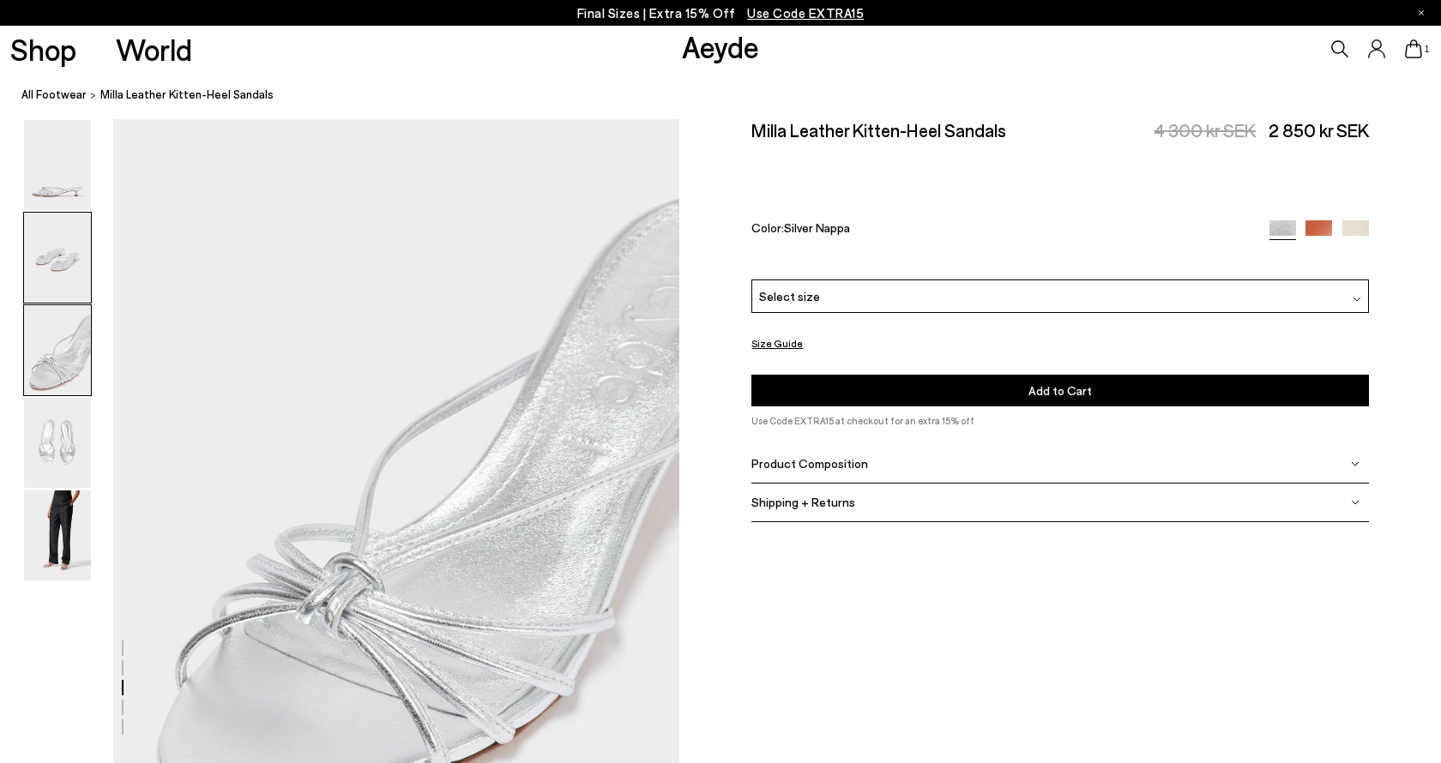
click at [52, 235] on img at bounding box center [57, 258] width 67 height 90
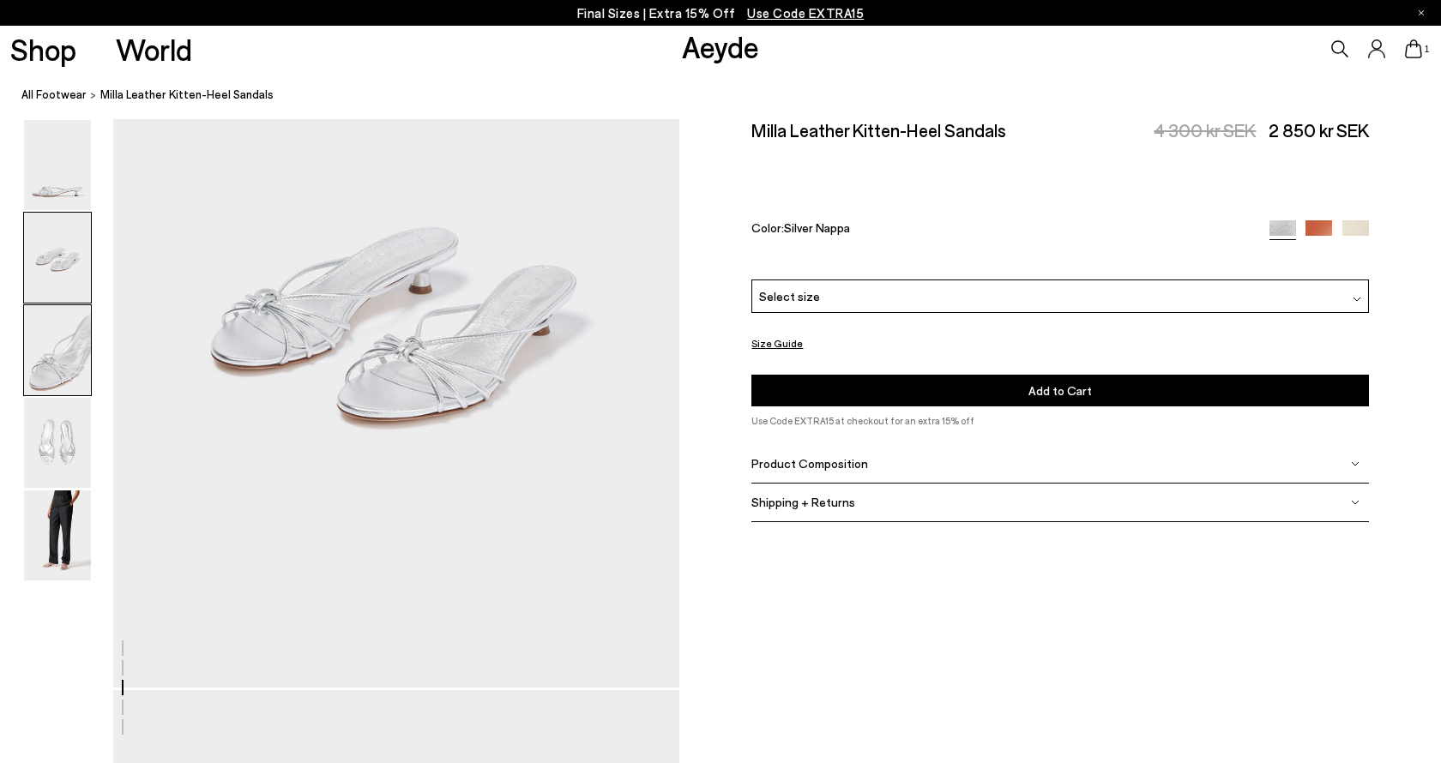
scroll to position [758, 0]
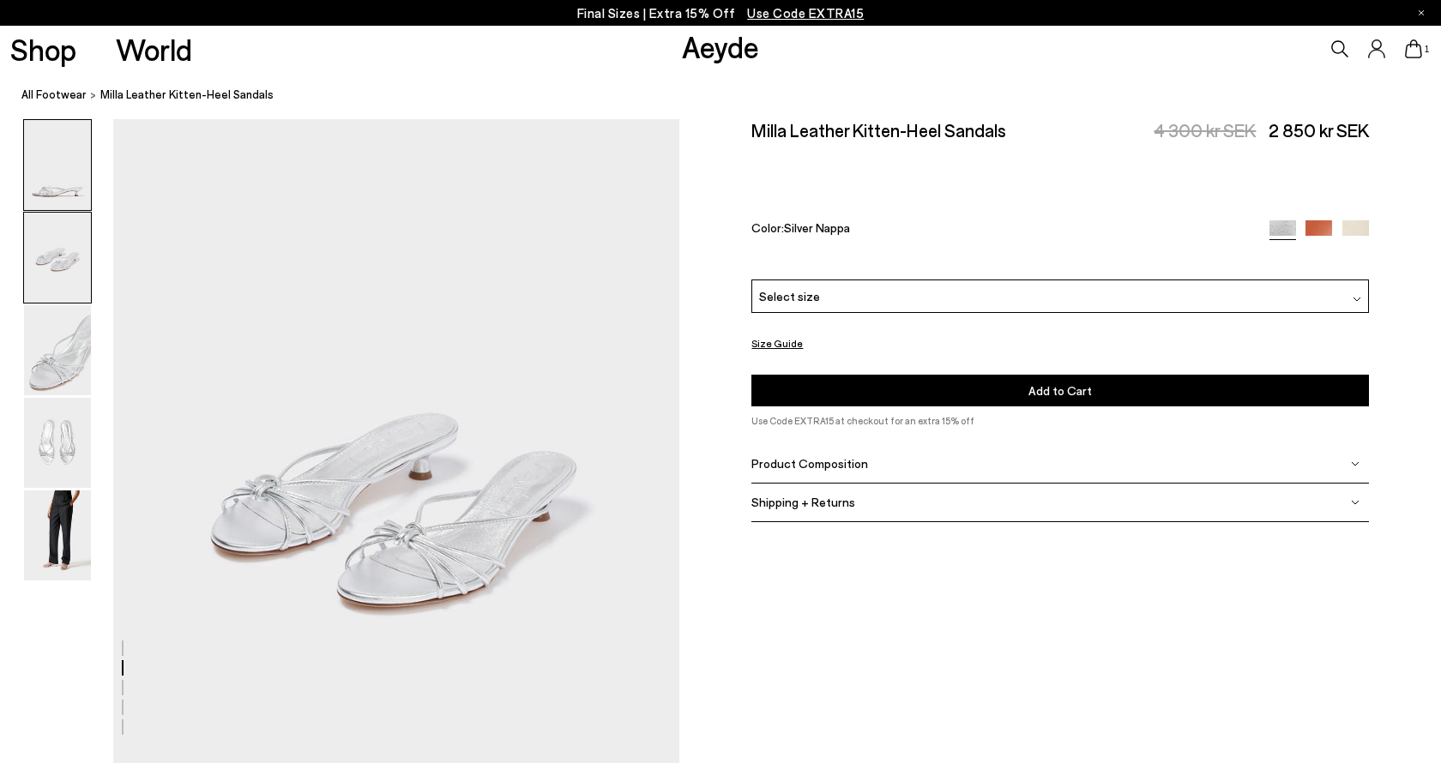
click at [52, 147] on img at bounding box center [57, 165] width 67 height 90
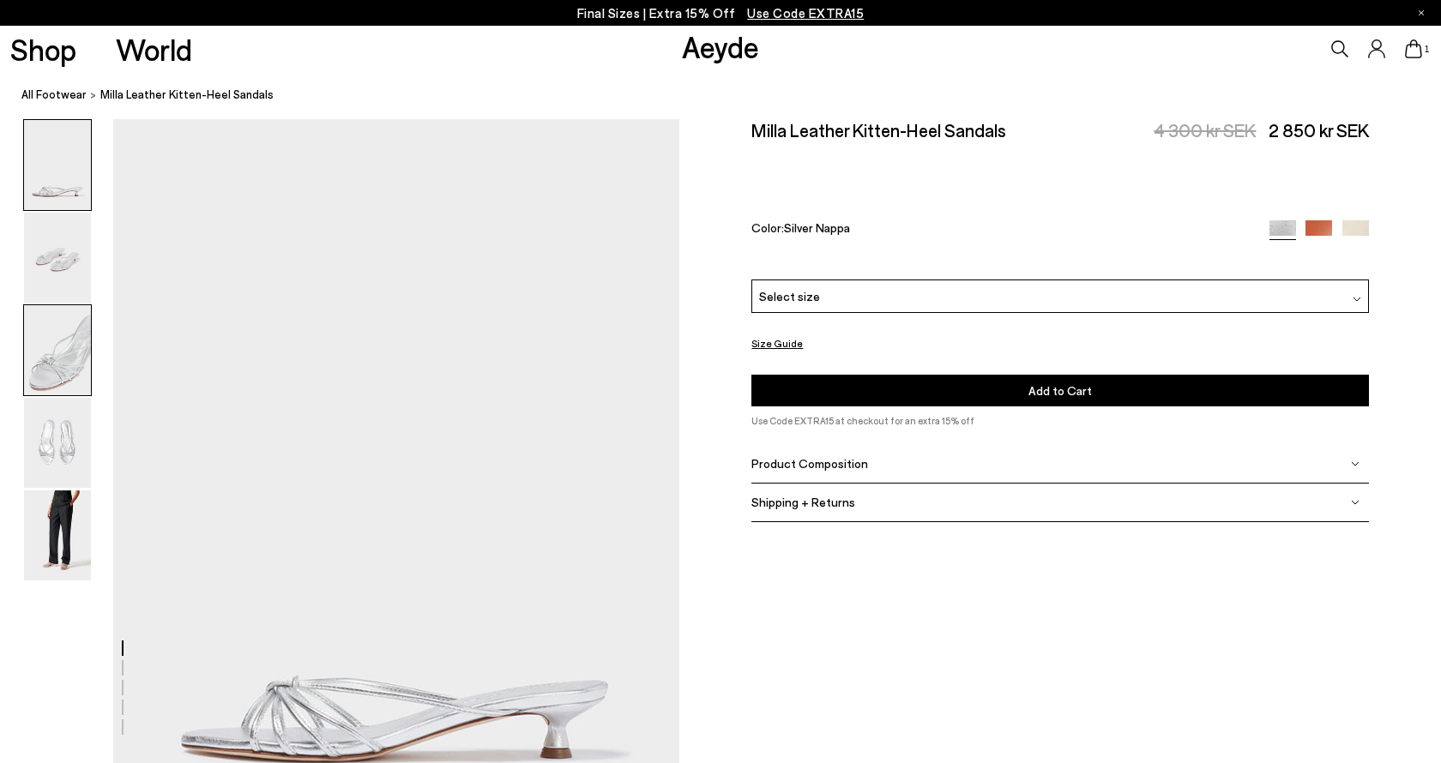
click at [57, 371] on img at bounding box center [57, 350] width 67 height 90
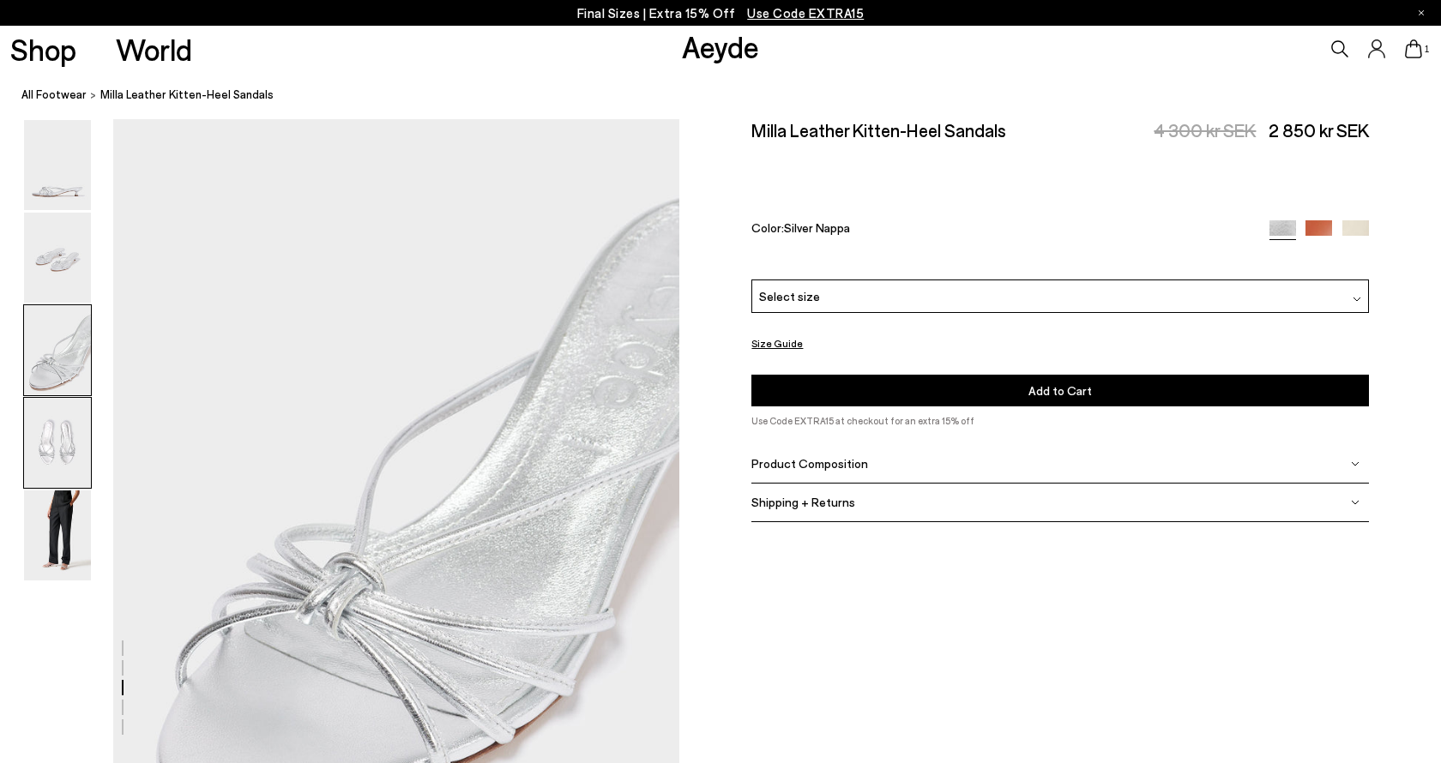
click at [51, 429] on img at bounding box center [57, 443] width 67 height 90
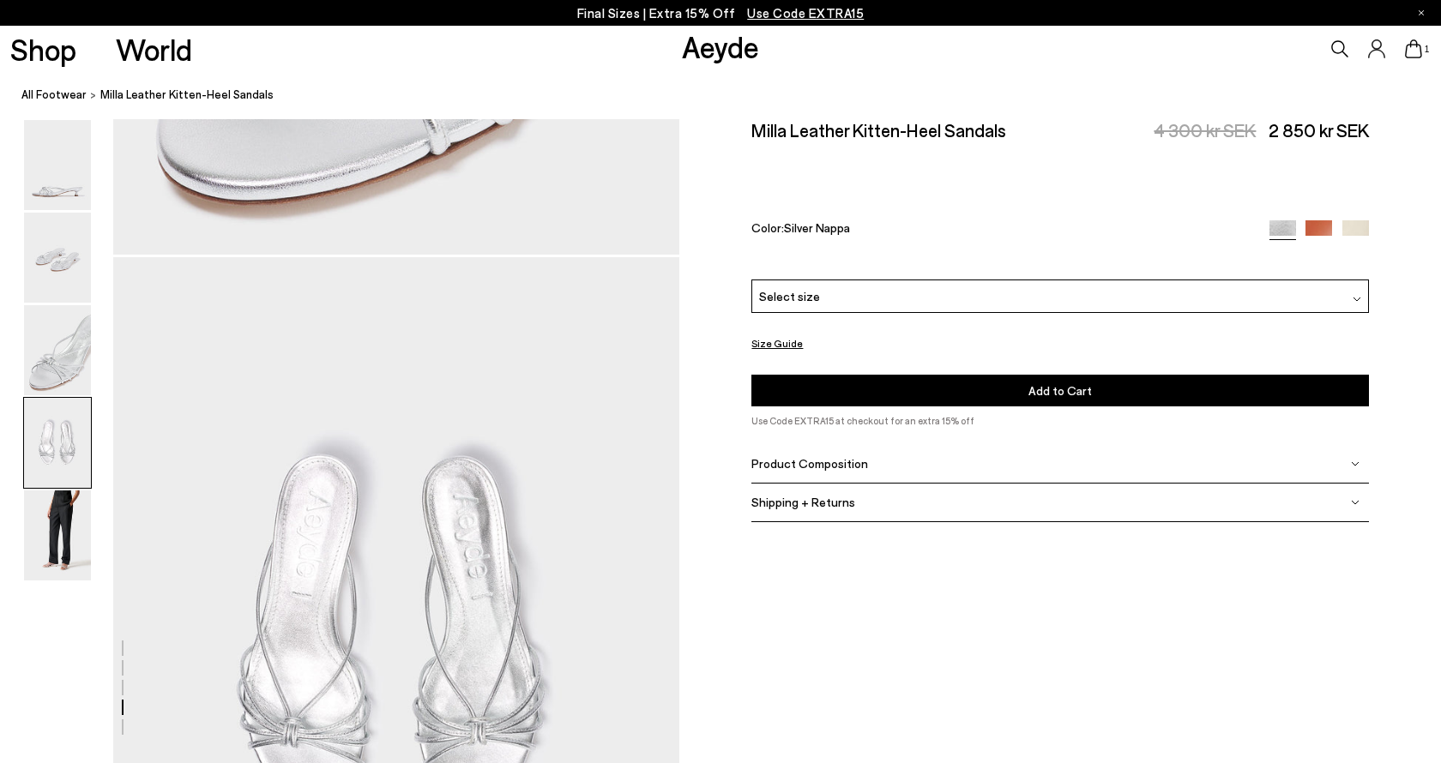
scroll to position [2274, 0]
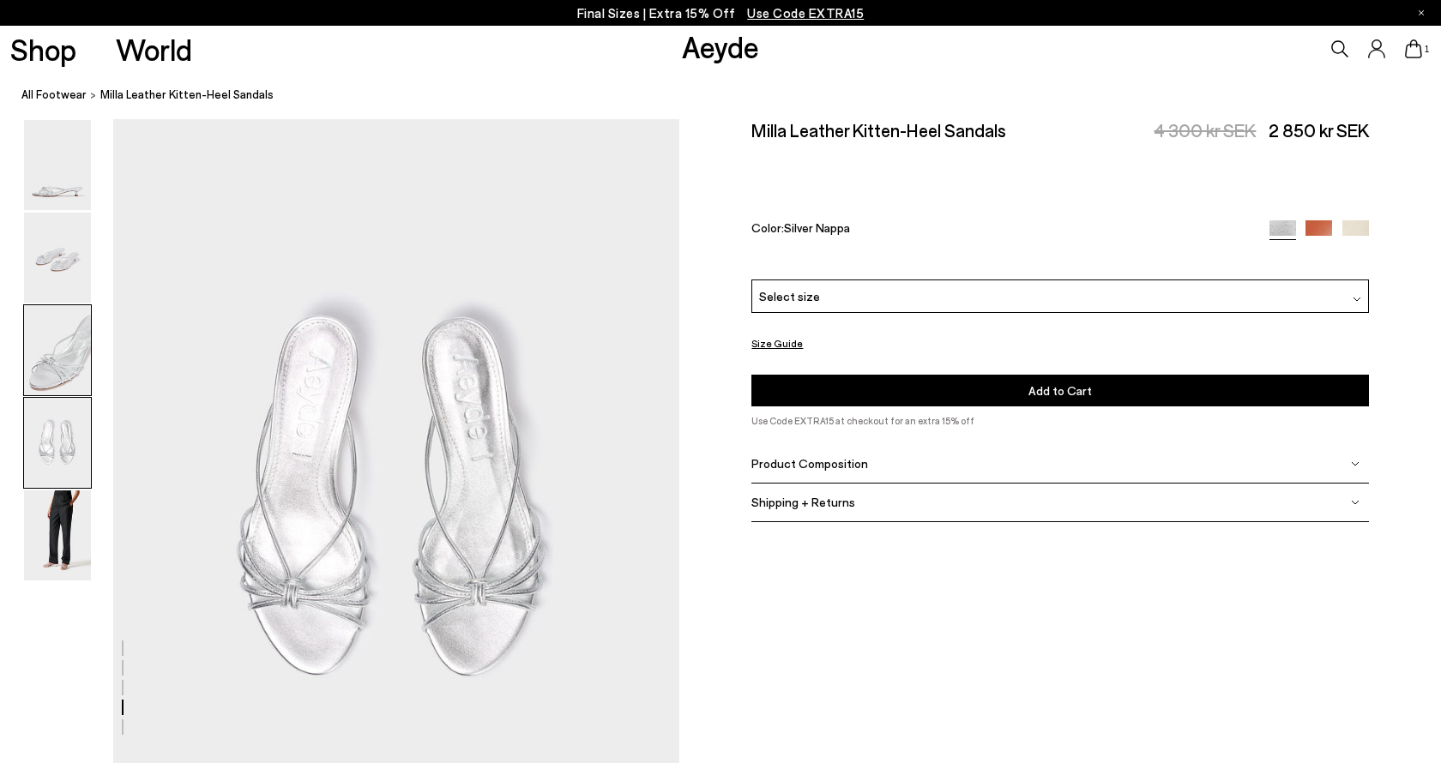
click at [57, 355] on img at bounding box center [57, 350] width 67 height 90
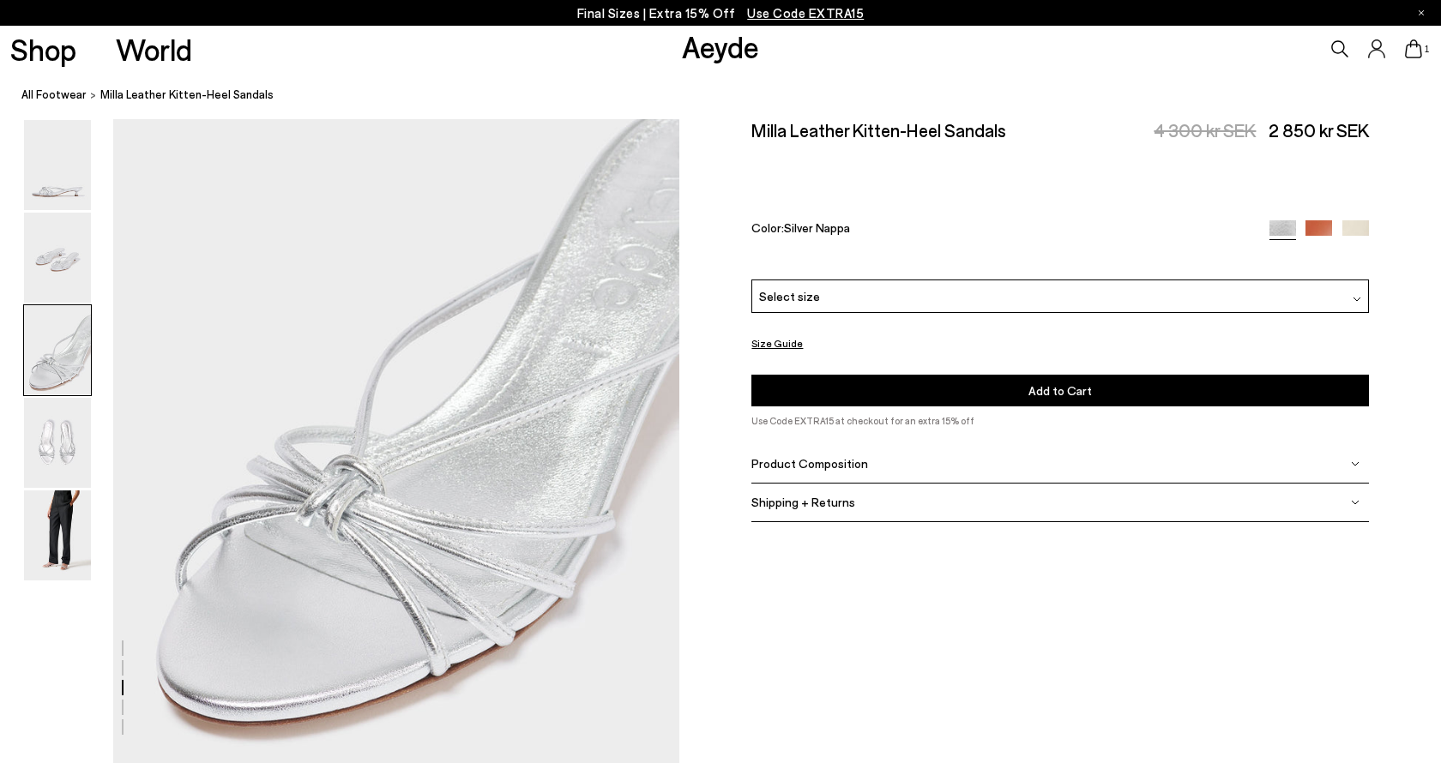
scroll to position [1516, 0]
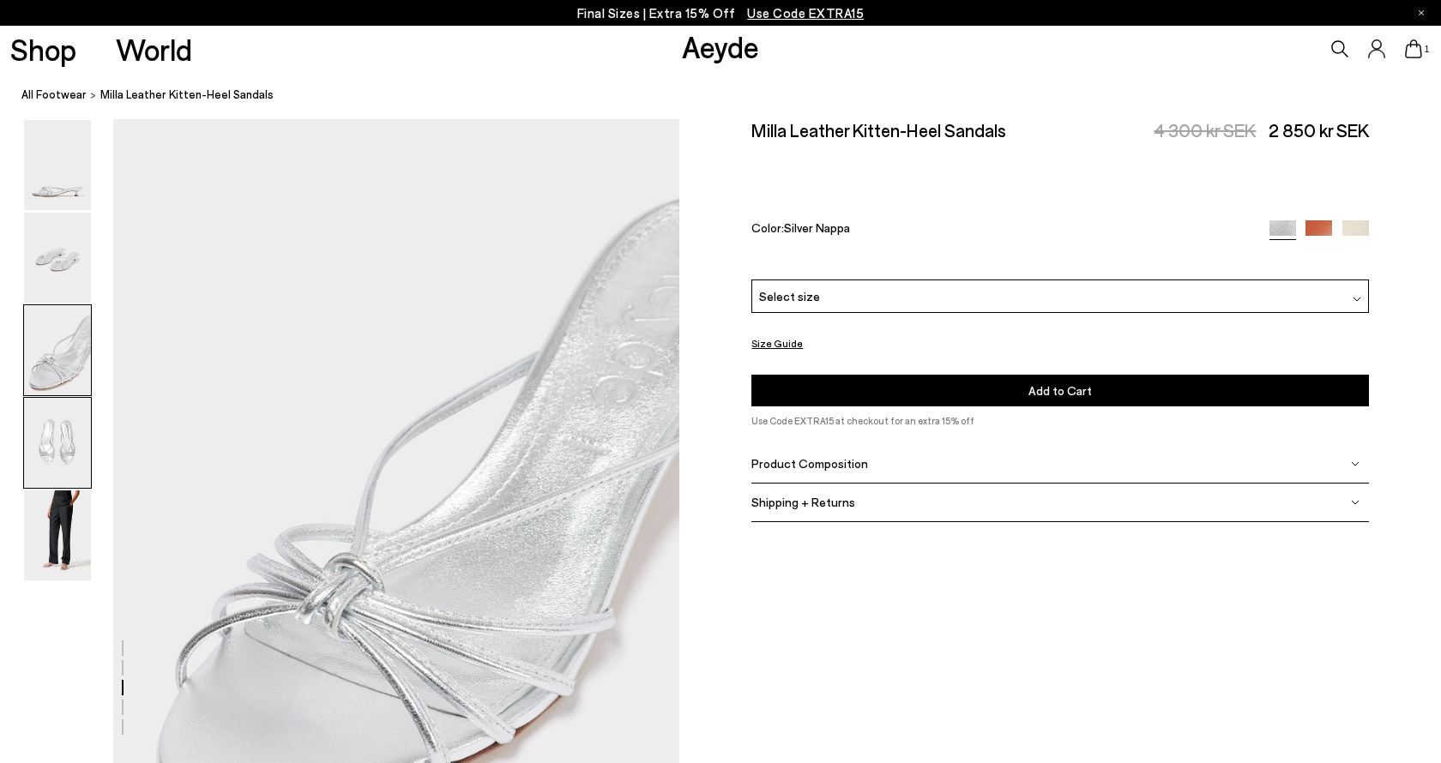
click at [62, 481] on img at bounding box center [57, 443] width 67 height 90
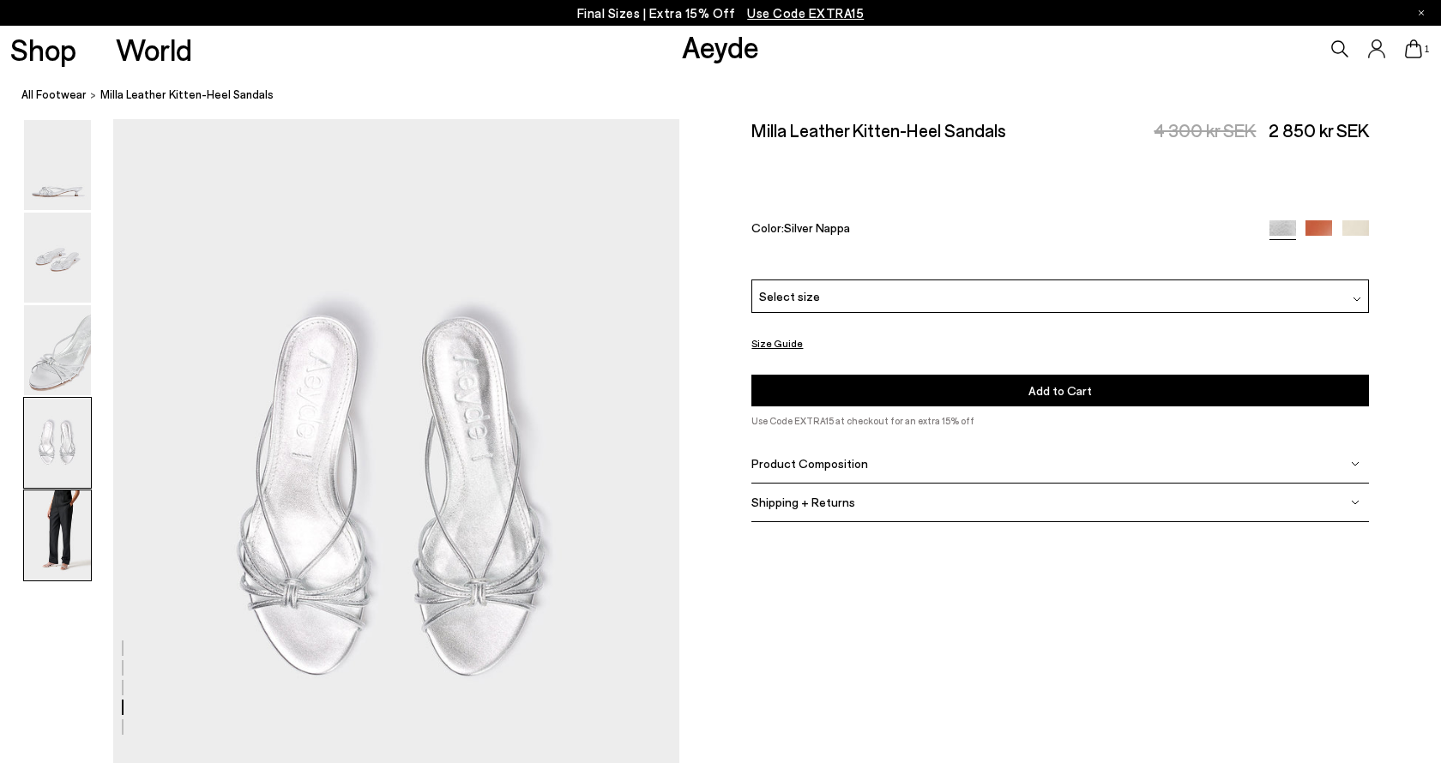
click at [60, 540] on img at bounding box center [57, 536] width 67 height 90
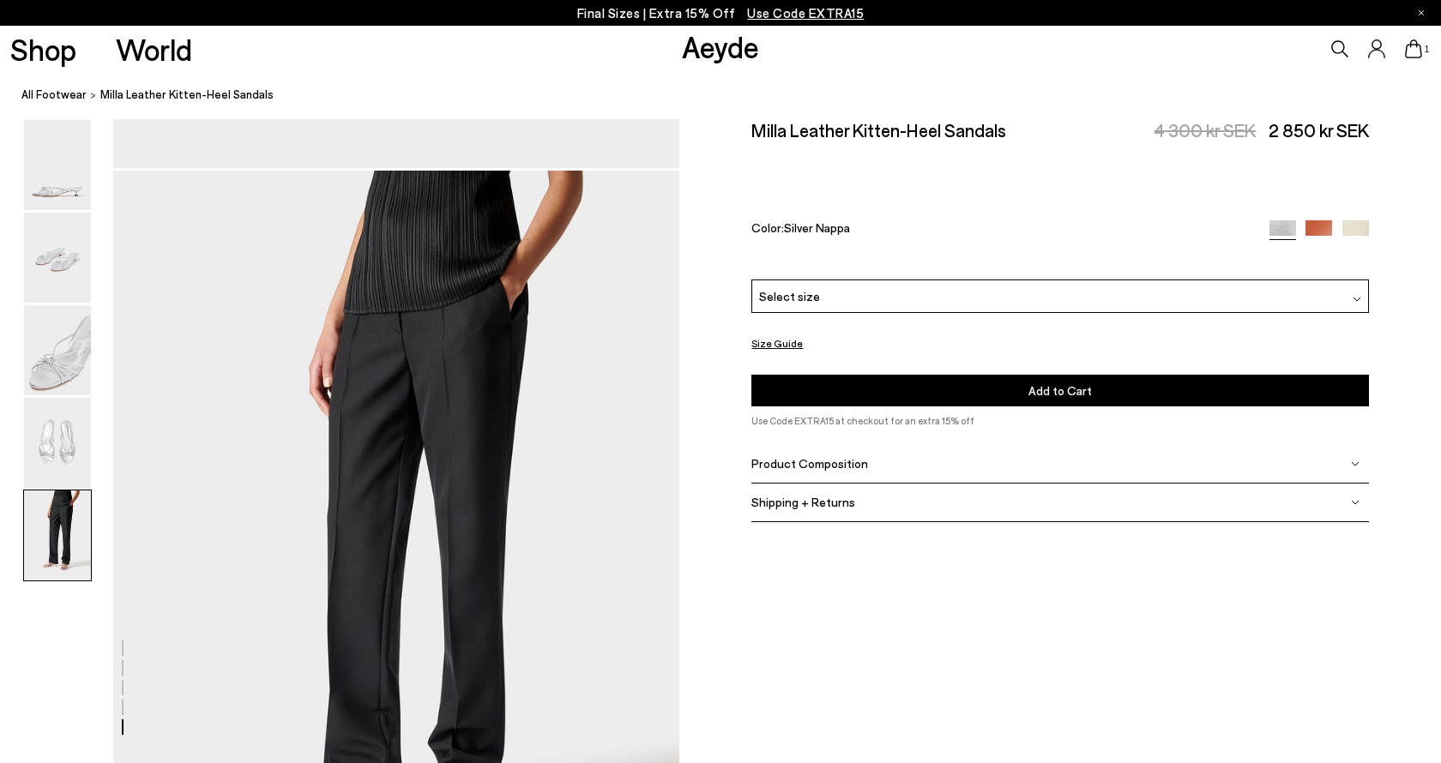
scroll to position [3150, 0]
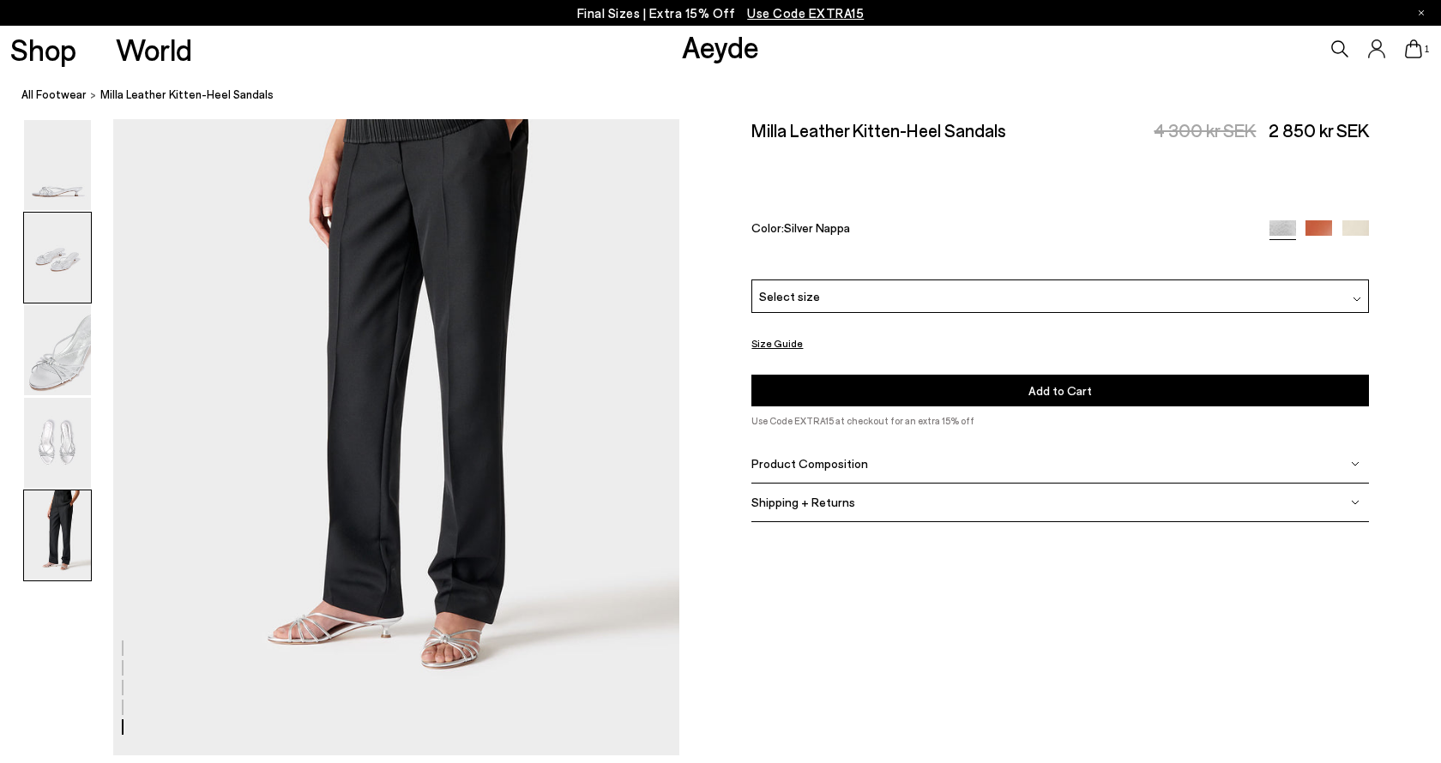
click at [77, 235] on img at bounding box center [57, 258] width 67 height 90
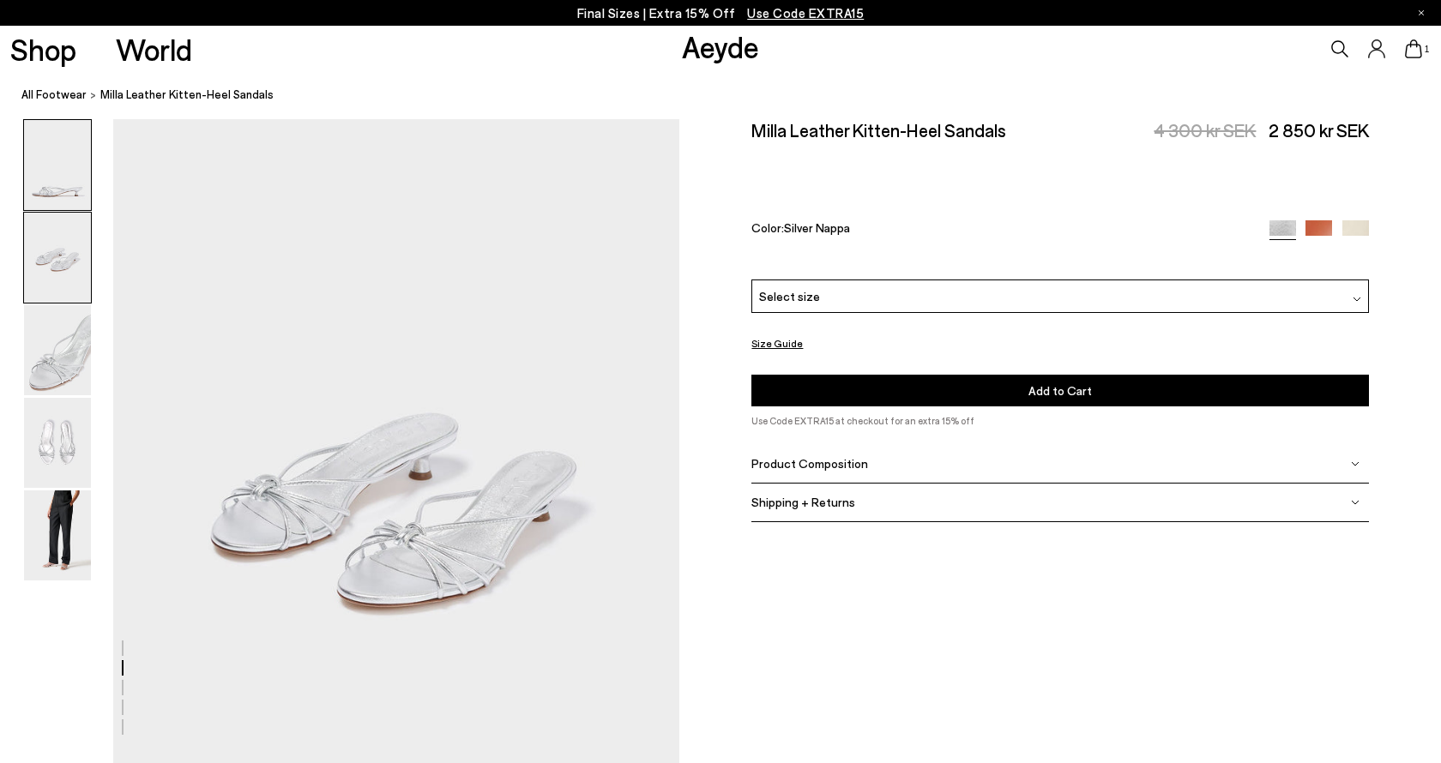
click at [65, 183] on img at bounding box center [57, 165] width 67 height 90
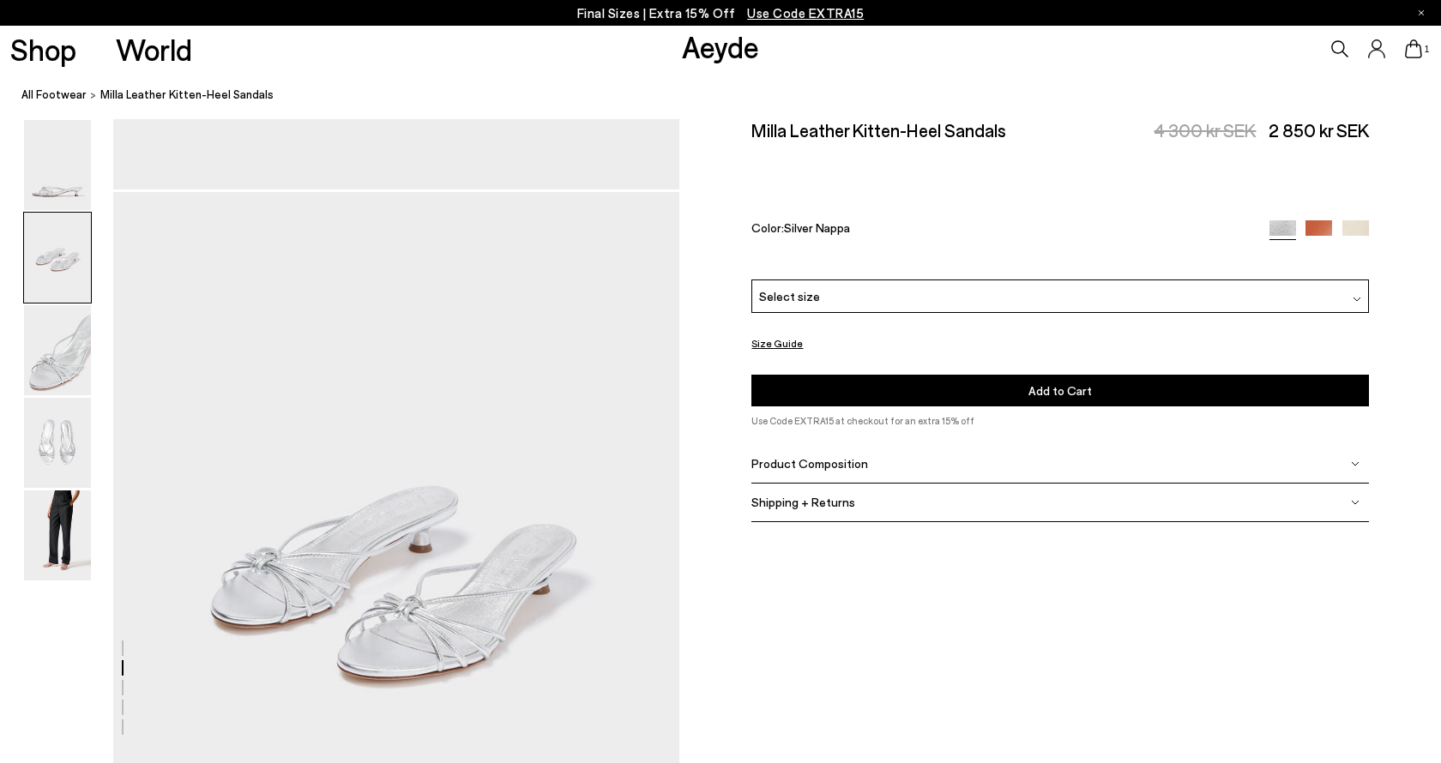
scroll to position [810, 0]
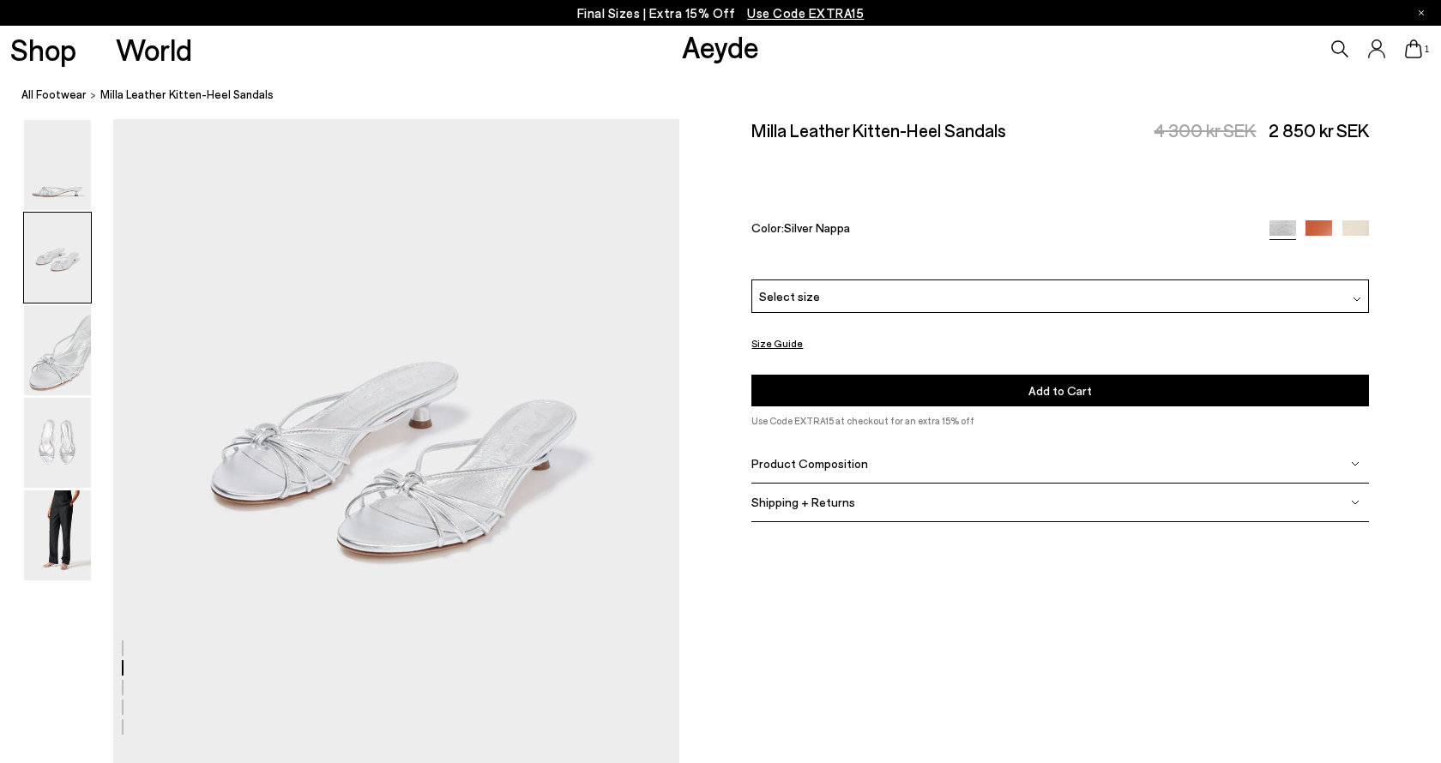
click at [895, 445] on div "Product Composition" at bounding box center [1059, 464] width 617 height 39
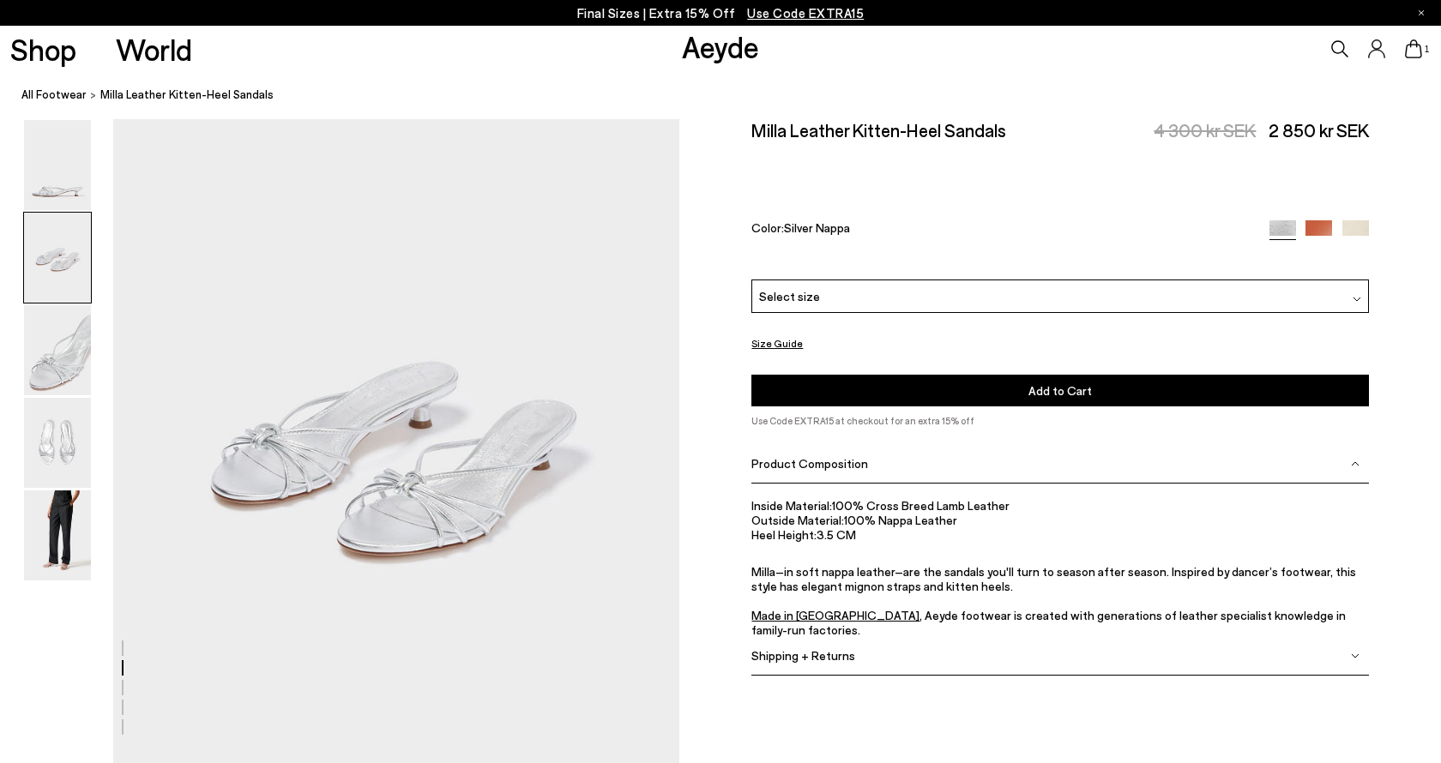
click at [912, 280] on div "Select size" at bounding box center [1059, 296] width 617 height 33
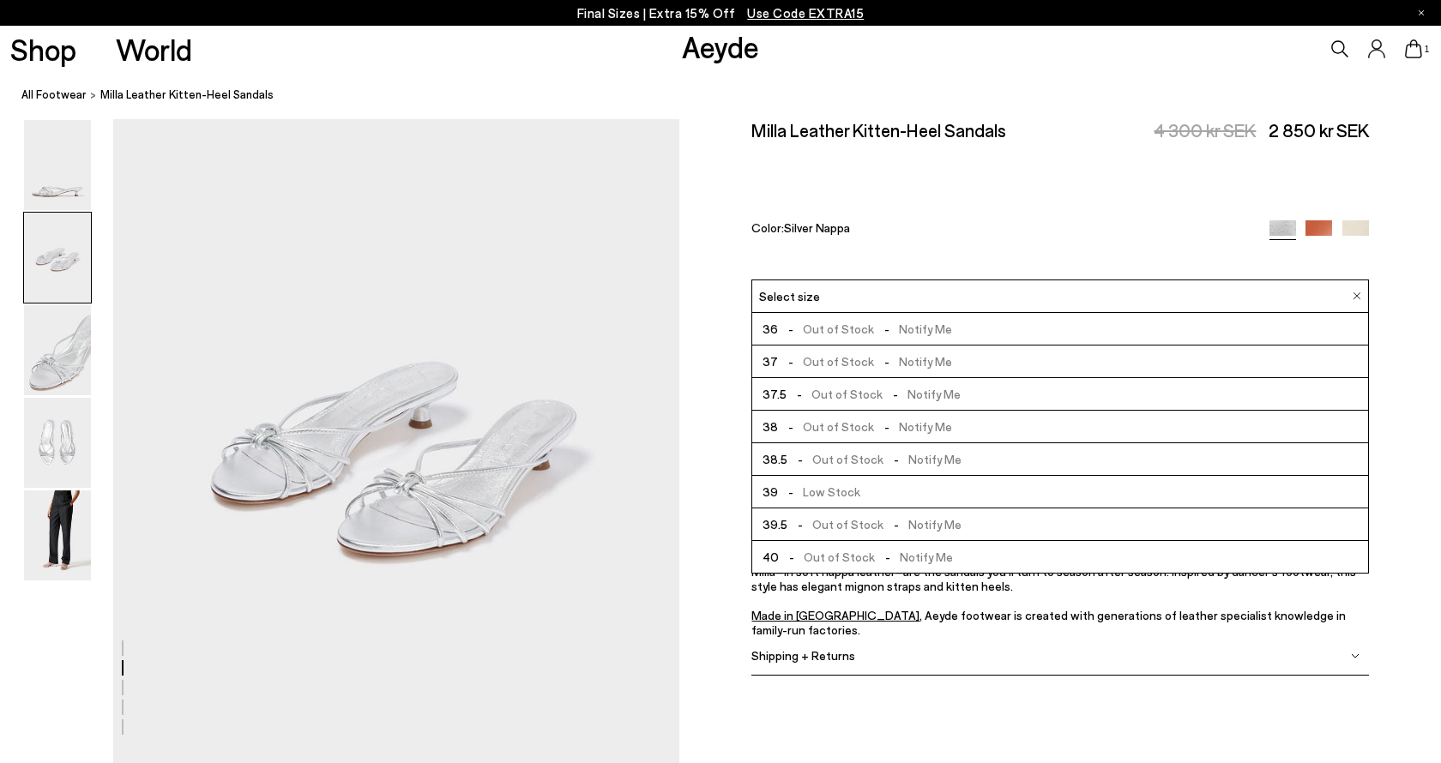
click at [873, 476] on li "39 - Low Stock" at bounding box center [1060, 492] width 616 height 33
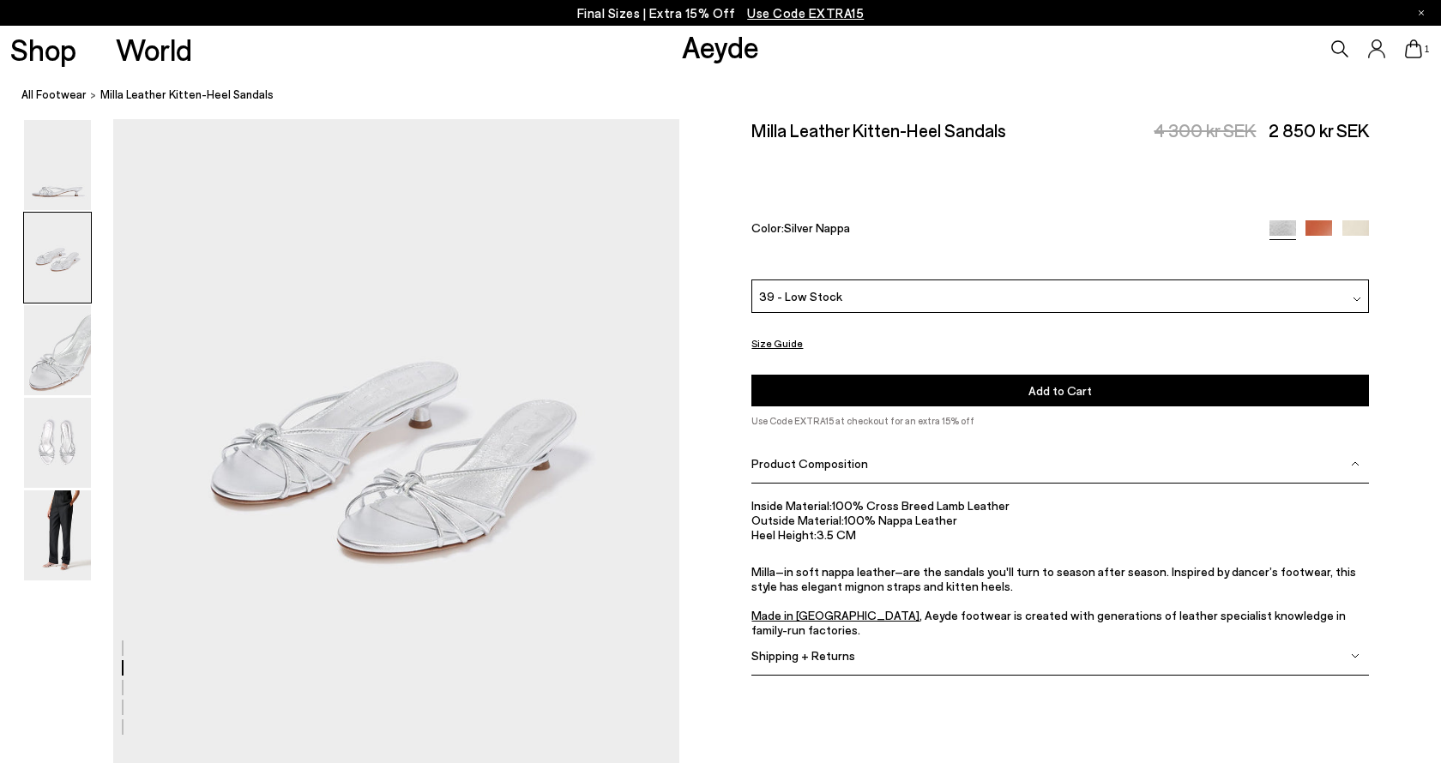
click at [1037, 382] on span "Add to Cart" at bounding box center [1059, 389] width 63 height 15
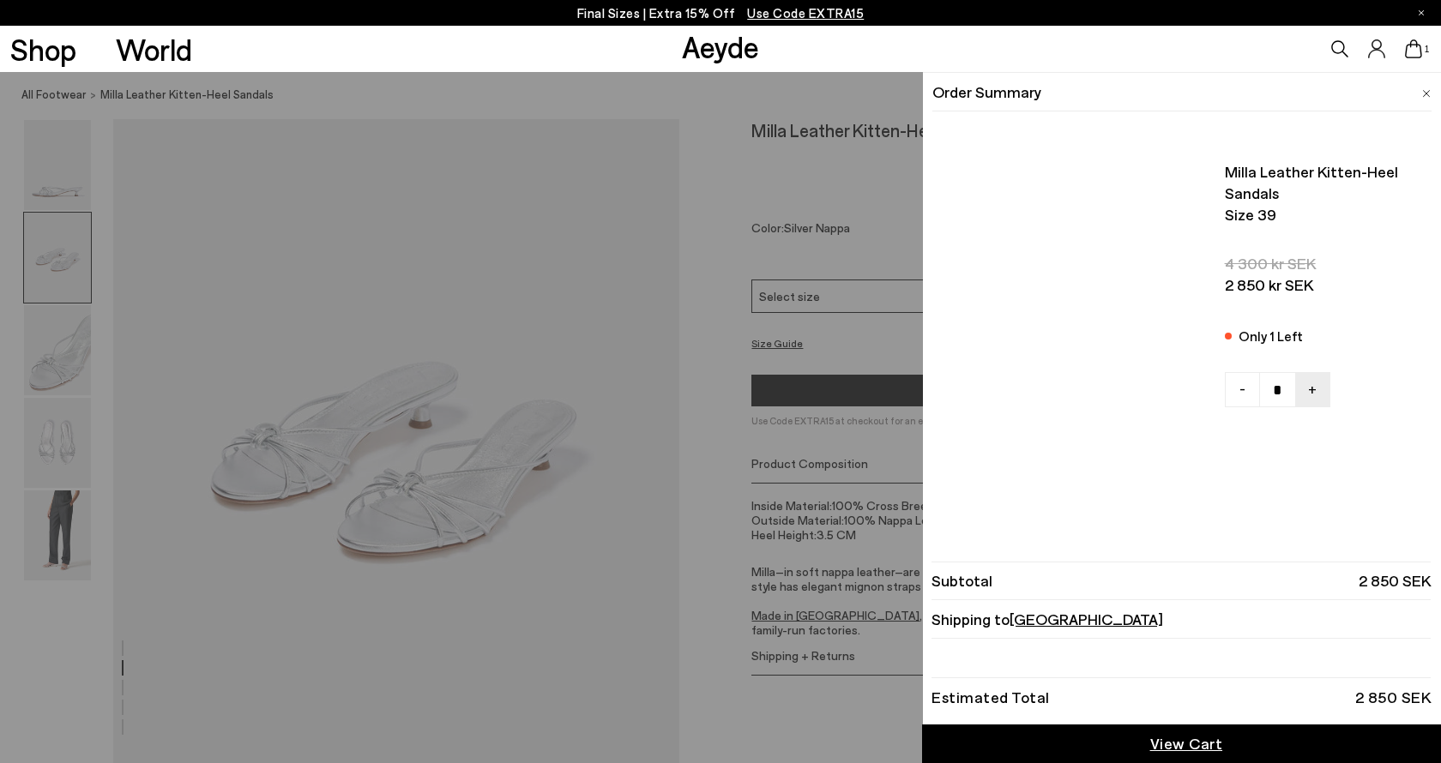
click at [1420, 48] on icon at bounding box center [1414, 48] width 17 height 19
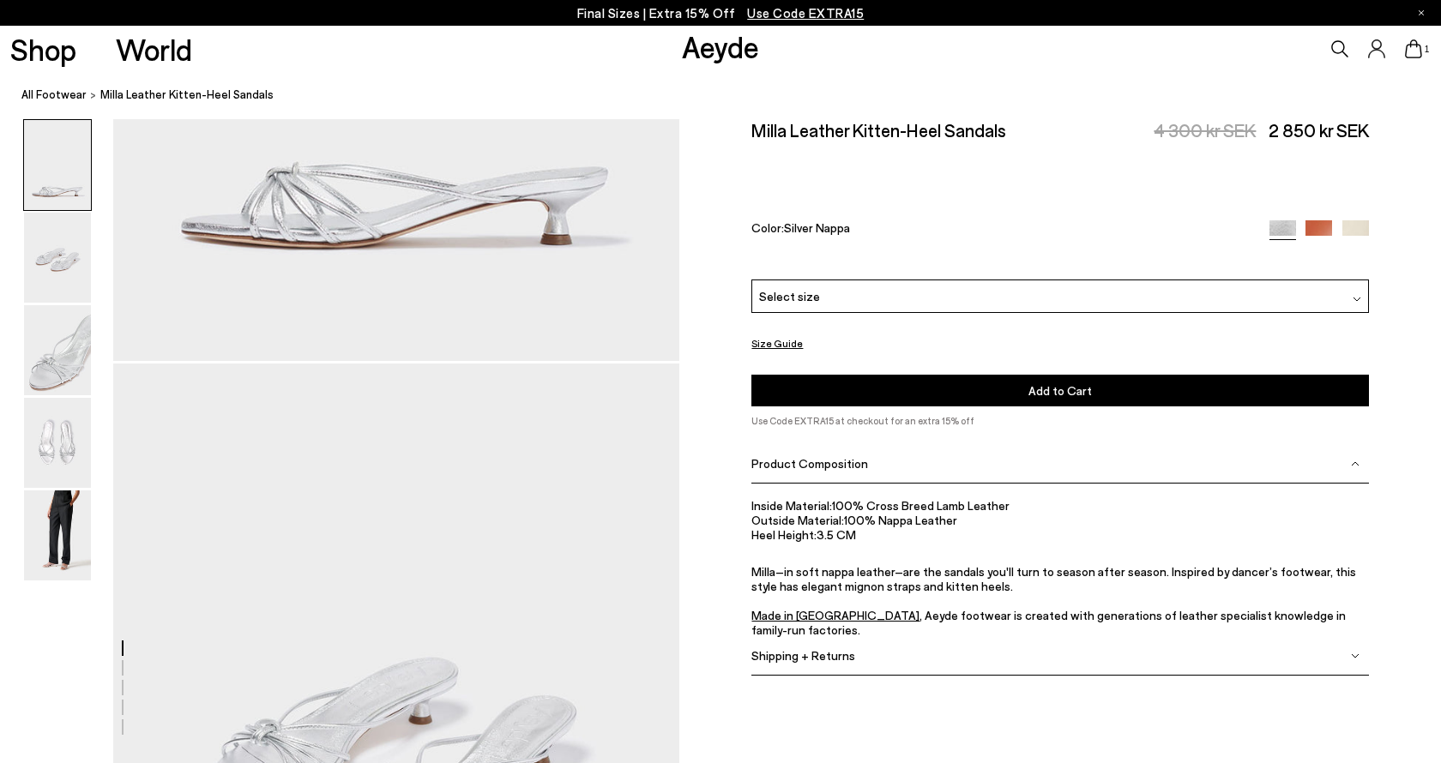
scroll to position [370, 0]
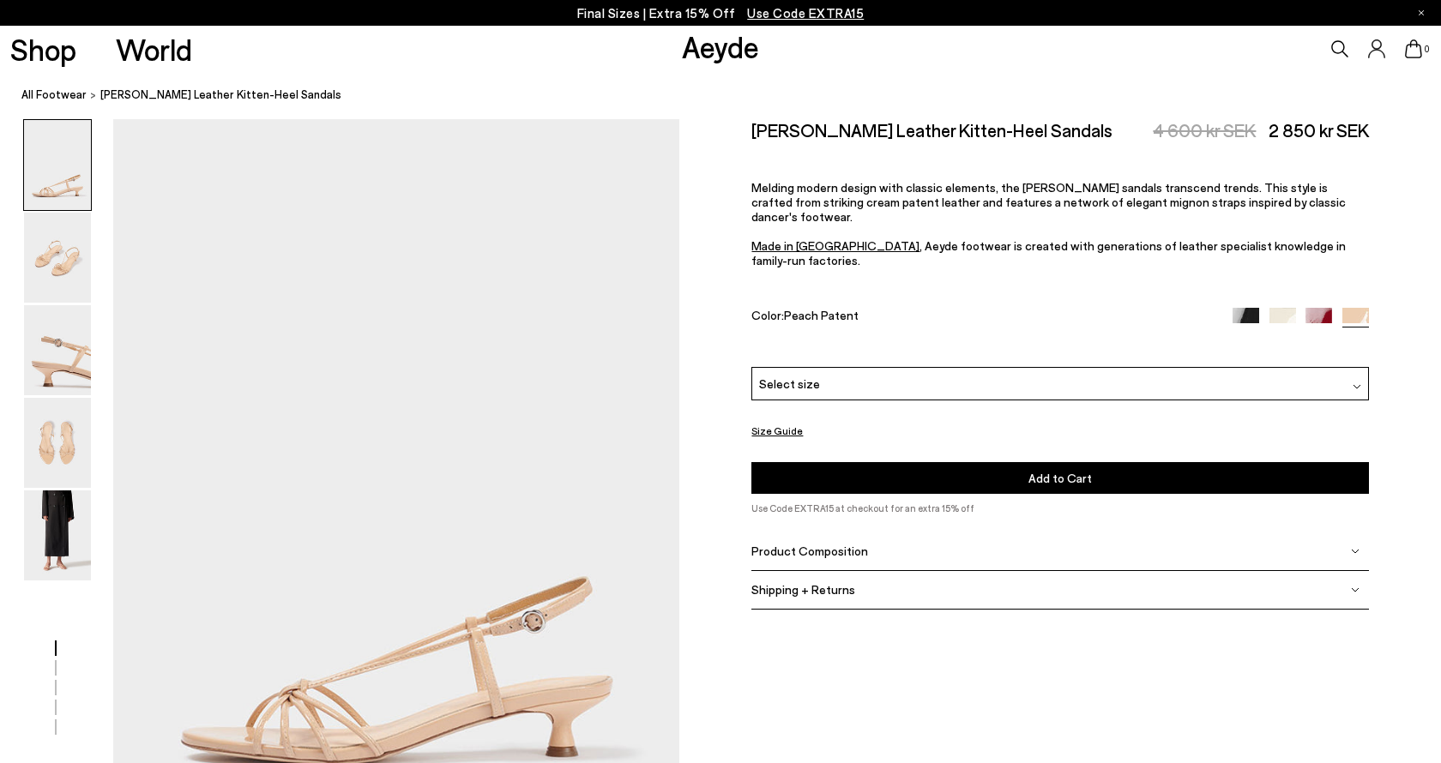
click at [1252, 308] on img at bounding box center [1245, 321] width 27 height 27
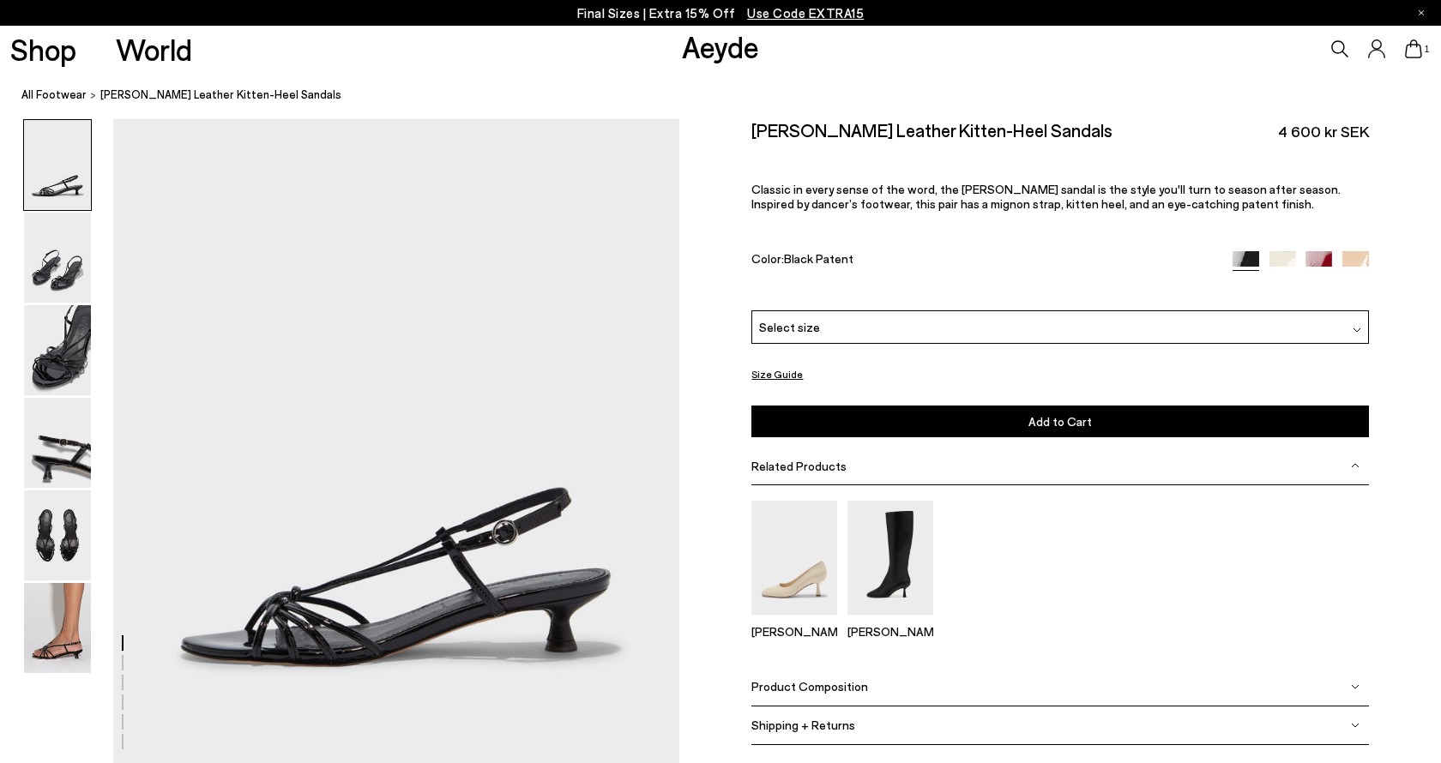
scroll to position [238, 0]
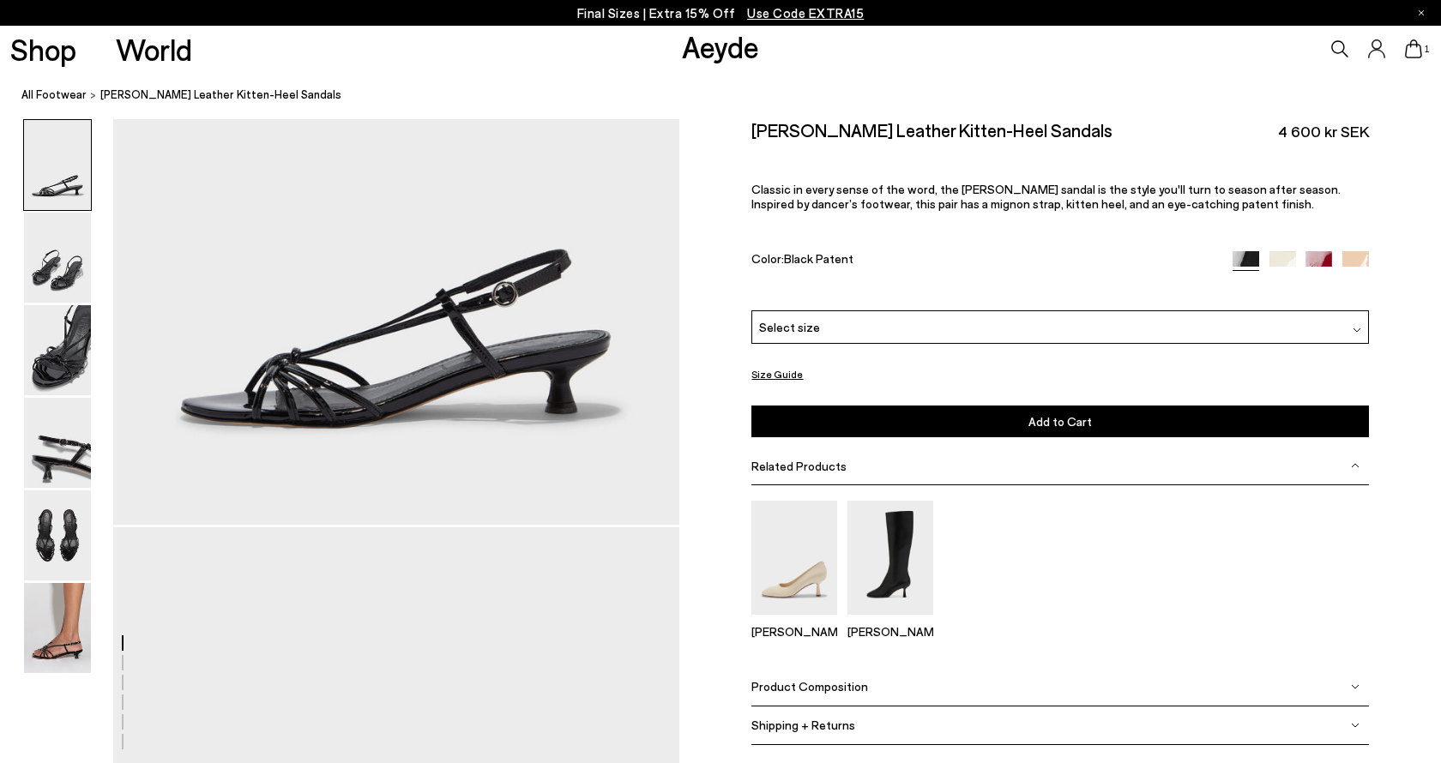
click at [872, 707] on div "Shipping + Returns" at bounding box center [1059, 726] width 617 height 39
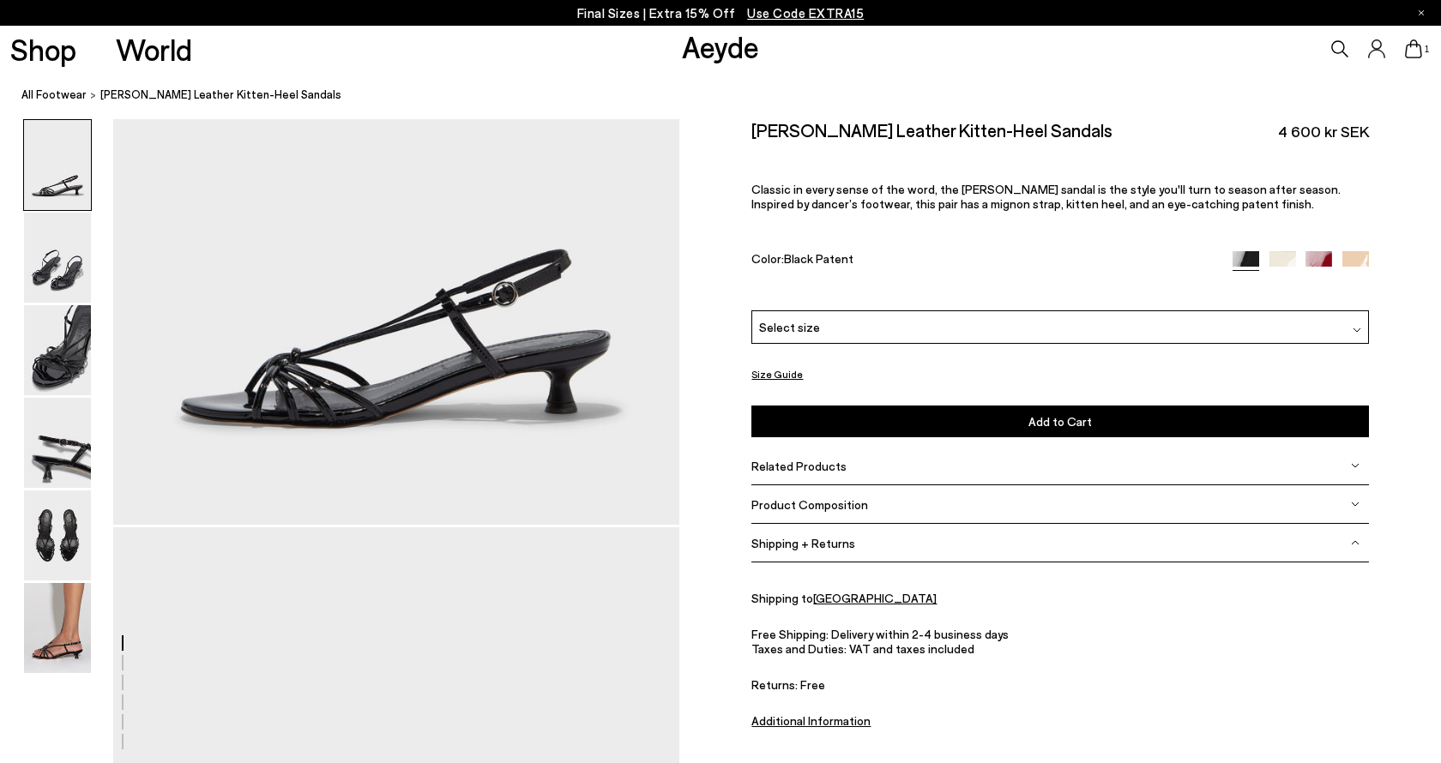
click at [846, 447] on div "Related Products" at bounding box center [1059, 466] width 617 height 39
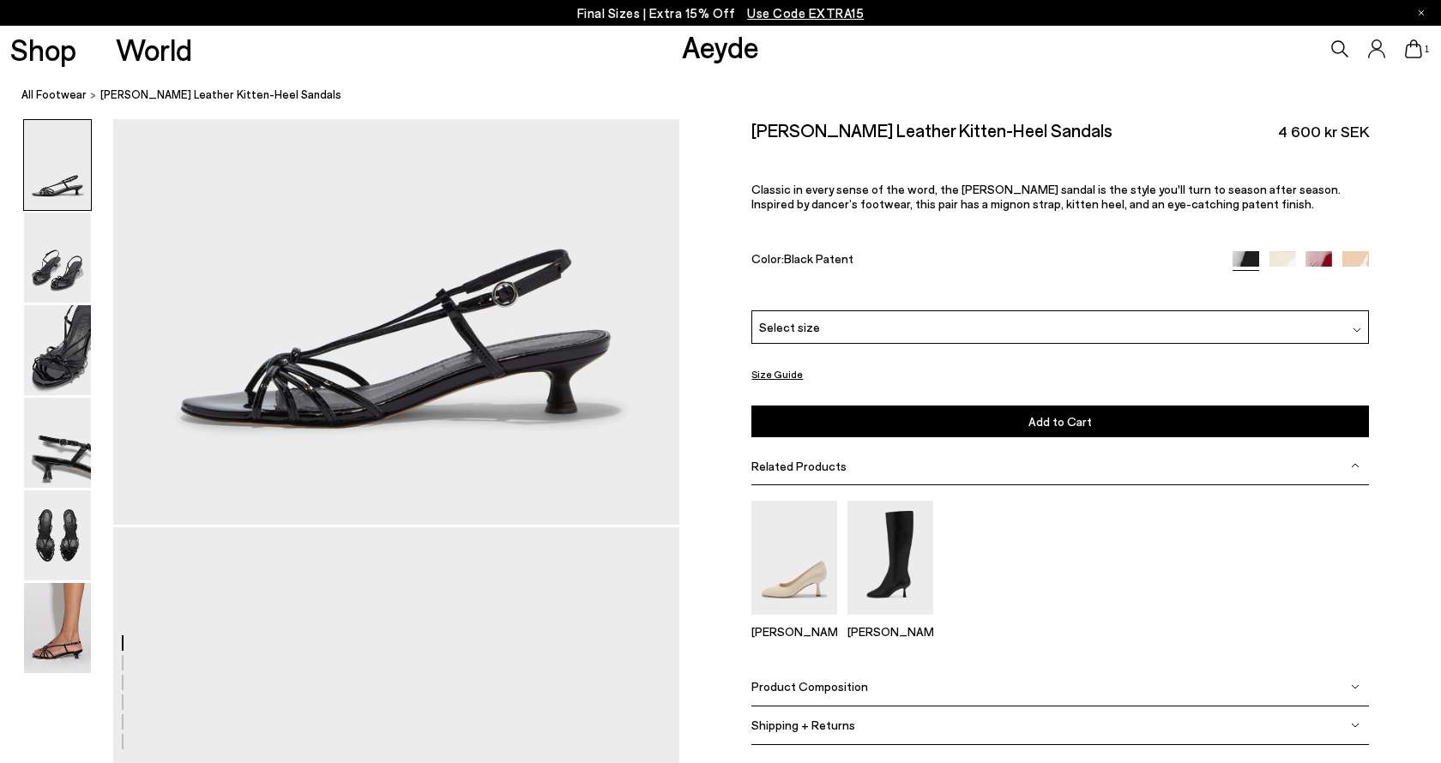
click at [850, 679] on span "Product Composition" at bounding box center [809, 686] width 117 height 15
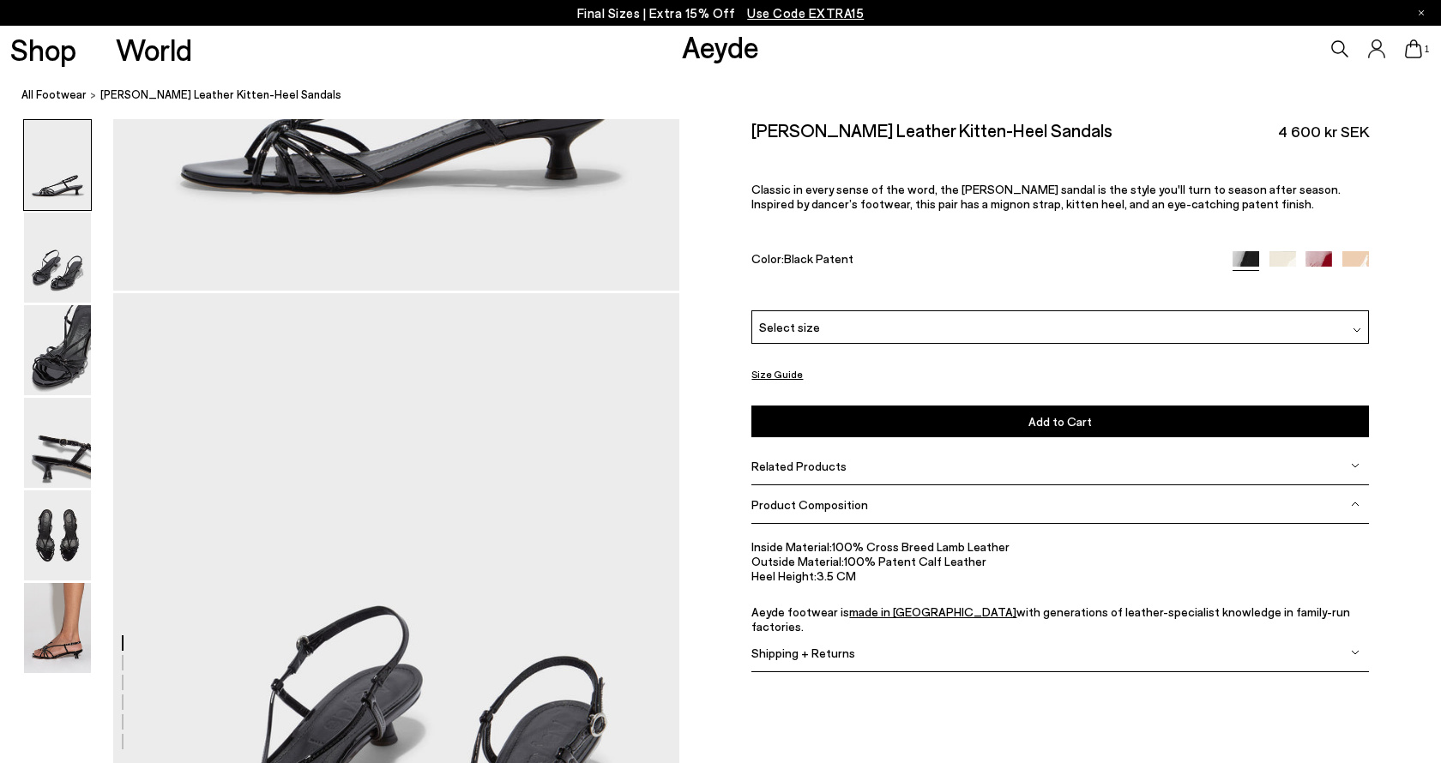
scroll to position [473, 0]
click at [873, 605] on link "made in Italy" at bounding box center [932, 612] width 167 height 15
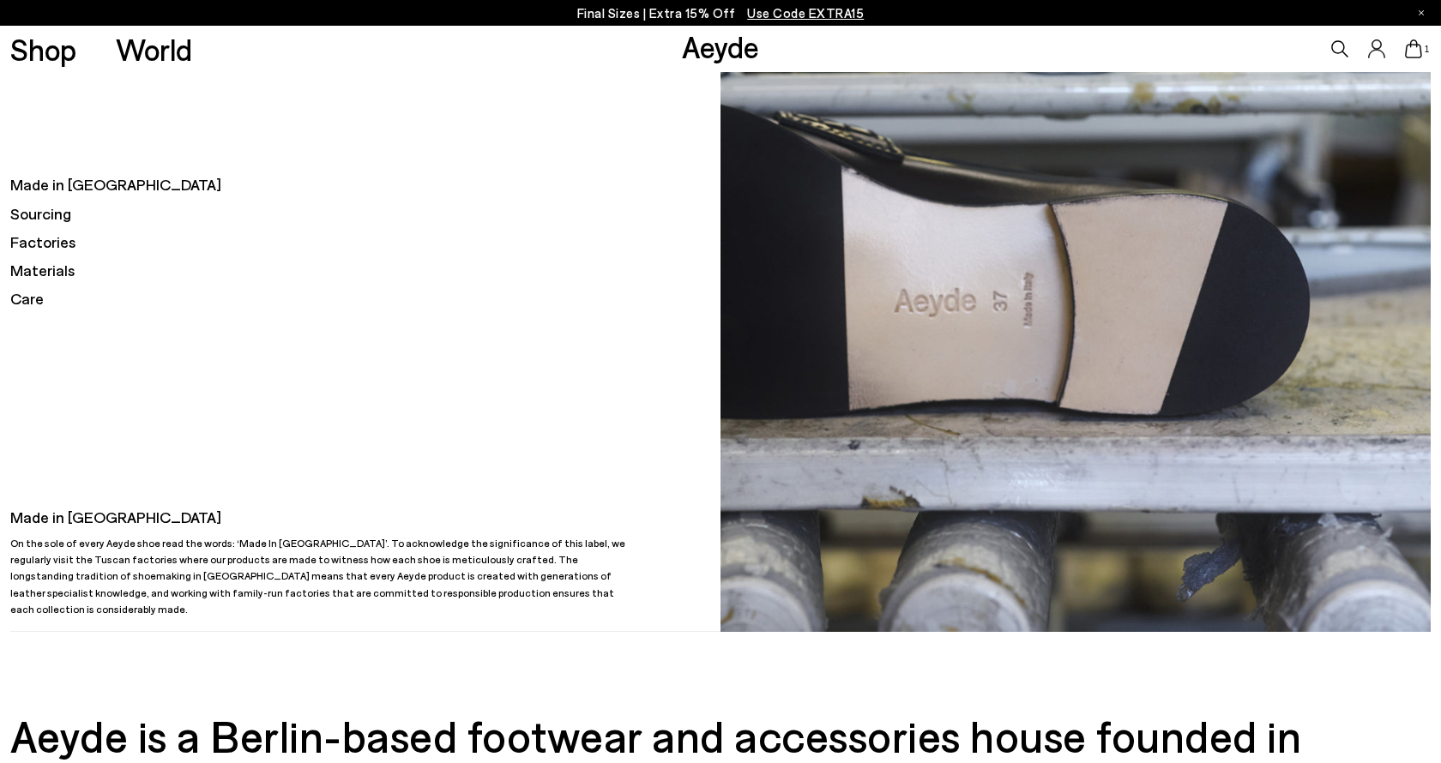
scroll to position [129, 0]
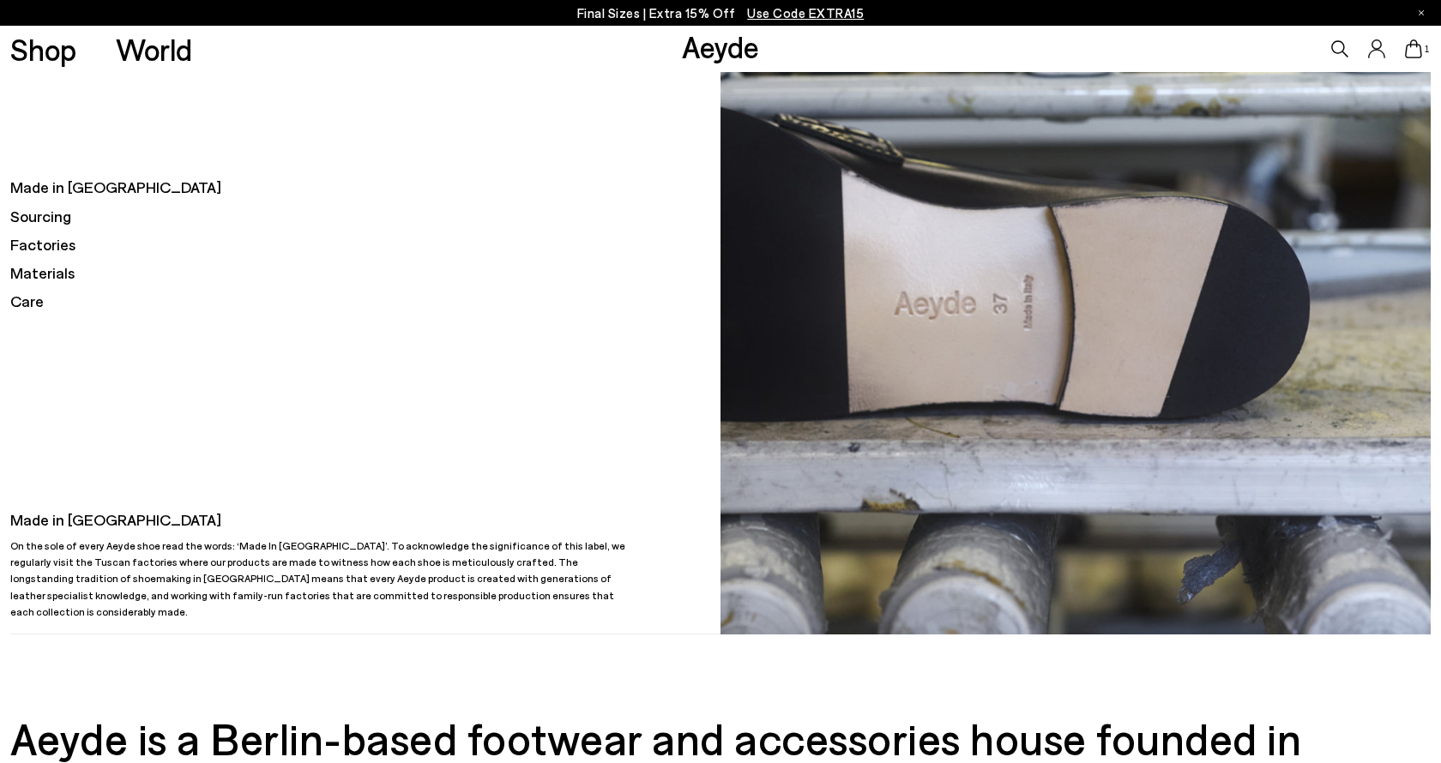
click at [59, 187] on h5 "Made in [GEOGRAPHIC_DATA]" at bounding box center [365, 187] width 710 height 21
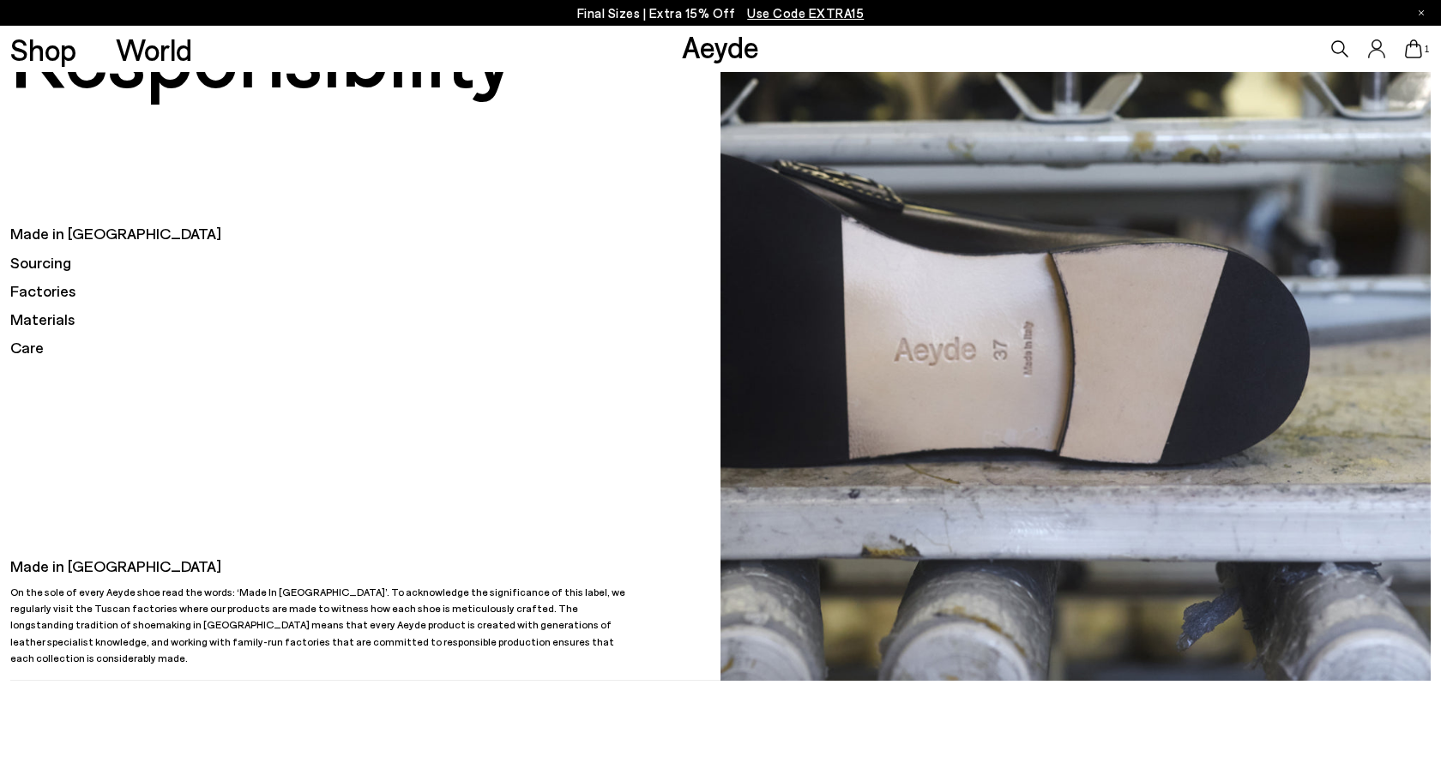
scroll to position [81, 0]
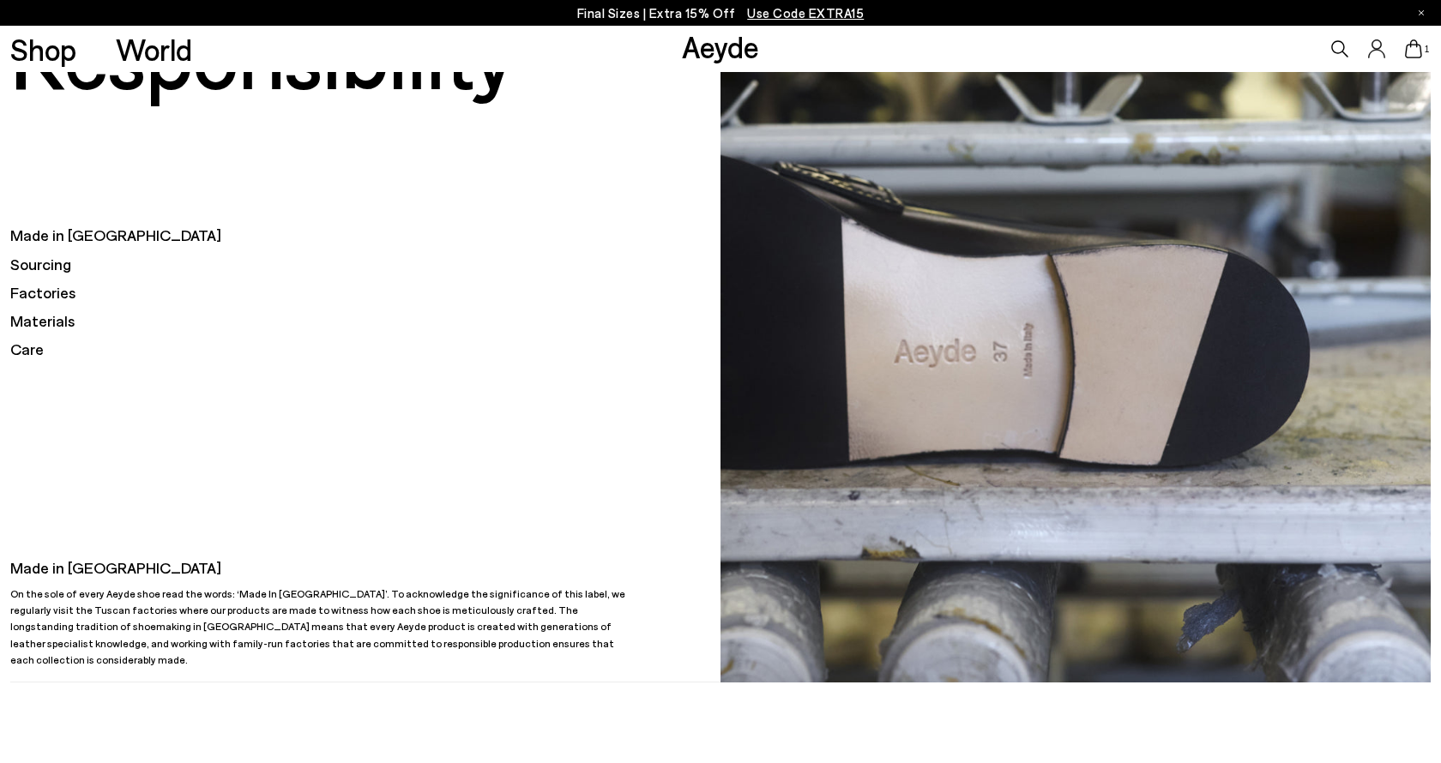
click at [48, 298] on h5 "Factories" at bounding box center [365, 292] width 710 height 21
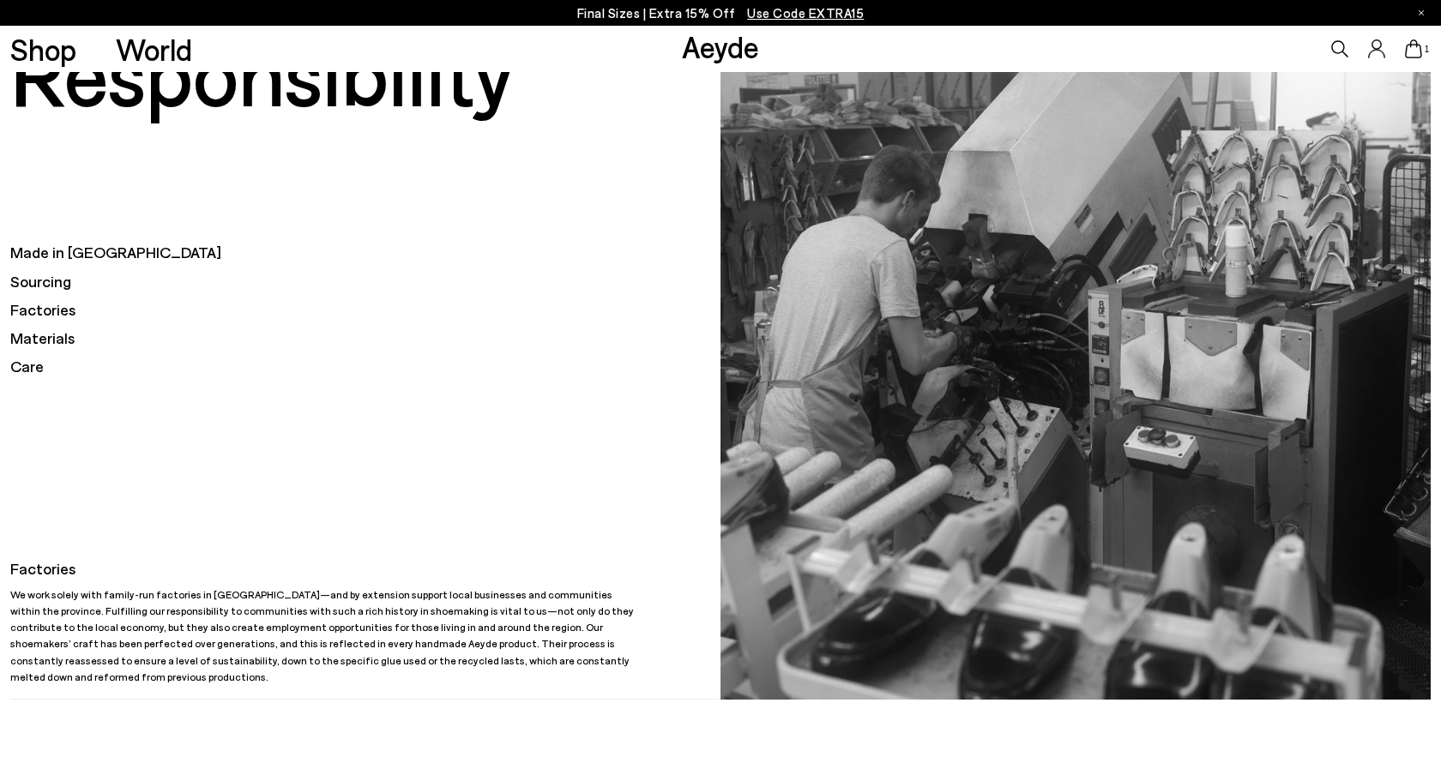
scroll to position [64, 0]
